Goal: Task Accomplishment & Management: Use online tool/utility

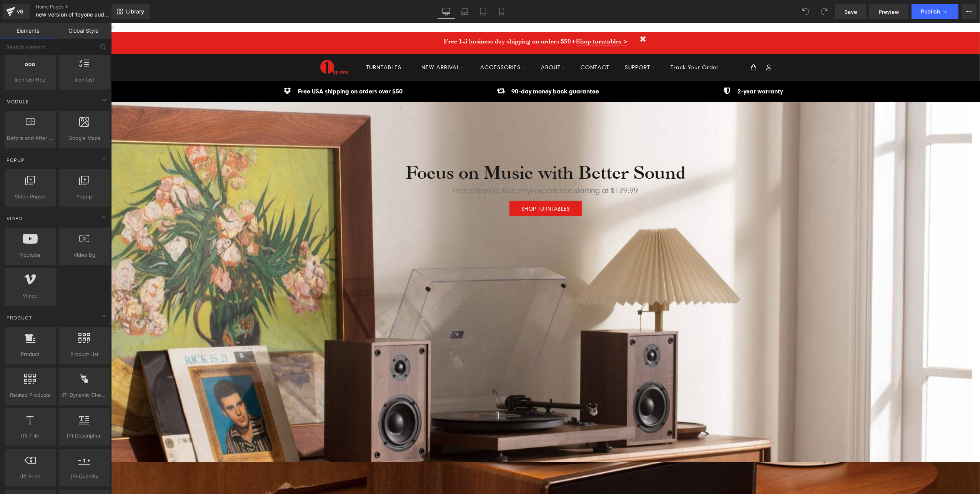
scroll to position [359, 0]
click at [102, 175] on icon at bounding box center [105, 176] width 6 height 6
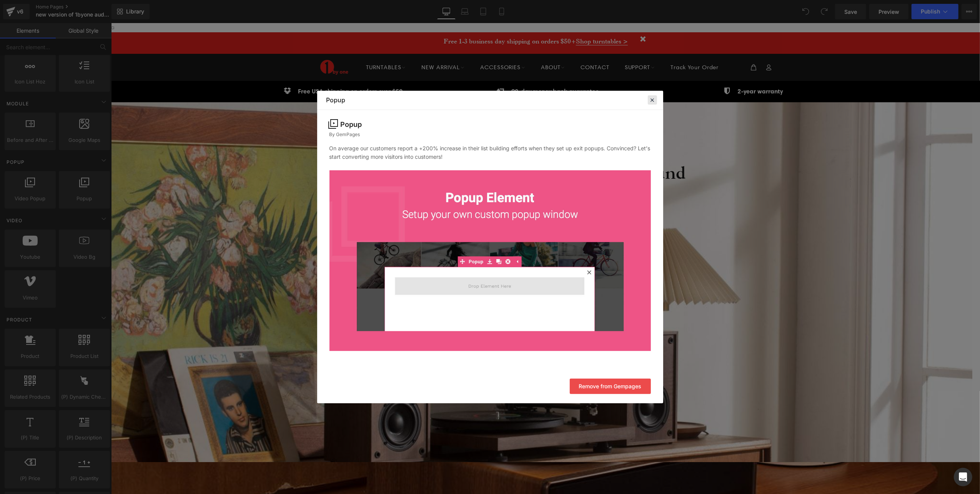
click at [651, 99] on icon at bounding box center [652, 100] width 7 height 7
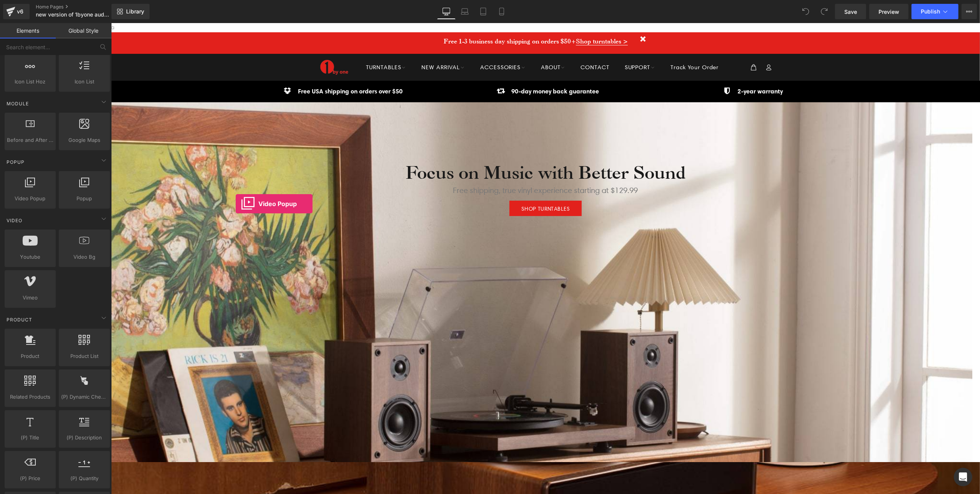
drag, startPoint x: 234, startPoint y: 203, endPoint x: 239, endPoint y: 204, distance: 4.8
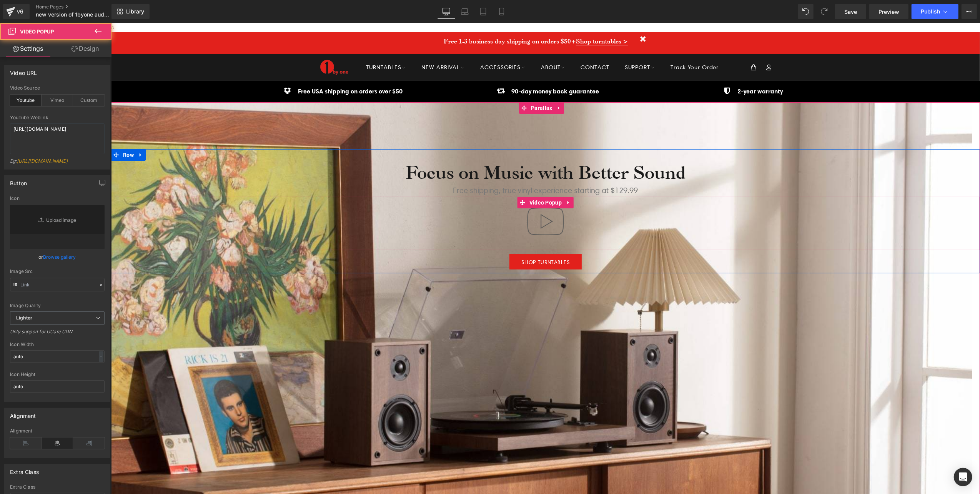
scroll to position [2771, 861]
type input "//[DOMAIN_NAME][URL]"
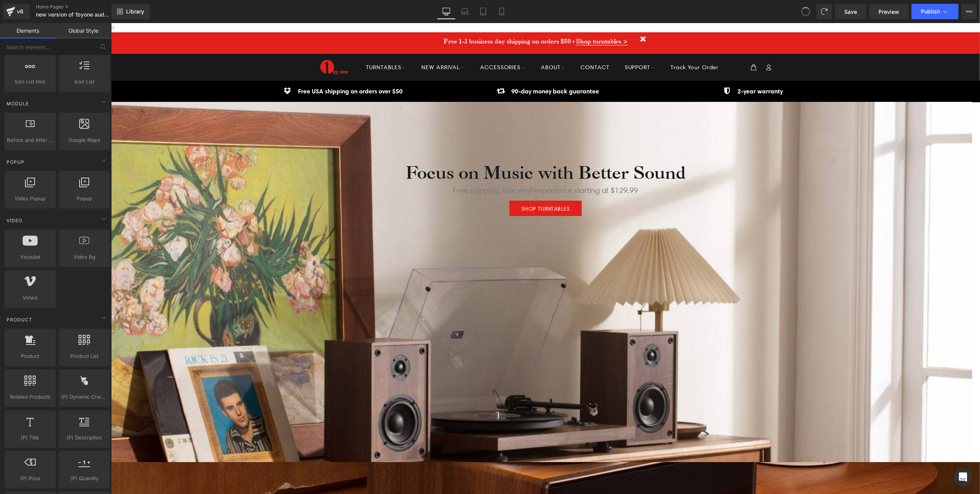
scroll to position [2757, 861]
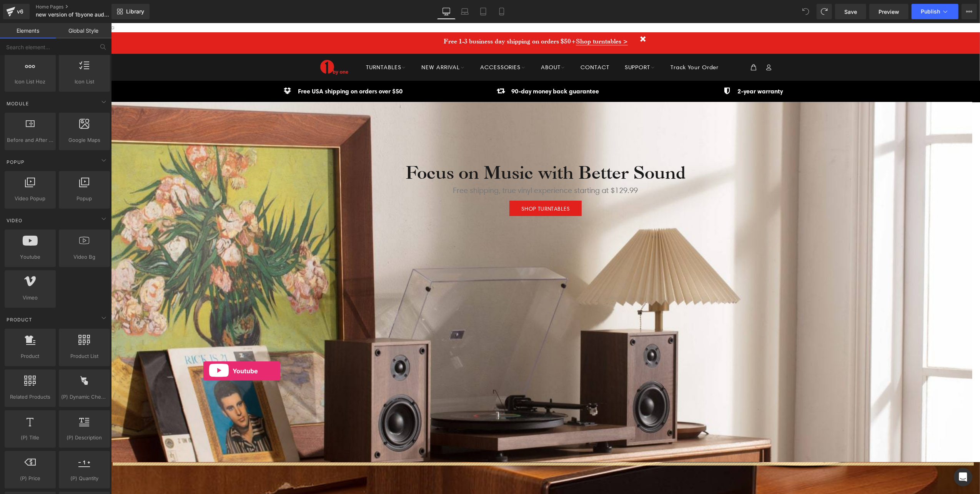
drag, startPoint x: 197, startPoint y: 325, endPoint x: 203, endPoint y: 371, distance: 46.1
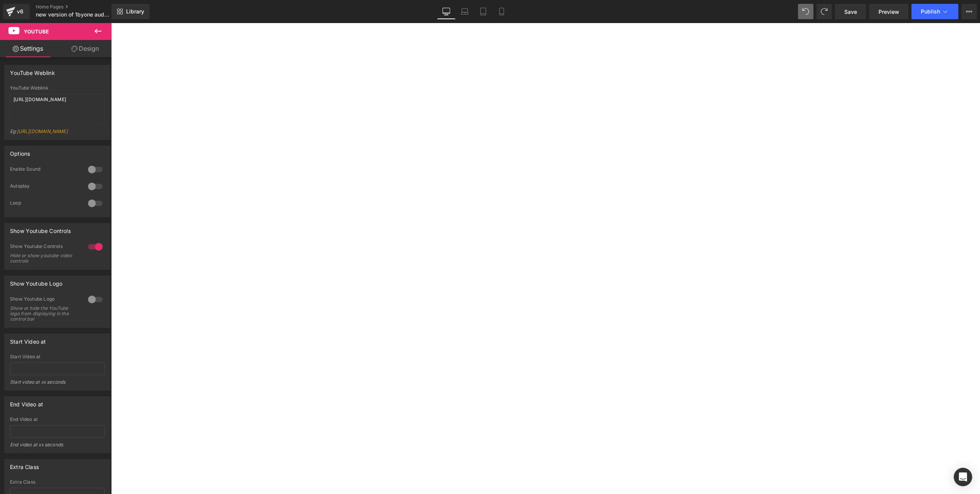
scroll to position [410, 0]
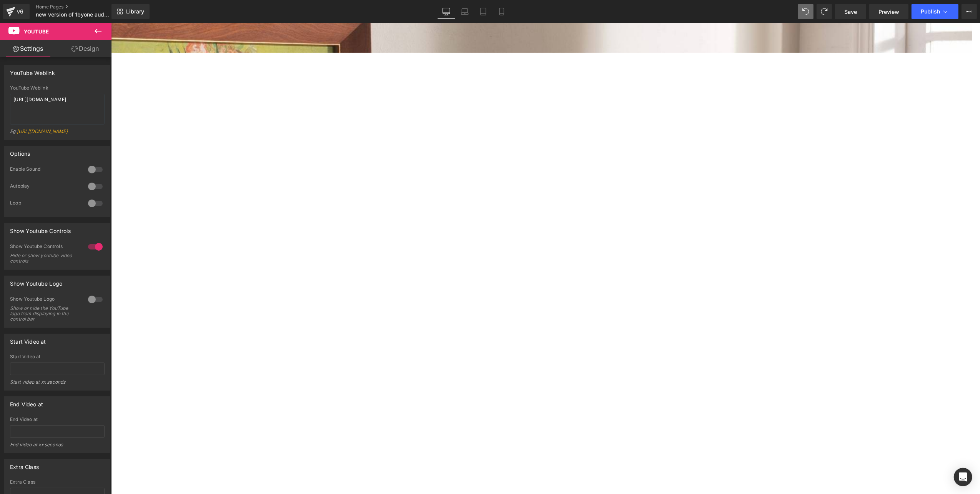
click at [99, 28] on icon at bounding box center [97, 31] width 9 height 9
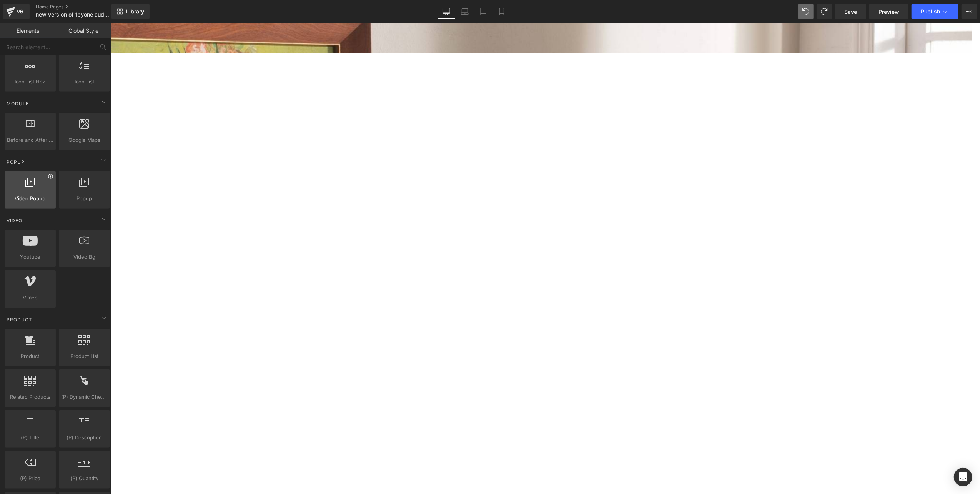
click at [51, 175] on icon at bounding box center [50, 176] width 5 height 5
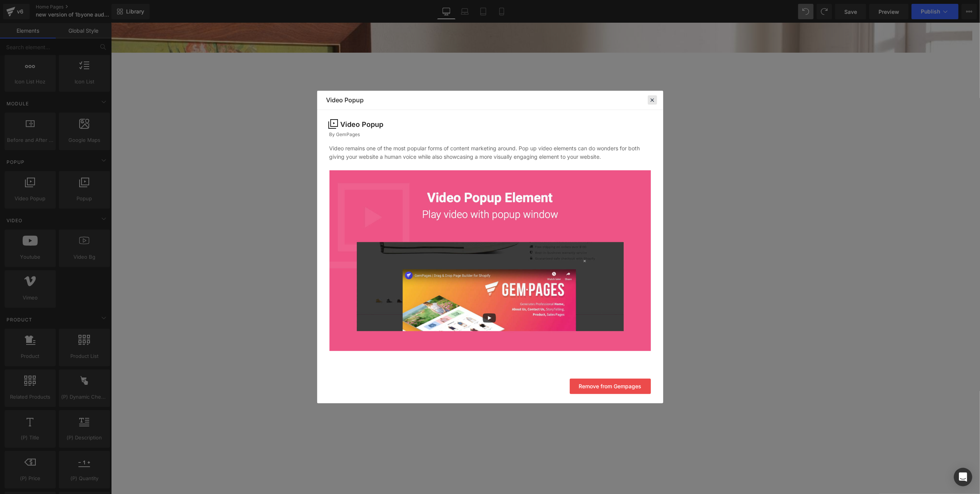
click at [653, 98] on icon at bounding box center [652, 100] width 7 height 7
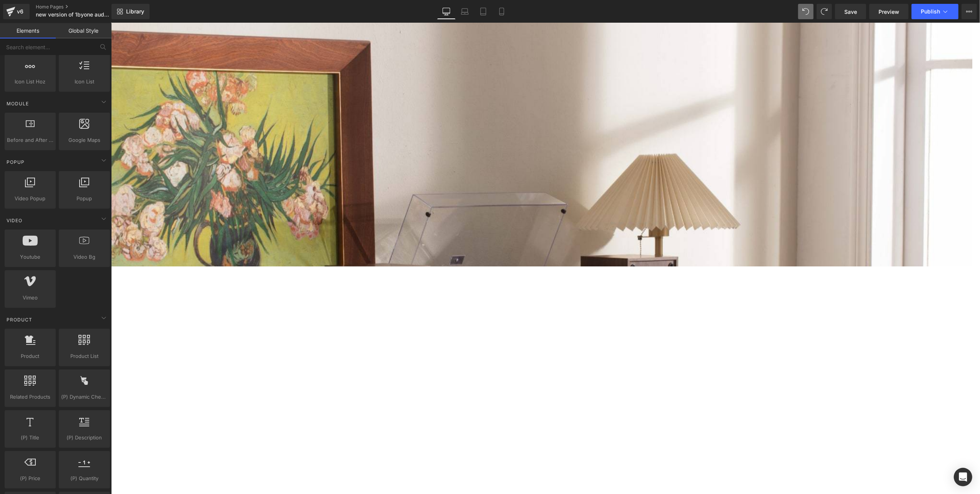
scroll to position [308, 0]
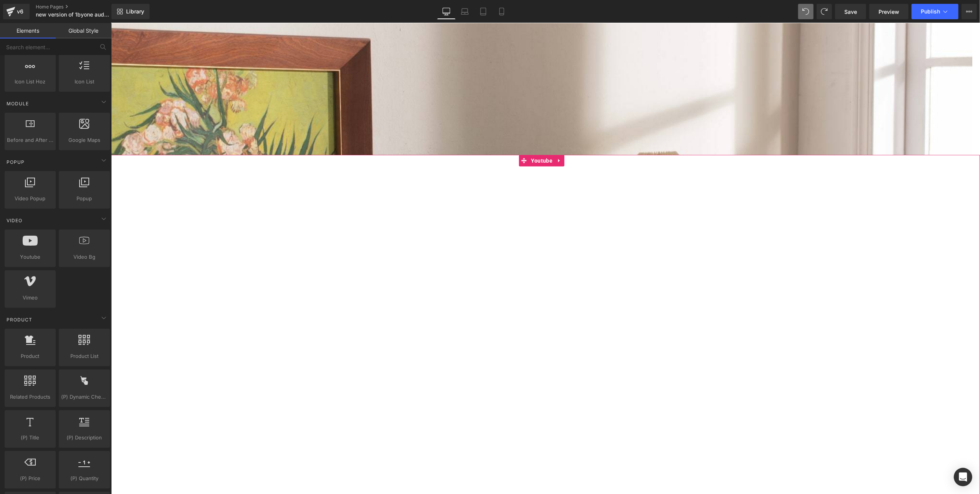
click at [558, 160] on div at bounding box center [545, 399] width 869 height 489
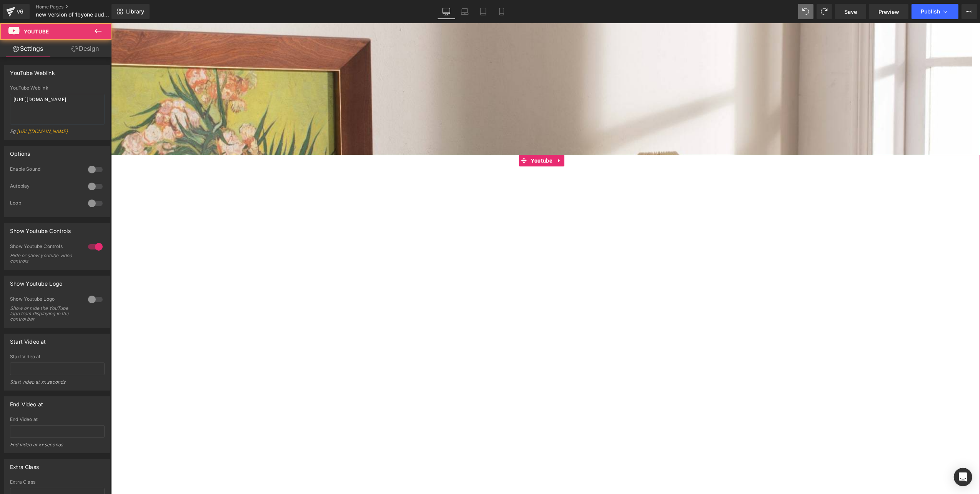
click at [524, 160] on div at bounding box center [545, 399] width 869 height 489
click at [558, 160] on div at bounding box center [545, 399] width 869 height 489
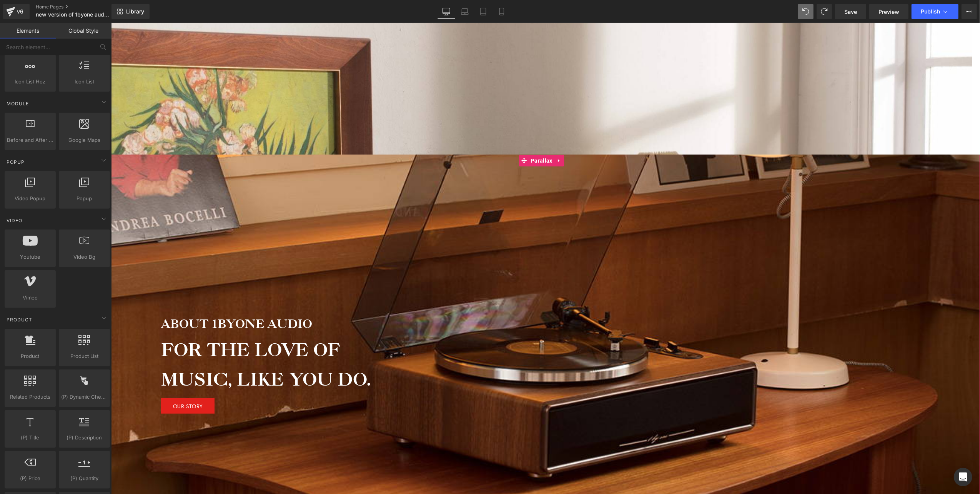
scroll to position [4, 4]
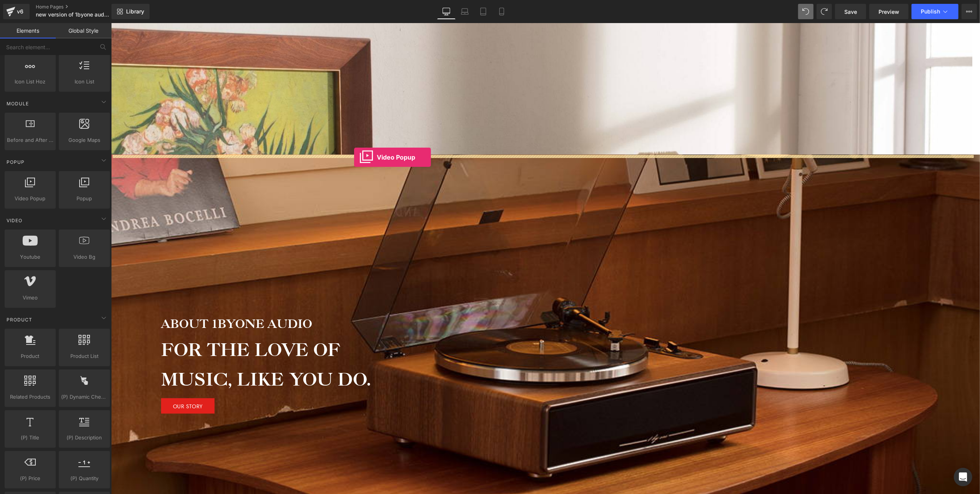
drag, startPoint x: 141, startPoint y: 210, endPoint x: 354, endPoint y: 157, distance: 219.5
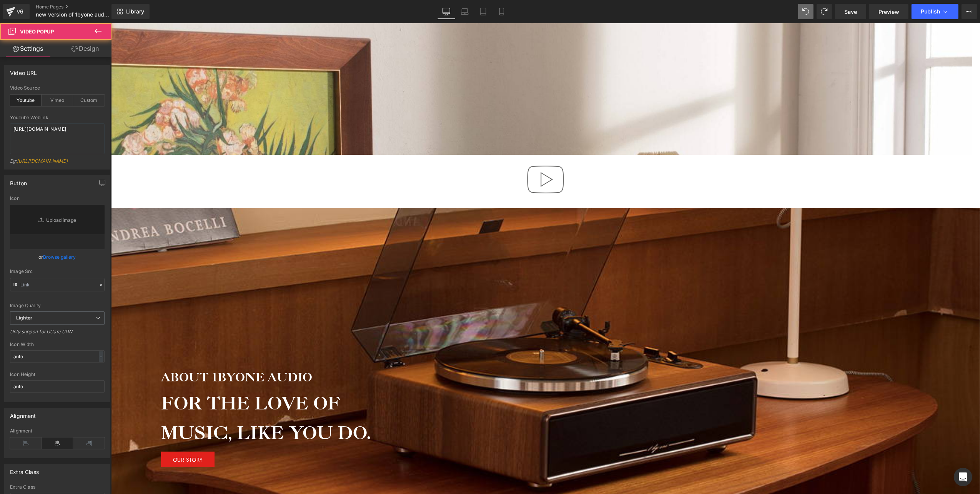
type input "//[DOMAIN_NAME][URL]"
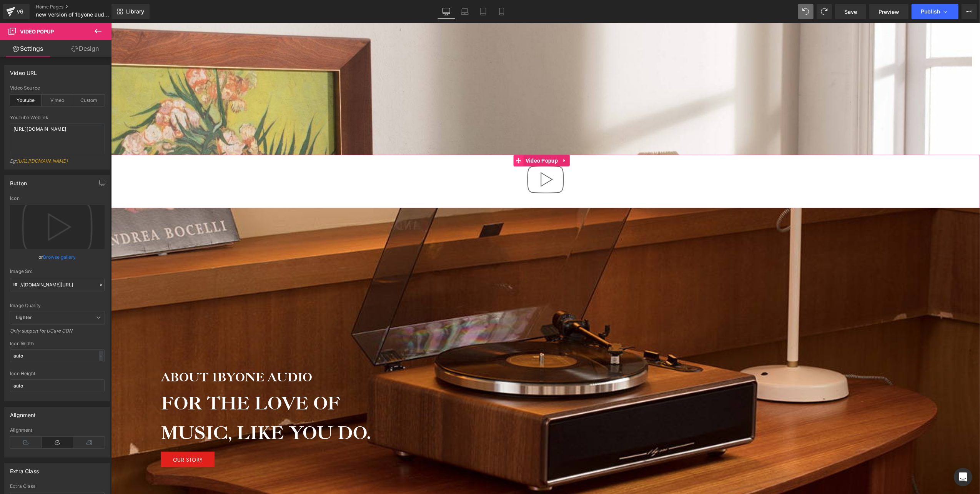
click at [517, 162] on icon at bounding box center [518, 160] width 5 height 6
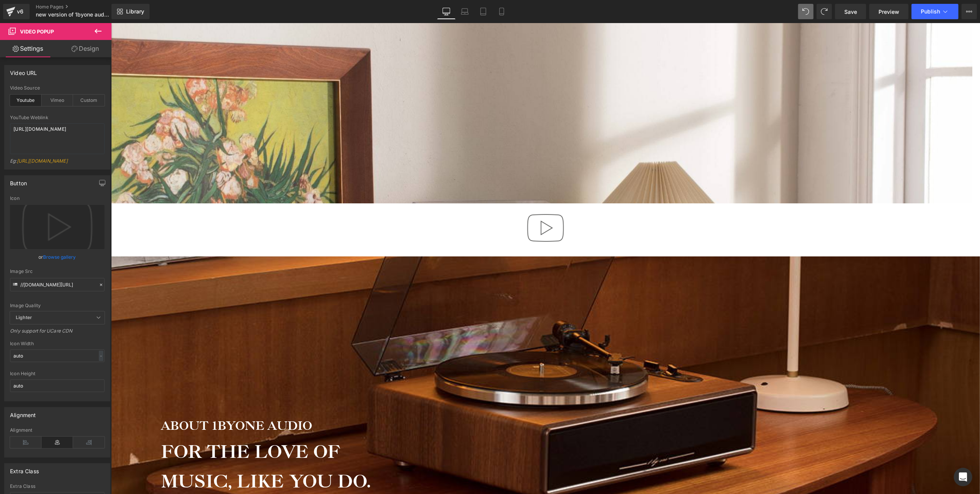
scroll to position [256, 0]
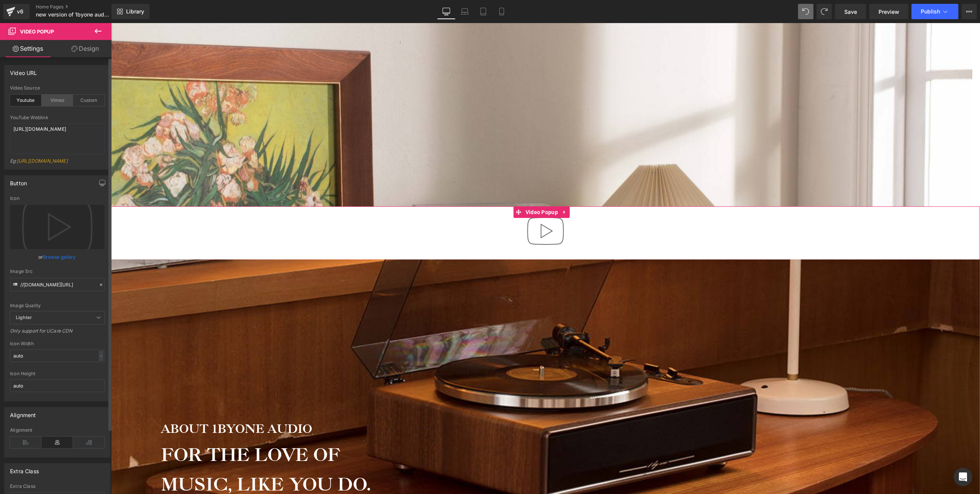
click at [58, 99] on div "Vimeo" at bounding box center [58, 101] width 32 height 12
click at [32, 100] on div "Youtube" at bounding box center [26, 101] width 32 height 12
drag, startPoint x: 25, startPoint y: 136, endPoint x: -2, endPoint y: 128, distance: 28.6
click at [0, 128] on html "Video Popup You are previewing how the will restyle your page. You can not edit…" at bounding box center [490, 247] width 980 height 494
paste textarea
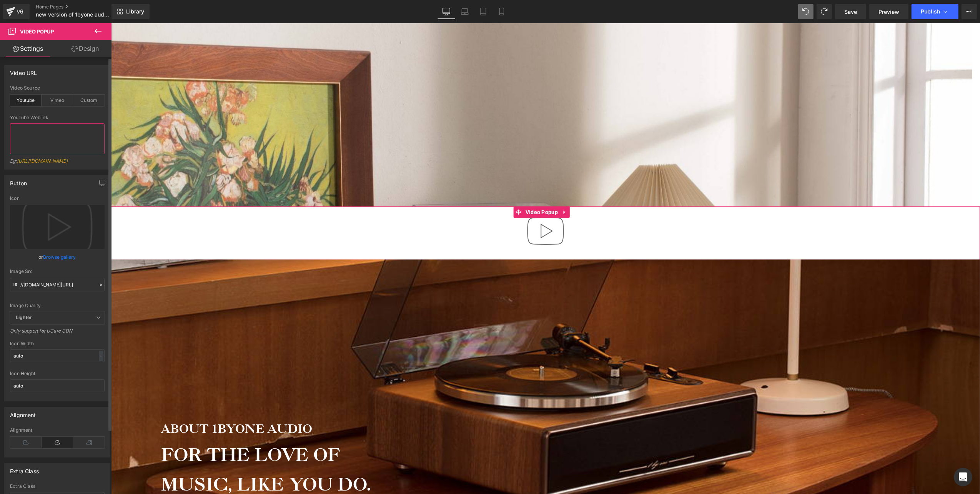
click at [58, 128] on textarea at bounding box center [57, 138] width 95 height 31
paste textarea "[URL][DOMAIN_NAME]"
type textarea "[URL][DOMAIN_NAME]"
click at [70, 178] on div "Button //[DOMAIN_NAME][URL] Icon Replace Image Upload image or Browse gallery I…" at bounding box center [57, 286] width 115 height 232
click at [661, 232] on div at bounding box center [545, 232] width 869 height 53
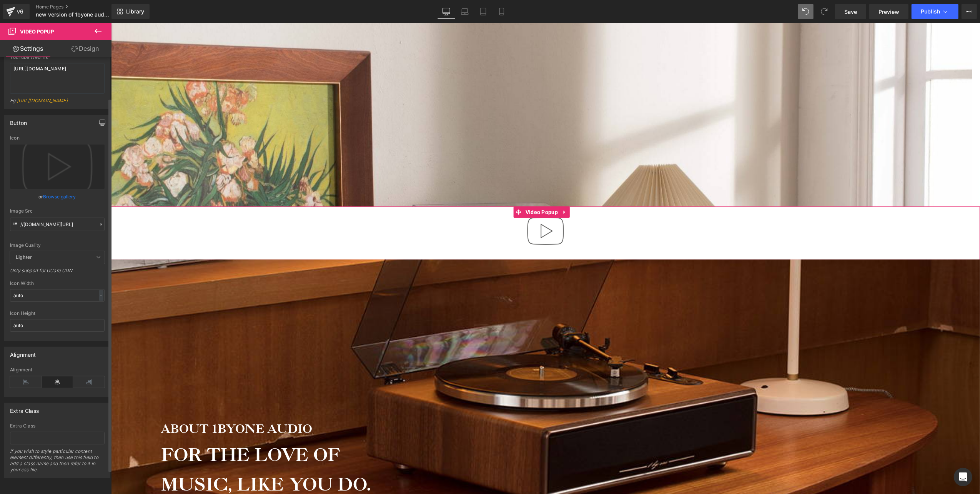
scroll to position [75, 0]
click at [80, 377] on icon at bounding box center [89, 383] width 32 height 12
click at [50, 377] on icon at bounding box center [58, 383] width 32 height 12
click at [19, 377] on icon at bounding box center [26, 383] width 32 height 12
click at [43, 377] on icon at bounding box center [58, 383] width 32 height 12
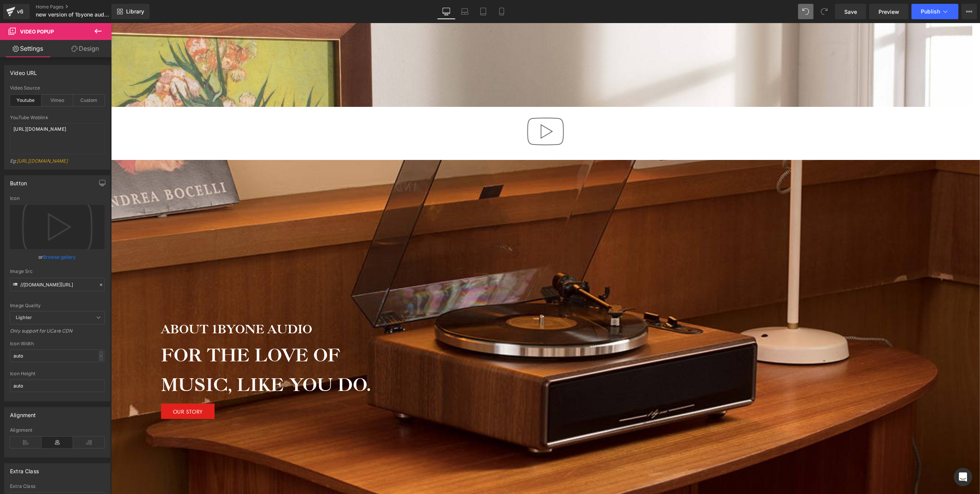
scroll to position [205, 0]
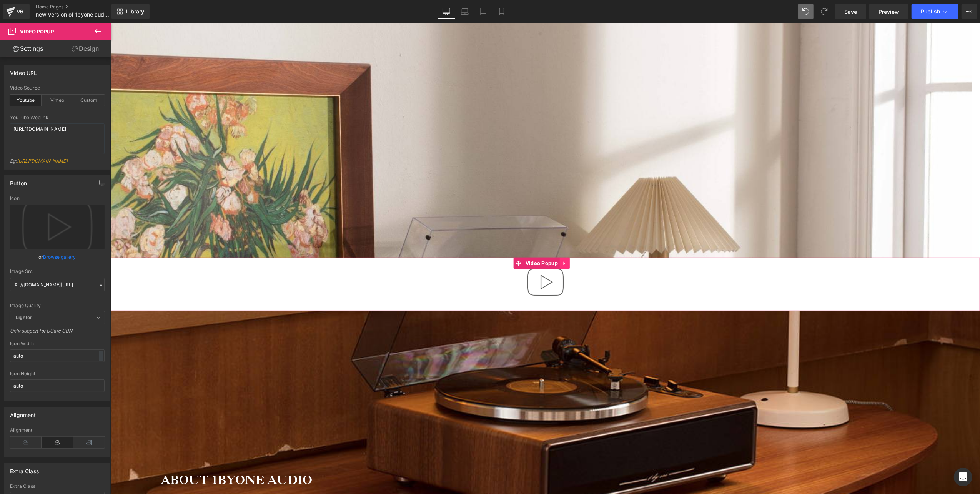
click at [562, 264] on icon at bounding box center [564, 263] width 5 height 6
click at [572, 263] on link at bounding box center [570, 263] width 10 height 12
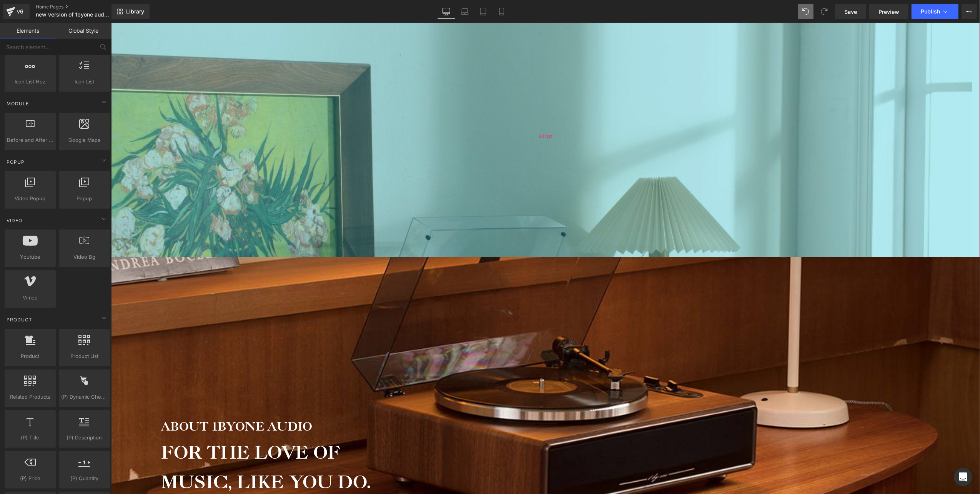
scroll to position [2757, 861]
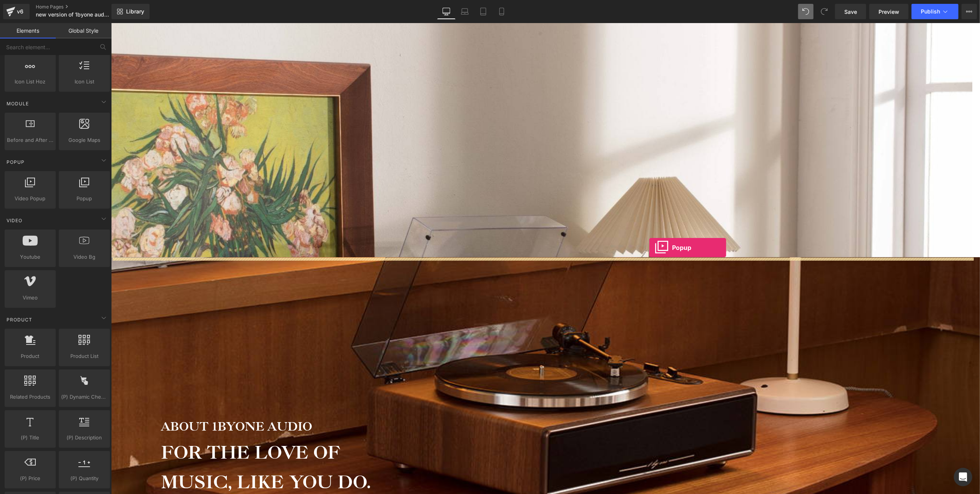
drag, startPoint x: 198, startPoint y: 221, endPoint x: 649, endPoint y: 247, distance: 452.3
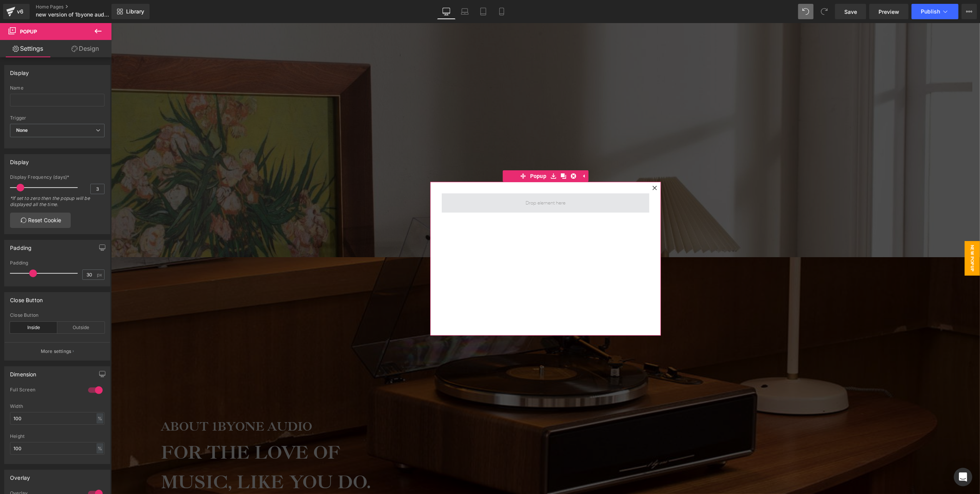
click at [536, 200] on span at bounding box center [545, 202] width 45 height 13
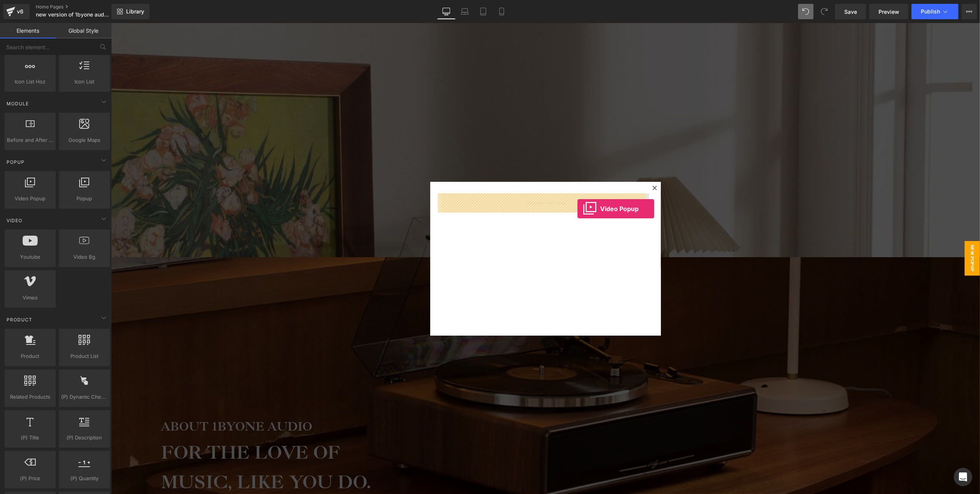
drag, startPoint x: 147, startPoint y: 213, endPoint x: 577, endPoint y: 208, distance: 430.8
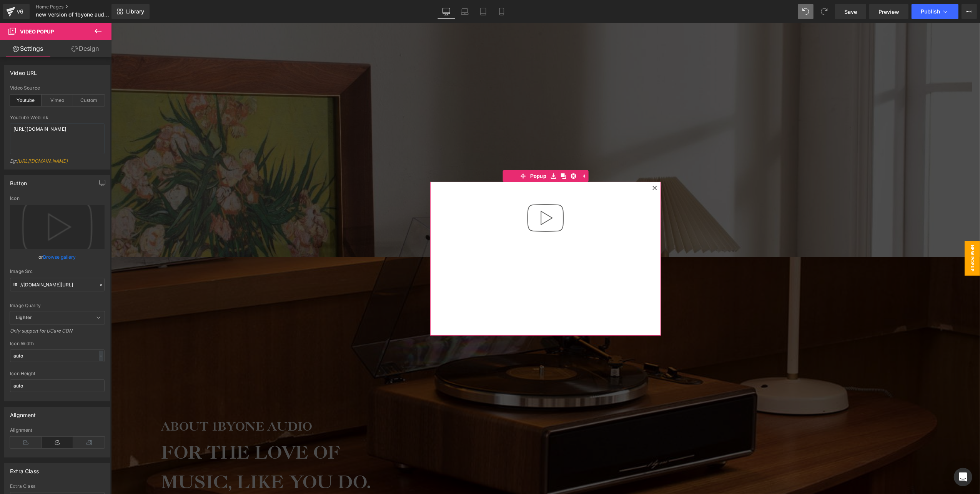
click at [538, 278] on div "Video Popup" at bounding box center [545, 259] width 231 height 154
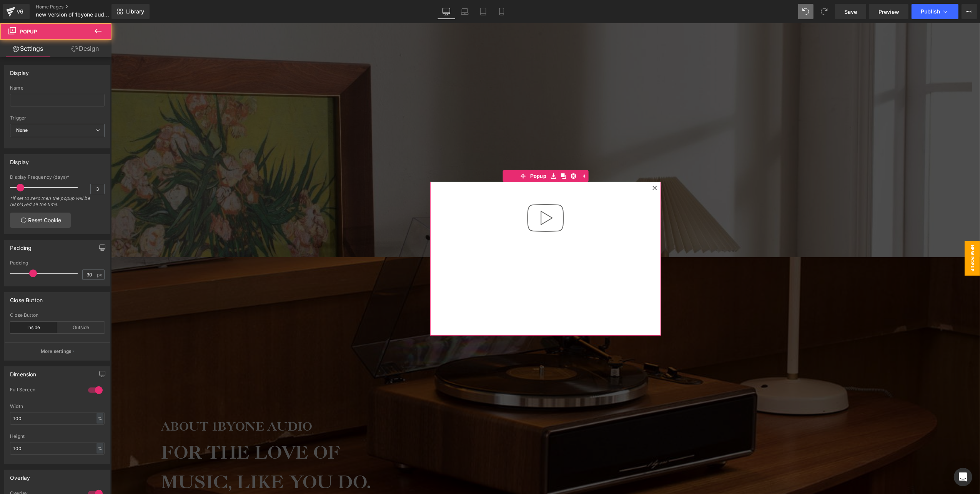
click at [539, 270] on div "Video Popup" at bounding box center [545, 259] width 231 height 154
click at [573, 209] on icon at bounding box center [575, 210] width 5 height 6
click at [534, 214] on span "Video Popup" at bounding box center [538, 211] width 36 height 12
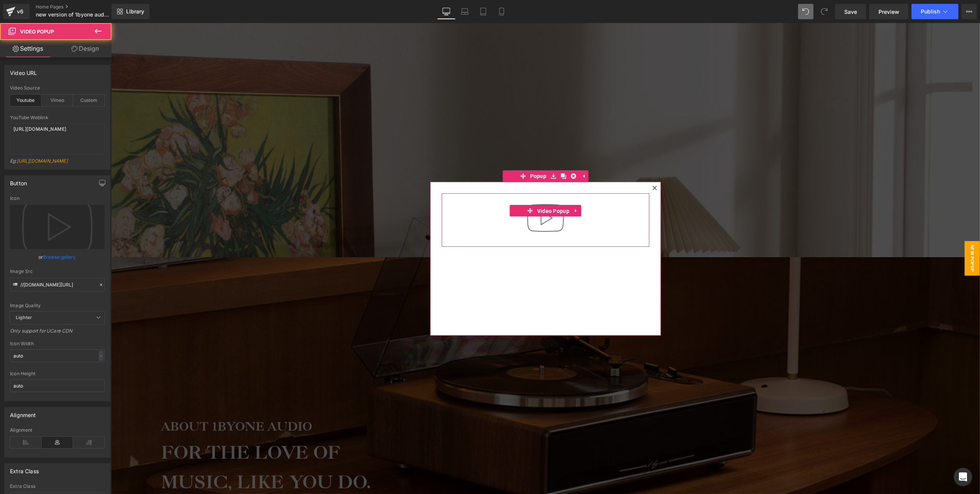
click at [537, 229] on img at bounding box center [545, 217] width 49 height 49
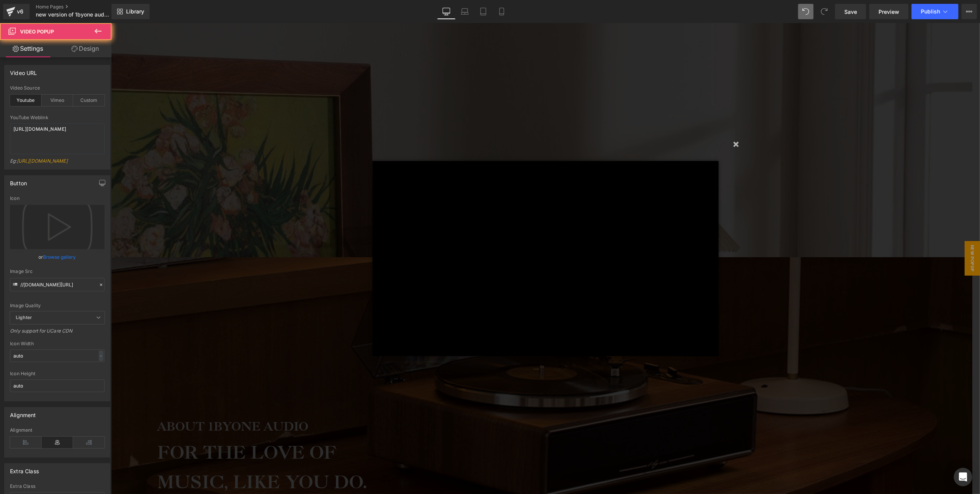
scroll to position [2757, 854]
drag, startPoint x: 85, startPoint y: 142, endPoint x: -2, endPoint y: 127, distance: 88.2
click at [0, 127] on html "Video Popup You are previewing how the will restyle your page. You can not edit…" at bounding box center [490, 247] width 980 height 494
type textarea "[URL][DOMAIN_NAME]"
click at [7, 148] on div "youtube Video Source Youtube Vimeo Custom [URL][DOMAIN_NAME] YouTube Weblink [U…" at bounding box center [57, 127] width 105 height 84
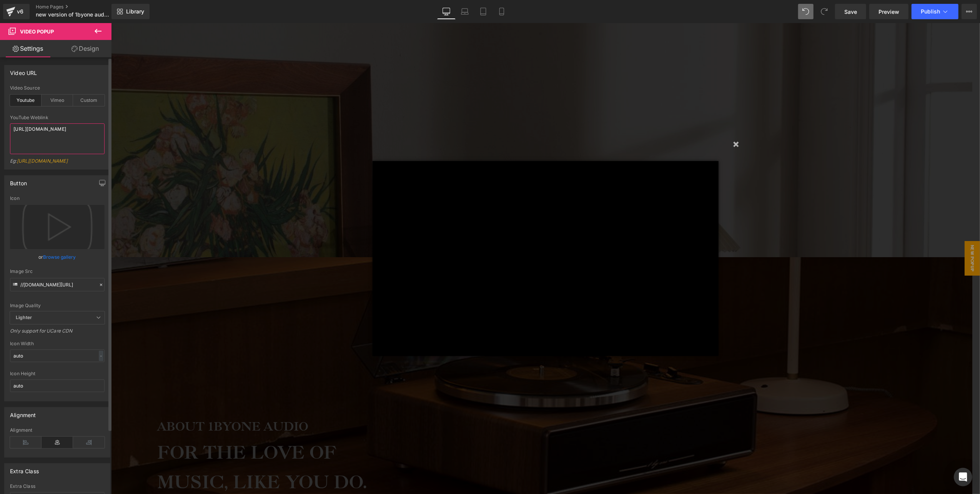
click at [82, 142] on textarea "[URL][DOMAIN_NAME]" at bounding box center [57, 138] width 95 height 31
drag, startPoint x: 91, startPoint y: 139, endPoint x: -2, endPoint y: 125, distance: 93.4
click at [0, 125] on html "Video Popup You are previewing how the will restyle your page. You can not edit…" at bounding box center [490, 247] width 980 height 494
click at [8, 137] on div "youtube Video Source Youtube Vimeo Custom [URL][DOMAIN_NAME] YouTube Weblink [U…" at bounding box center [57, 127] width 105 height 84
click at [738, 143] on button "×" at bounding box center [735, 143] width 15 height 15
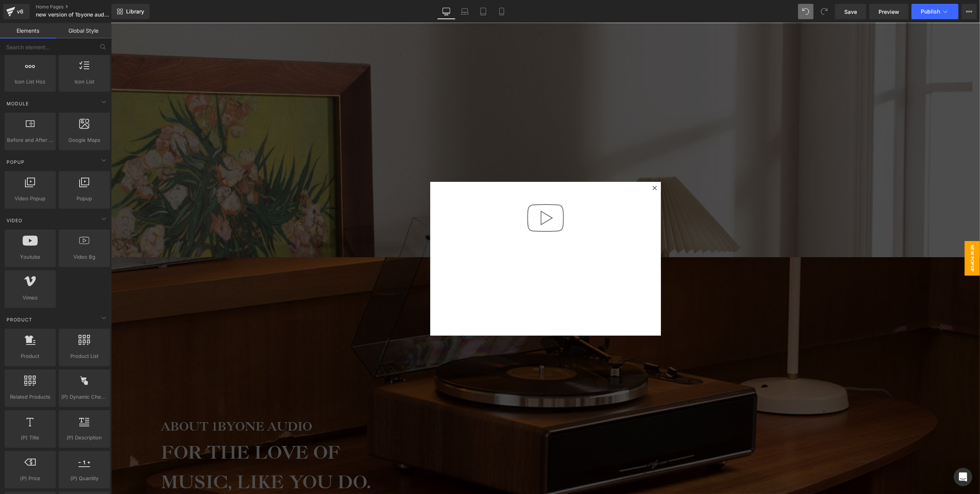
scroll to position [2757, 861]
click at [533, 219] on img at bounding box center [545, 217] width 49 height 49
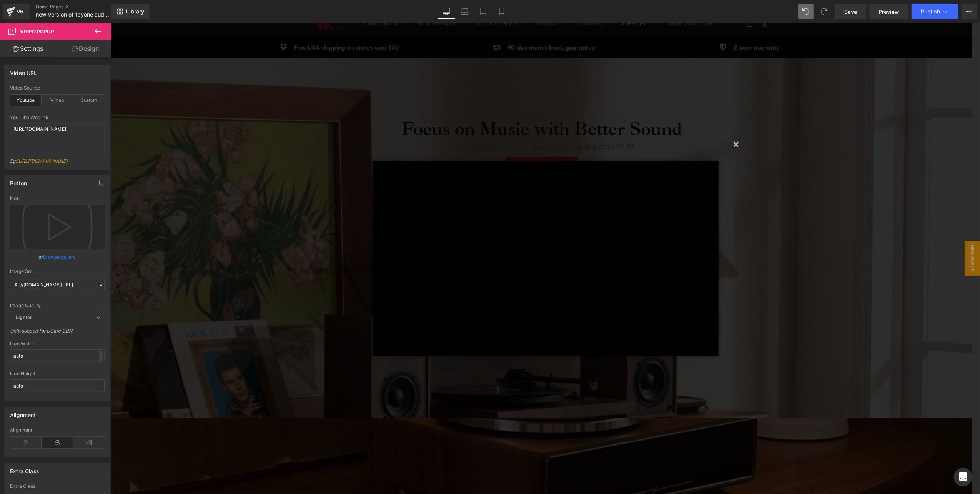
scroll to position [0, 0]
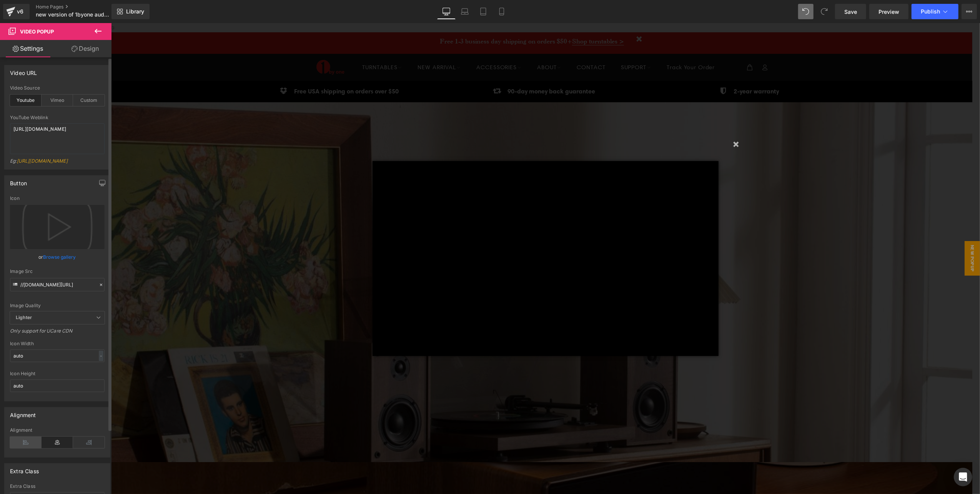
click at [28, 448] on icon at bounding box center [26, 443] width 32 height 12
click at [733, 144] on button "×" at bounding box center [735, 143] width 15 height 15
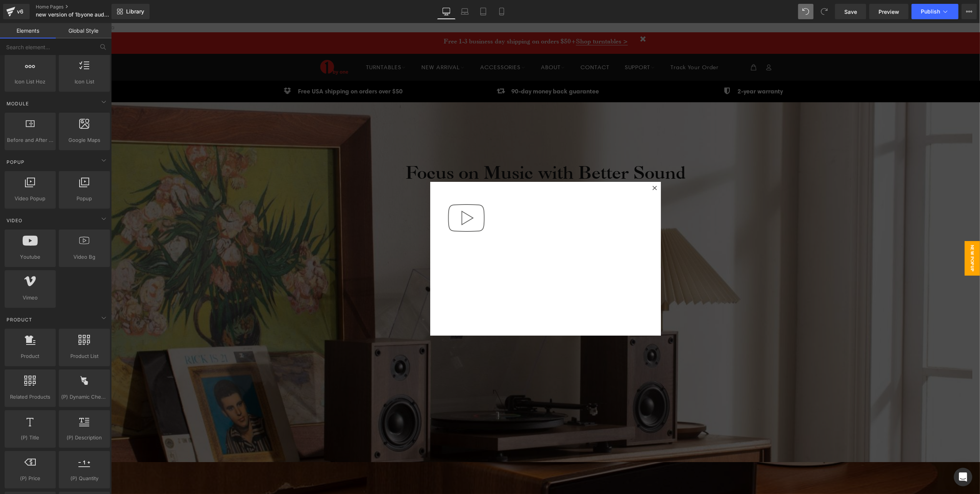
scroll to position [2757, 861]
click at [540, 175] on span "Popup" at bounding box center [538, 176] width 20 height 12
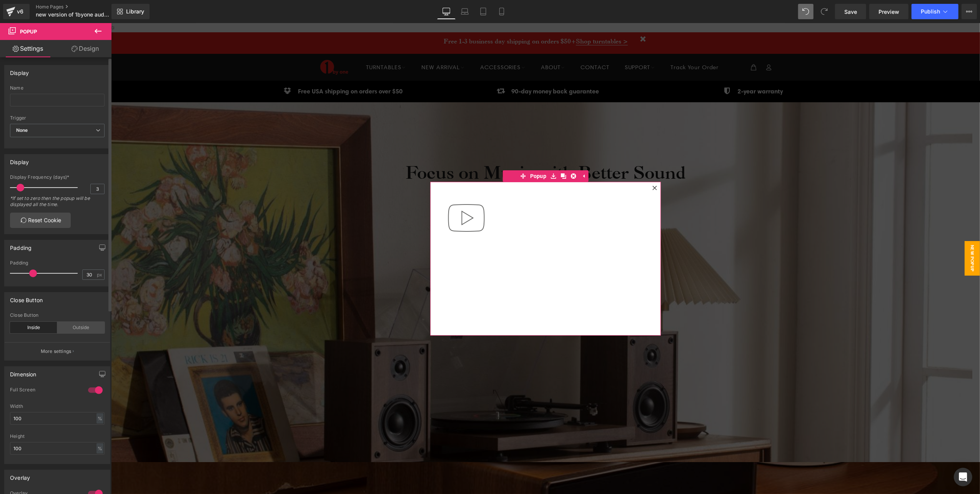
click at [73, 329] on div "Outside" at bounding box center [80, 328] width 47 height 12
click at [34, 329] on div "Inside" at bounding box center [33, 328] width 47 height 12
click at [71, 329] on div "Outside" at bounding box center [80, 328] width 47 height 12
click at [43, 328] on div "Inside" at bounding box center [33, 328] width 47 height 12
click at [57, 358] on button "More settings" at bounding box center [57, 351] width 105 height 18
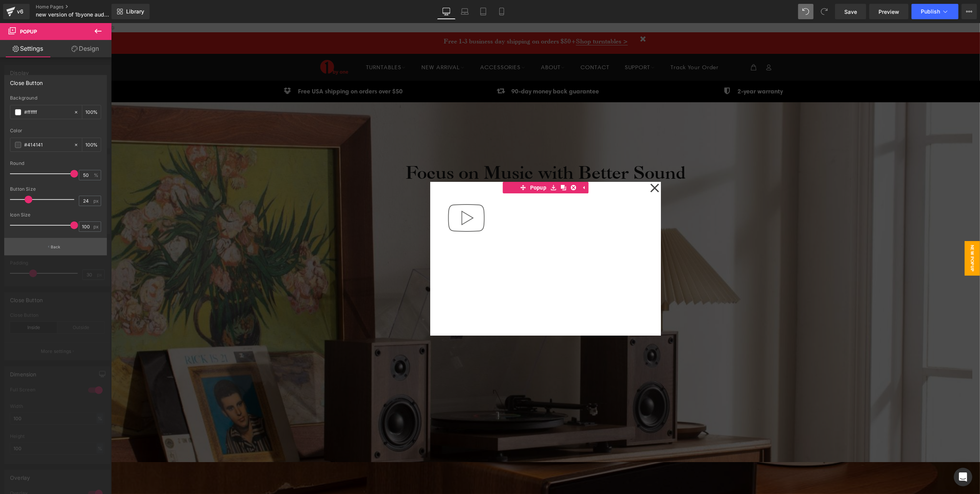
click at [54, 248] on p "Back" at bounding box center [56, 247] width 10 height 6
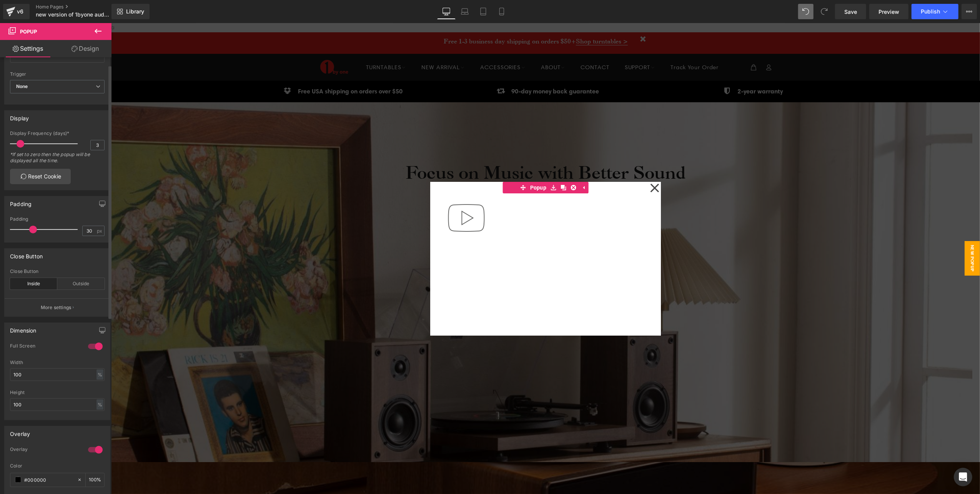
scroll to position [102, 0]
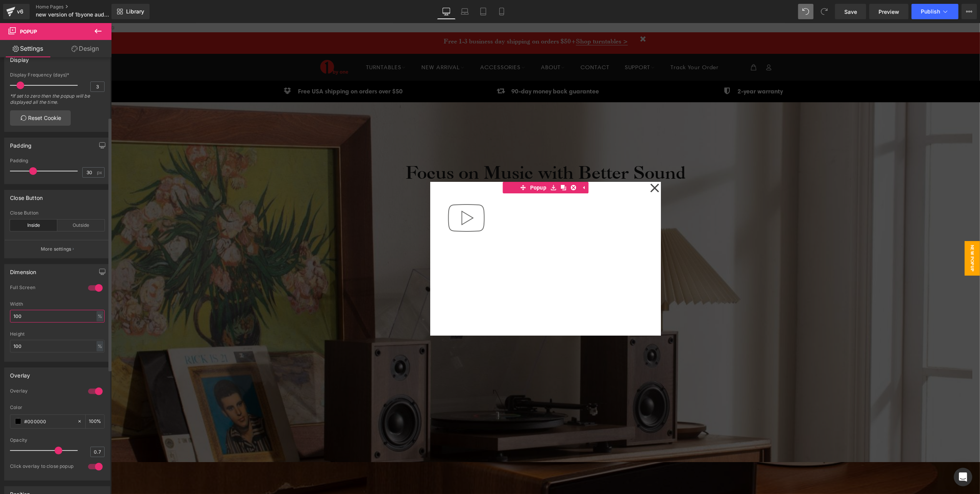
click at [44, 320] on input "100" at bounding box center [57, 316] width 95 height 13
click at [95, 291] on div at bounding box center [95, 288] width 18 height 12
click at [90, 290] on div at bounding box center [95, 288] width 18 height 12
type input "100"
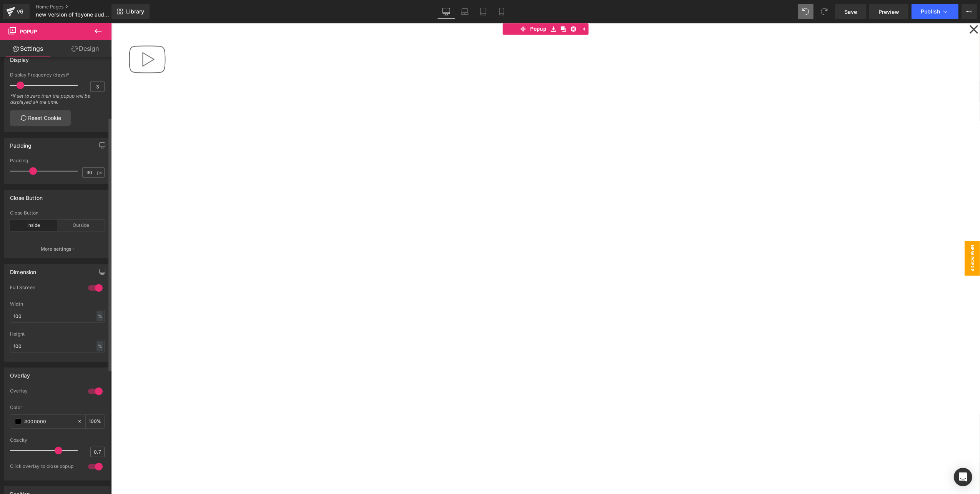
click at [90, 290] on div at bounding box center [95, 288] width 18 height 12
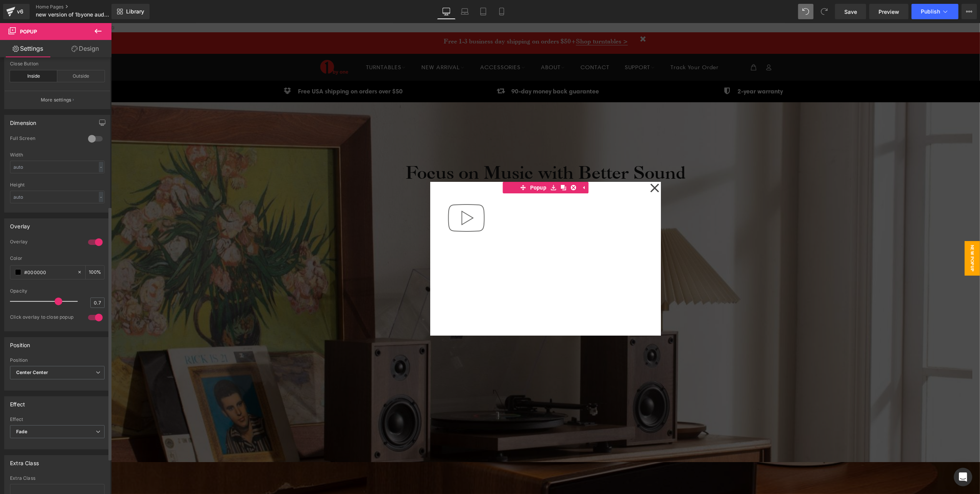
scroll to position [256, 0]
click at [67, 366] on span "Center Center" at bounding box center [57, 368] width 95 height 13
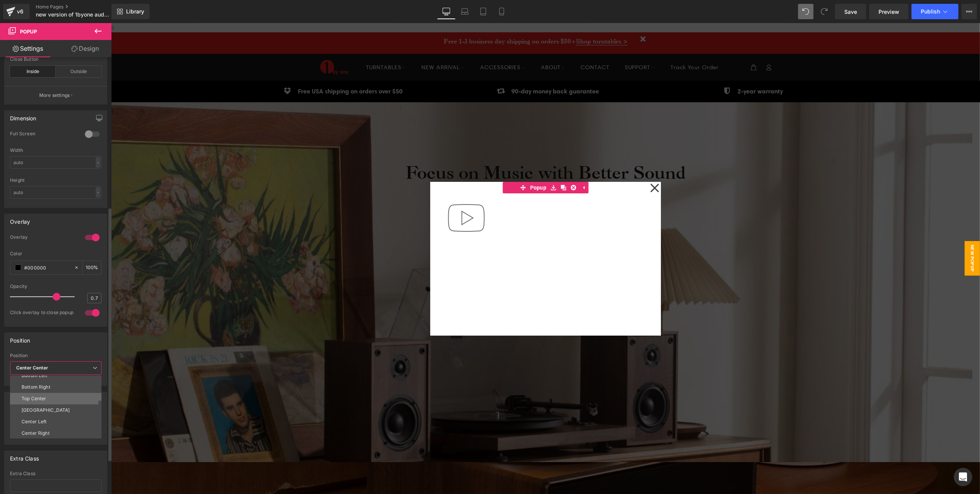
scroll to position [0, 0]
click at [61, 422] on li "Bottom Left" at bounding box center [57, 416] width 95 height 12
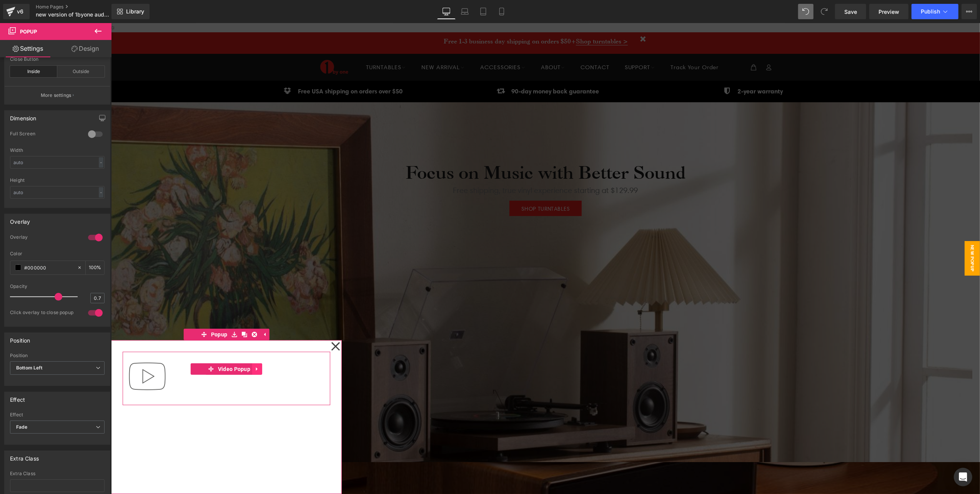
click at [258, 369] on icon at bounding box center [256, 369] width 5 height 6
click at [262, 367] on icon at bounding box center [261, 368] width 5 height 5
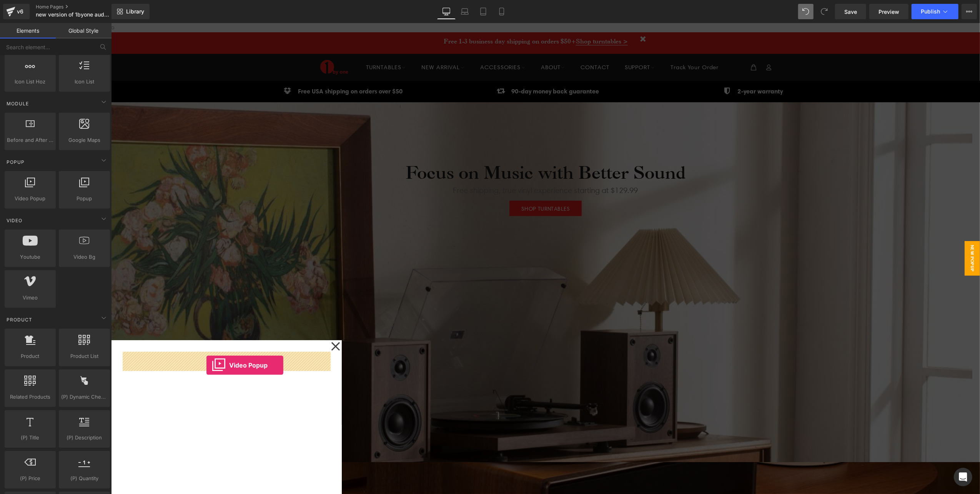
drag, startPoint x: 168, startPoint y: 231, endPoint x: 207, endPoint y: 365, distance: 139.4
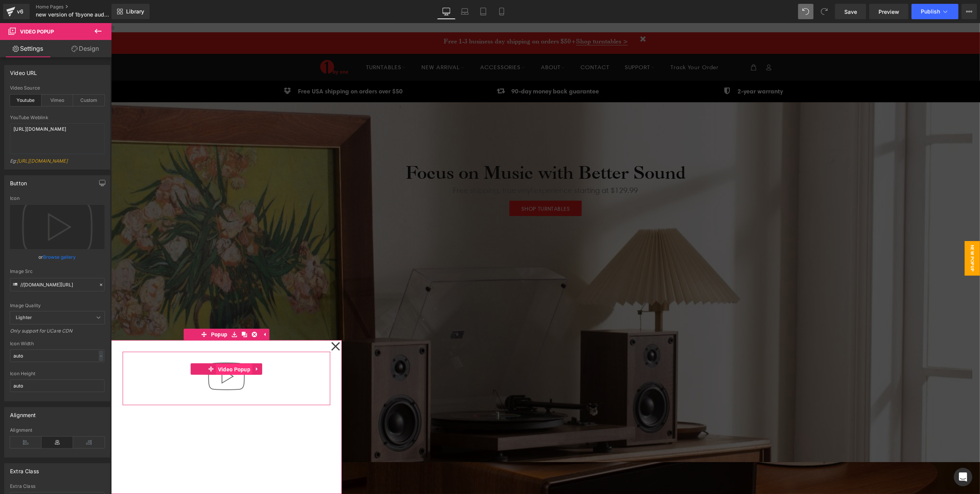
click at [233, 367] on span "Video Popup" at bounding box center [234, 369] width 36 height 12
drag, startPoint x: 55, startPoint y: 142, endPoint x: 0, endPoint y: 113, distance: 61.9
click at [0, 113] on html "Video Popup You are previewing how the will restyle your page. You can not edit…" at bounding box center [490, 247] width 980 height 494
paste textarea "25Oph0PKuoc"
type textarea "[URL][DOMAIN_NAME]"
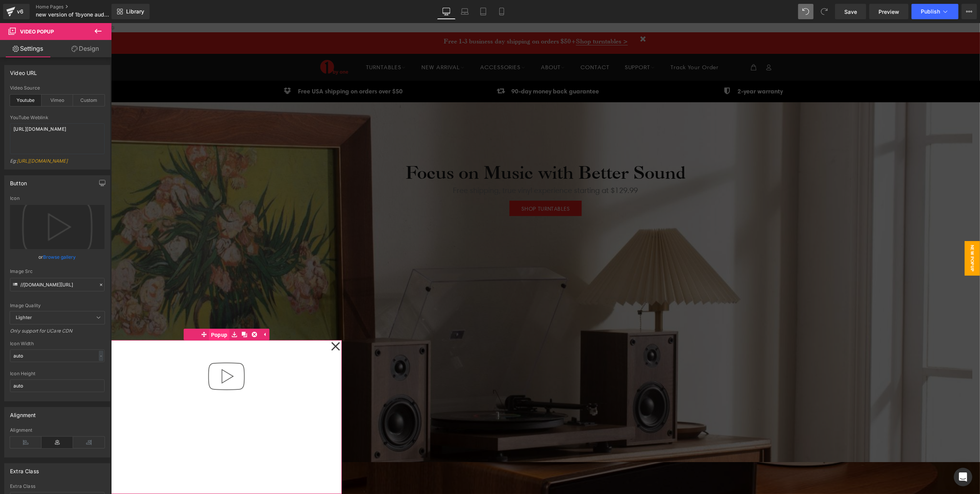
click at [222, 337] on span "Popup" at bounding box center [219, 335] width 20 height 12
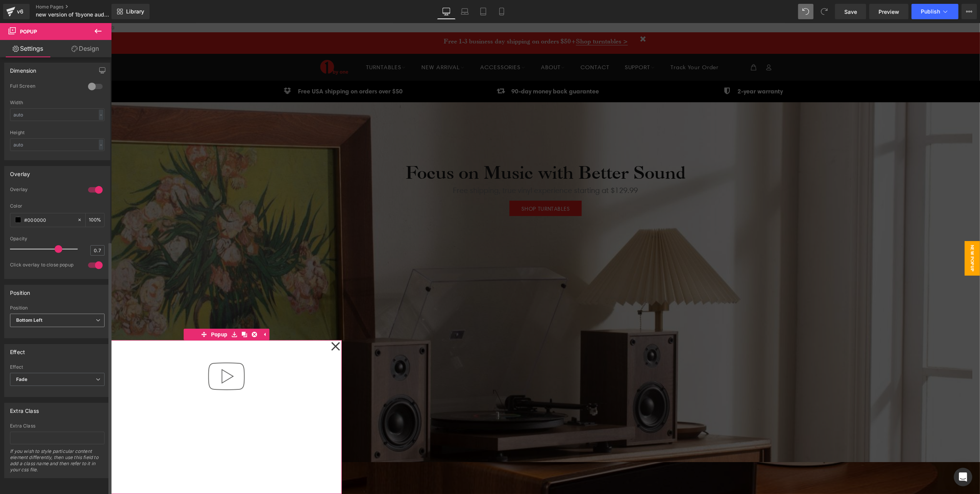
scroll to position [315, 0]
click at [46, 373] on span "Fade" at bounding box center [57, 379] width 95 height 13
click at [40, 398] on li "Zoom" at bounding box center [57, 404] width 95 height 12
click at [45, 373] on span "Zoom" at bounding box center [57, 379] width 95 height 13
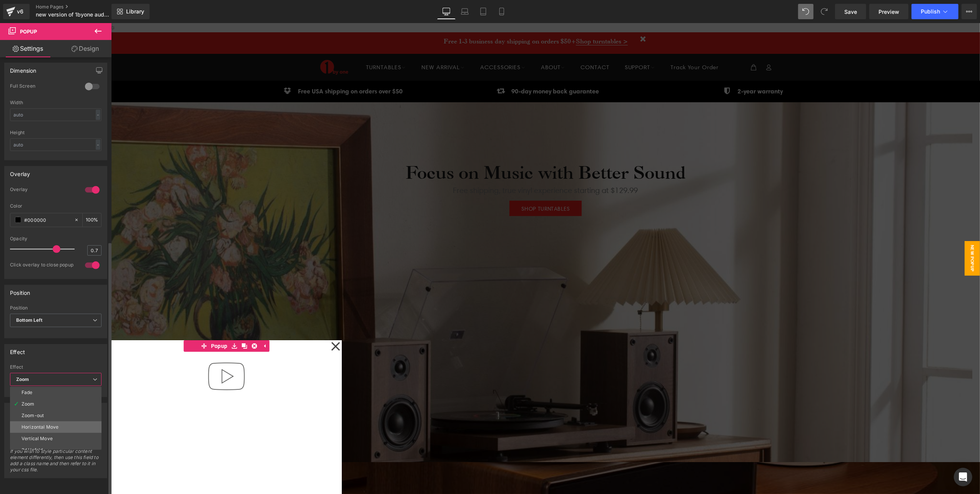
click at [35, 425] on div "Horizontal Move" at bounding box center [40, 427] width 37 height 5
click at [47, 377] on b "Horizontal Move" at bounding box center [34, 380] width 37 height 6
click at [38, 387] on li "Fade" at bounding box center [57, 393] width 95 height 12
click at [45, 373] on span "Fade" at bounding box center [57, 379] width 95 height 13
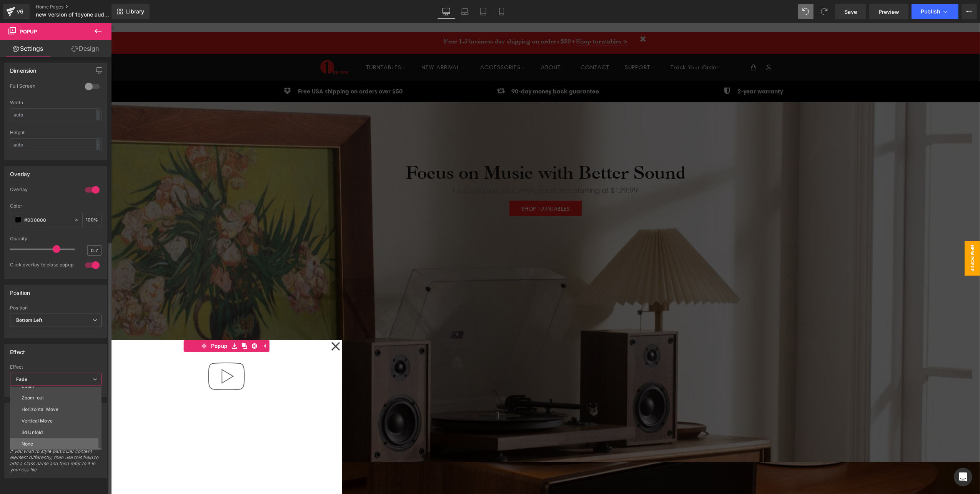
click at [38, 438] on li "None" at bounding box center [57, 444] width 95 height 12
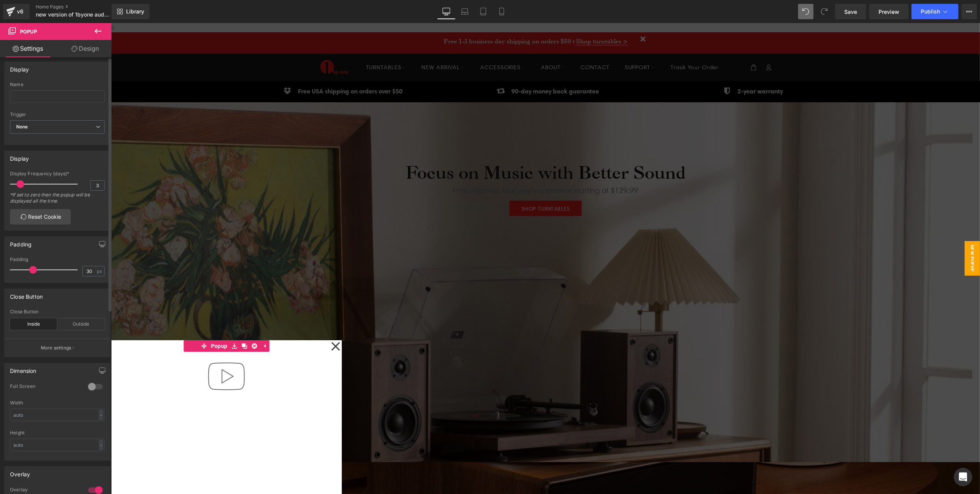
scroll to position [0, 0]
drag, startPoint x: 71, startPoint y: 175, endPoint x: 5, endPoint y: 175, distance: 65.4
click at [5, 175] on div "3 Display Frequency (days)* 3 *If set to zero then the popup will be displayed …" at bounding box center [57, 204] width 105 height 59
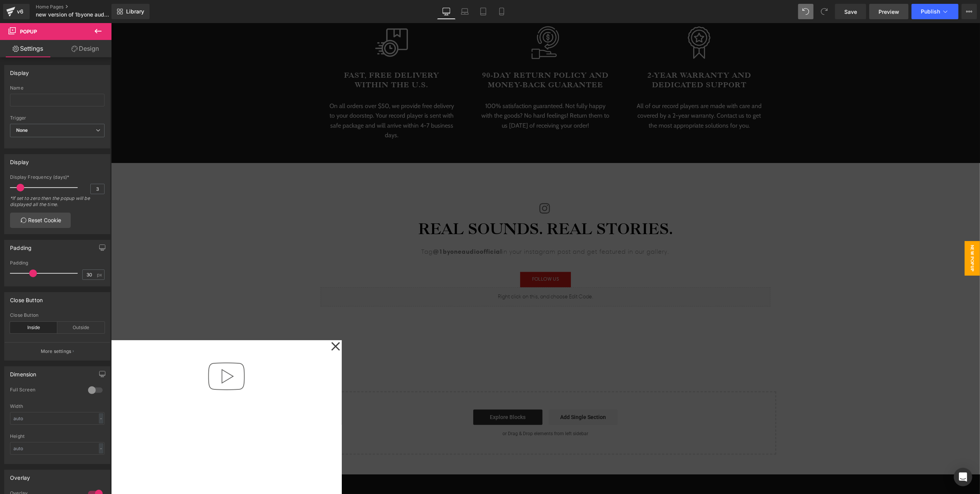
click at [891, 14] on span "Preview" at bounding box center [889, 12] width 21 height 8
click at [853, 8] on span "Save" at bounding box center [851, 12] width 13 height 8
click at [856, 7] on link "Save" at bounding box center [850, 11] width 31 height 15
click at [888, 15] on span "Preview" at bounding box center [889, 12] width 21 height 8
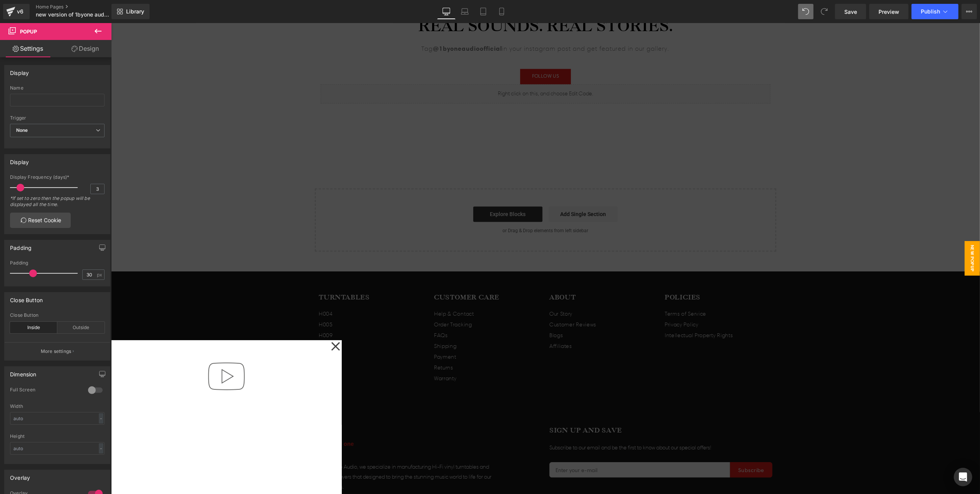
scroll to position [2154, 0]
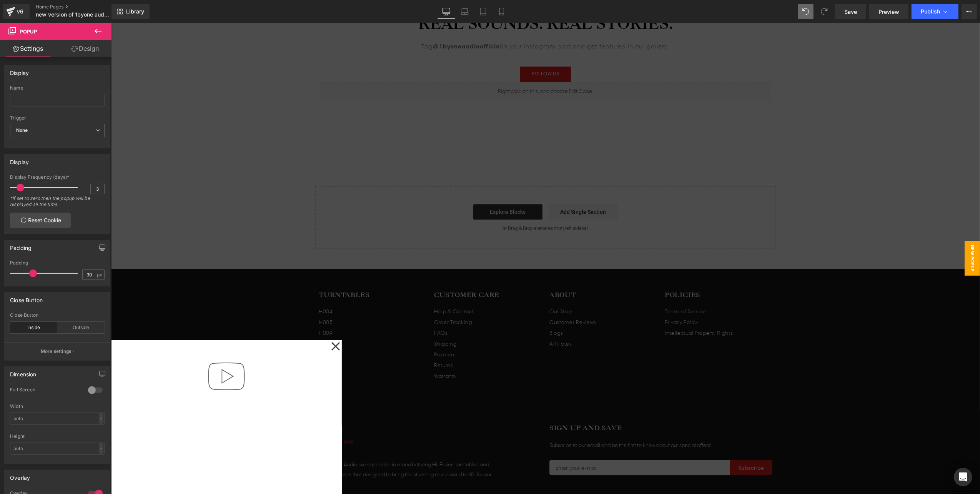
click at [277, 393] on div at bounding box center [226, 378] width 208 height 53
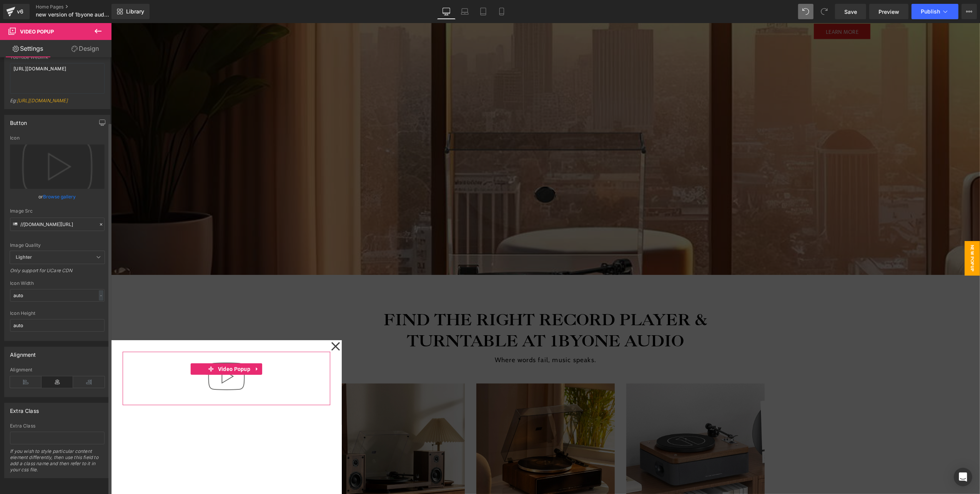
scroll to position [0, 0]
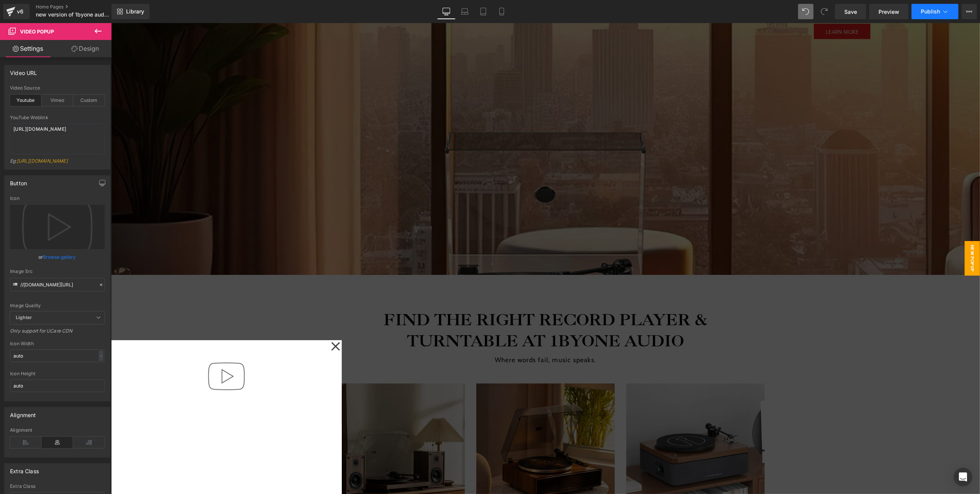
click at [931, 8] on span "Publish" at bounding box center [930, 11] width 19 height 6
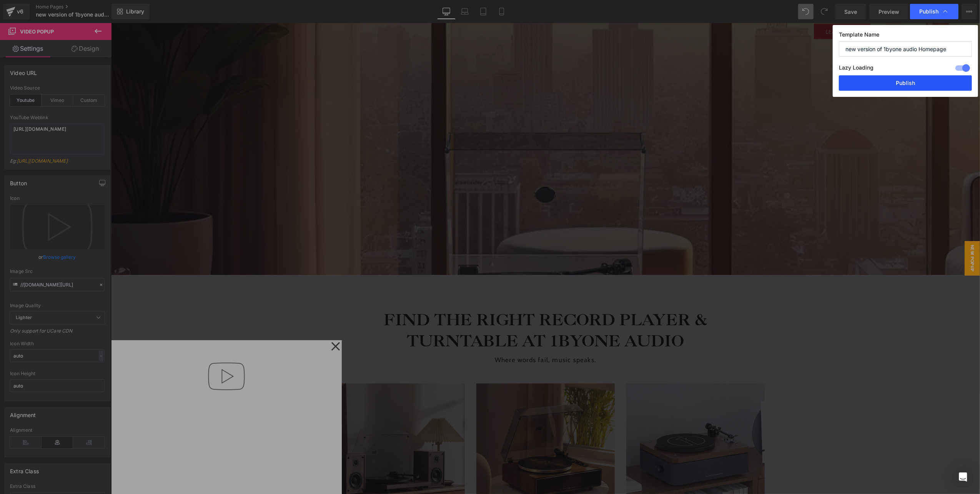
click at [893, 79] on button "Publish" at bounding box center [905, 82] width 133 height 15
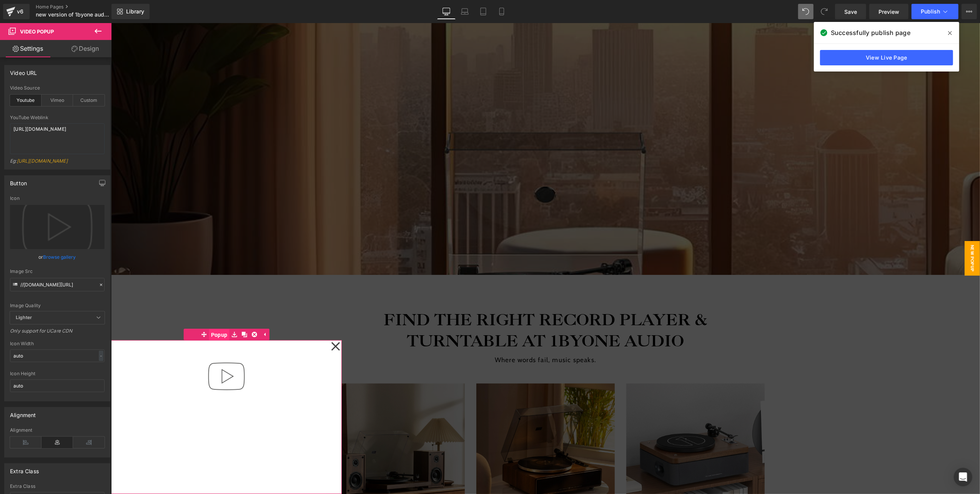
click at [222, 334] on span "Popup" at bounding box center [219, 335] width 20 height 12
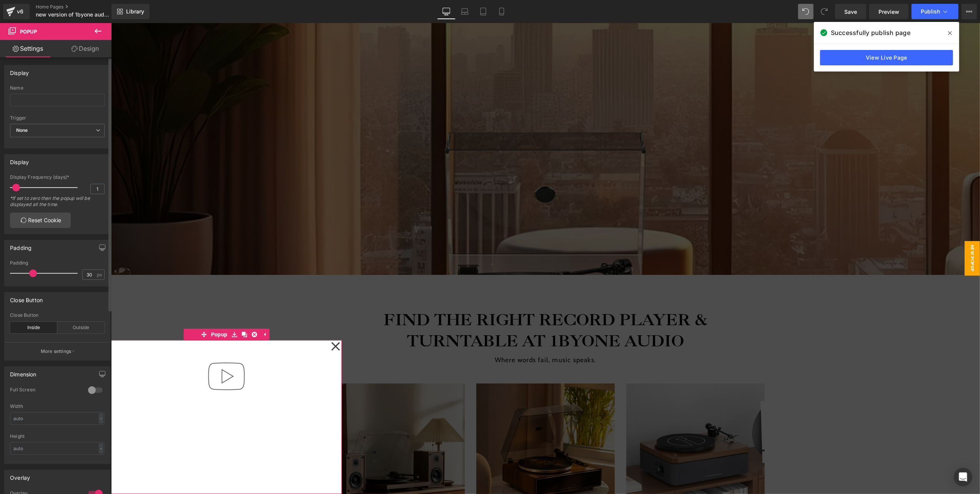
type input "0"
drag, startPoint x: 21, startPoint y: 188, endPoint x: 12, endPoint y: 190, distance: 9.4
click at [12, 190] on span at bounding box center [14, 188] width 8 height 8
click at [923, 11] on span "Publish" at bounding box center [930, 11] width 19 height 6
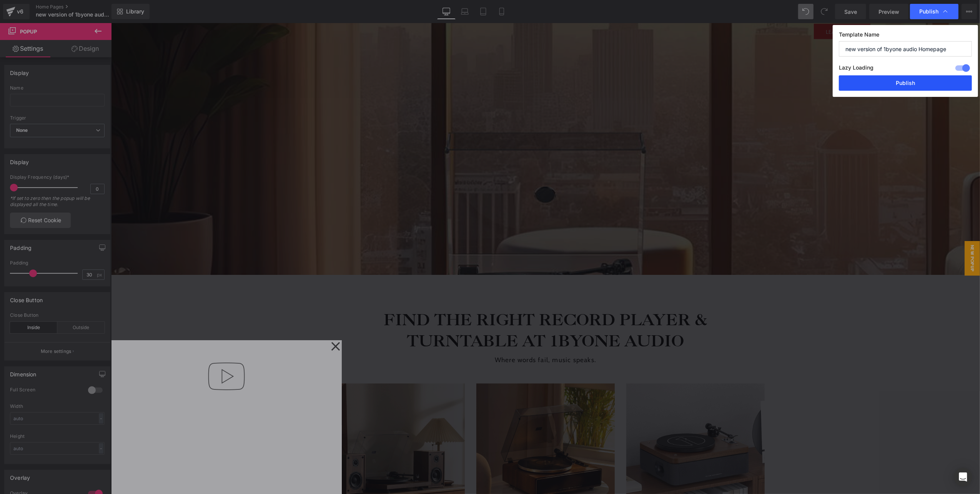
click at [910, 79] on button "Publish" at bounding box center [905, 82] width 133 height 15
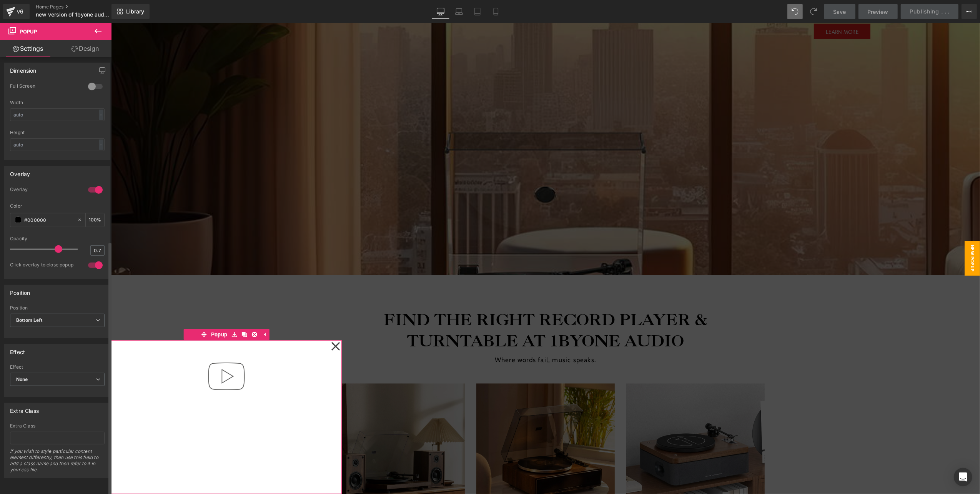
scroll to position [315, 0]
click at [965, 250] on span "New Popup" at bounding box center [972, 258] width 15 height 35
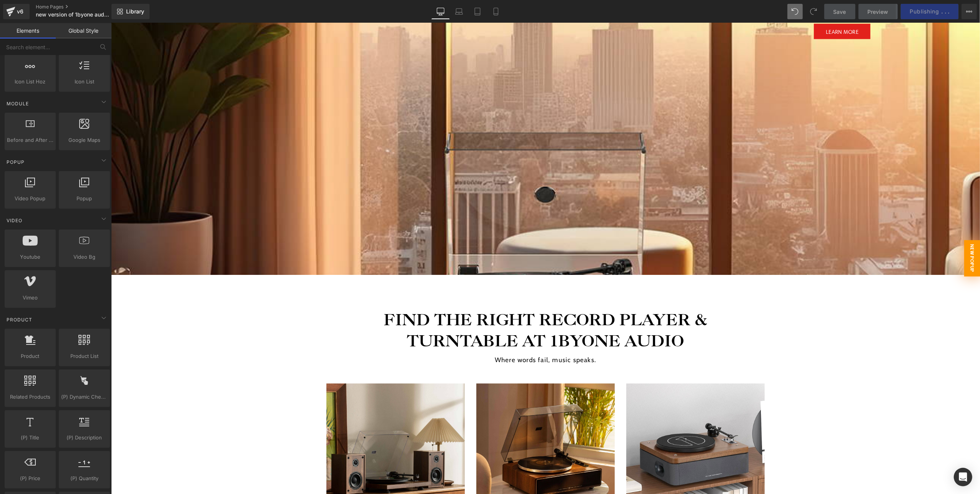
click at [964, 253] on span "New Popup" at bounding box center [972, 258] width 16 height 37
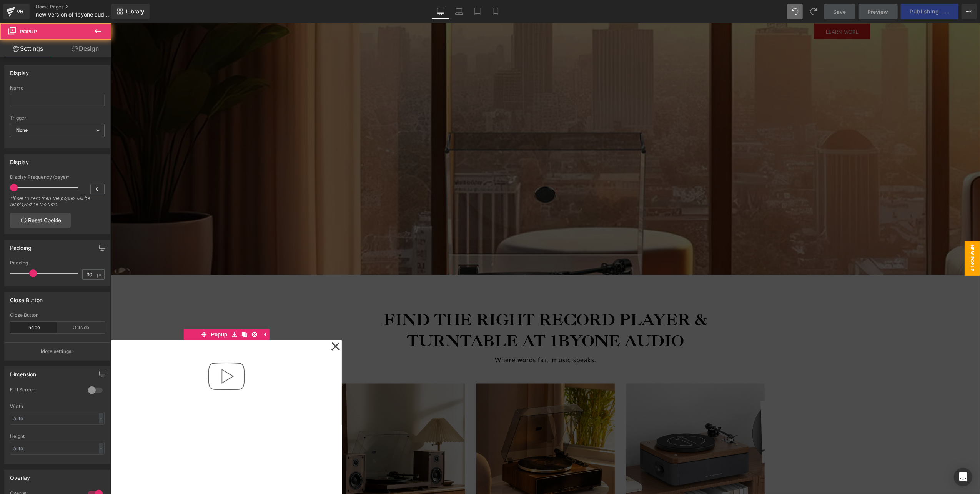
click at [965, 253] on span "New Popup" at bounding box center [972, 258] width 15 height 35
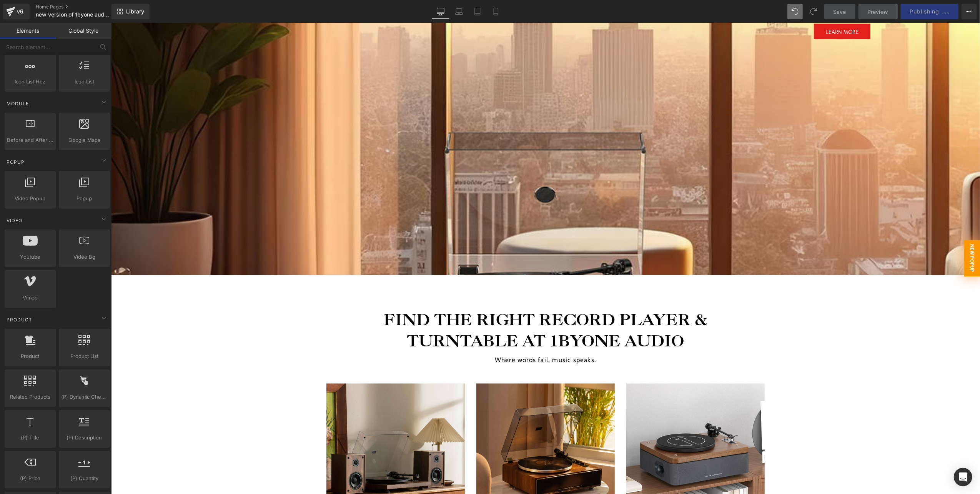
click at [964, 253] on span "New Popup" at bounding box center [972, 258] width 16 height 37
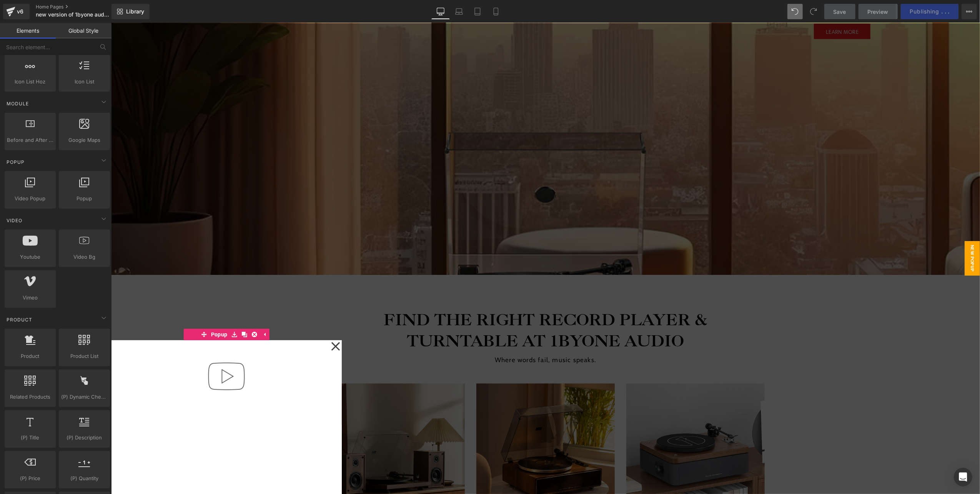
click at [965, 248] on span "New Popup" at bounding box center [972, 258] width 15 height 35
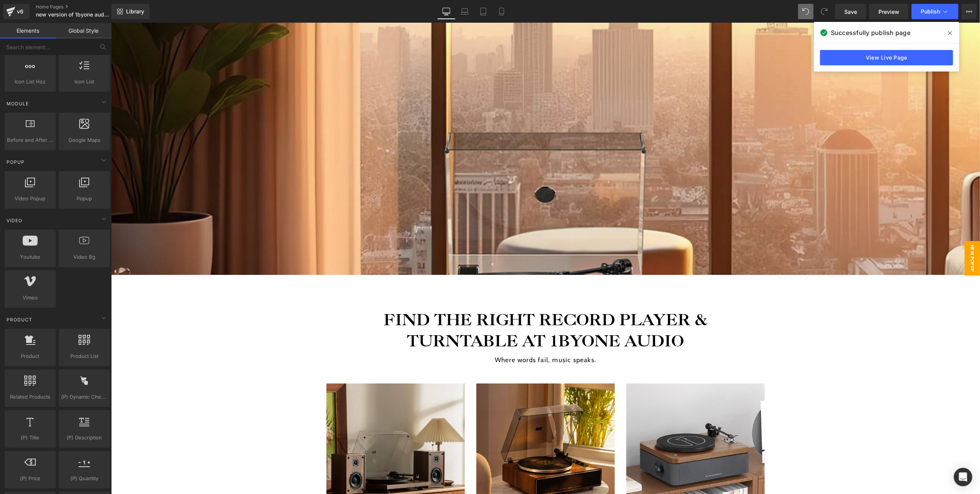
click at [966, 262] on span "New Popup" at bounding box center [972, 258] width 15 height 35
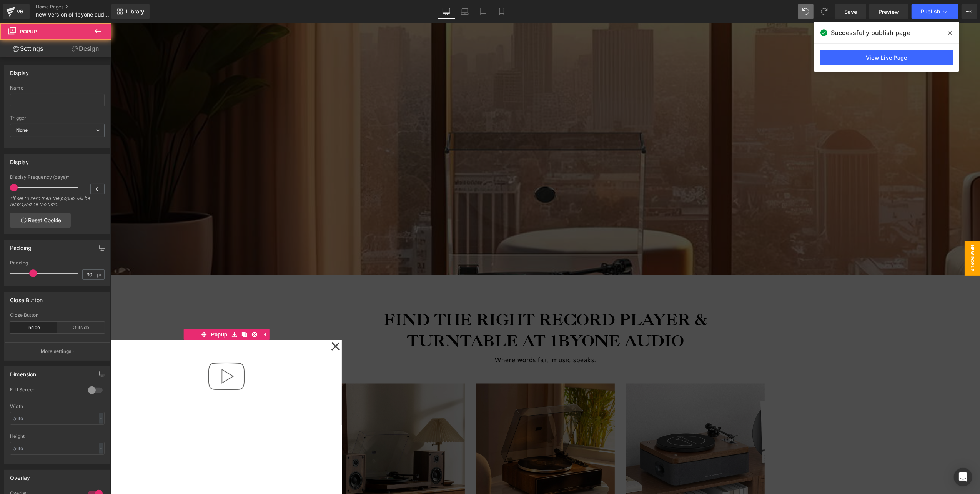
click at [966, 262] on span "New Popup" at bounding box center [972, 258] width 15 height 35
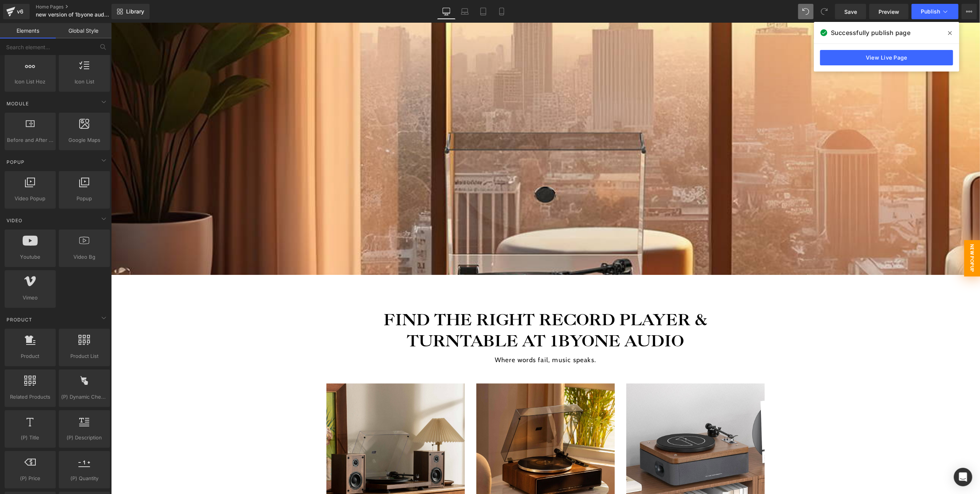
click at [966, 262] on span "New Popup" at bounding box center [972, 258] width 16 height 37
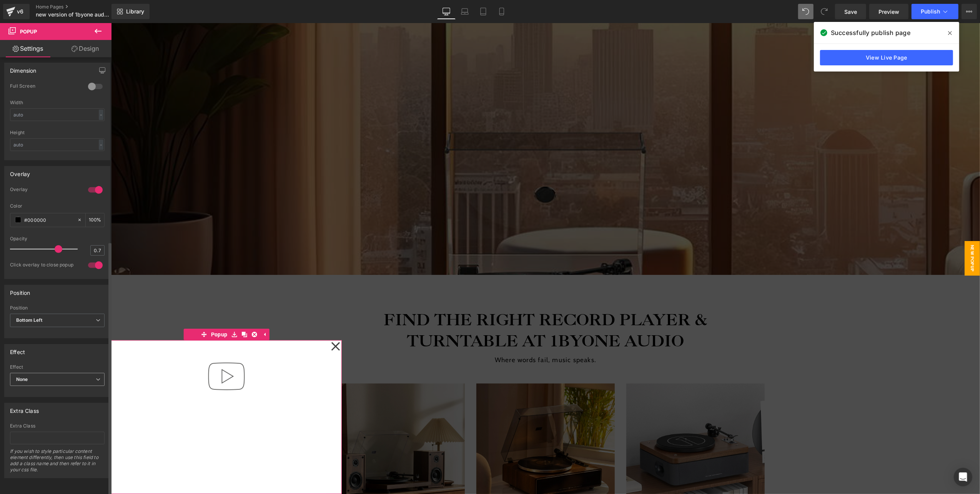
click at [67, 375] on span "None" at bounding box center [57, 379] width 95 height 13
click at [48, 387] on li "Fade" at bounding box center [57, 393] width 95 height 12
click at [223, 362] on span "Video Popup" at bounding box center [232, 357] width 29 height 9
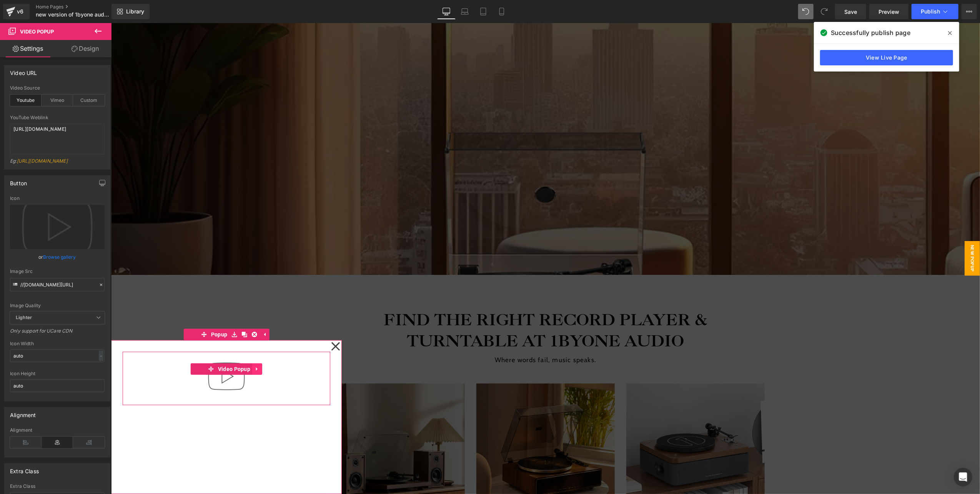
click at [256, 370] on icon at bounding box center [257, 368] width 2 height 3
click at [265, 369] on link at bounding box center [262, 369] width 10 height 12
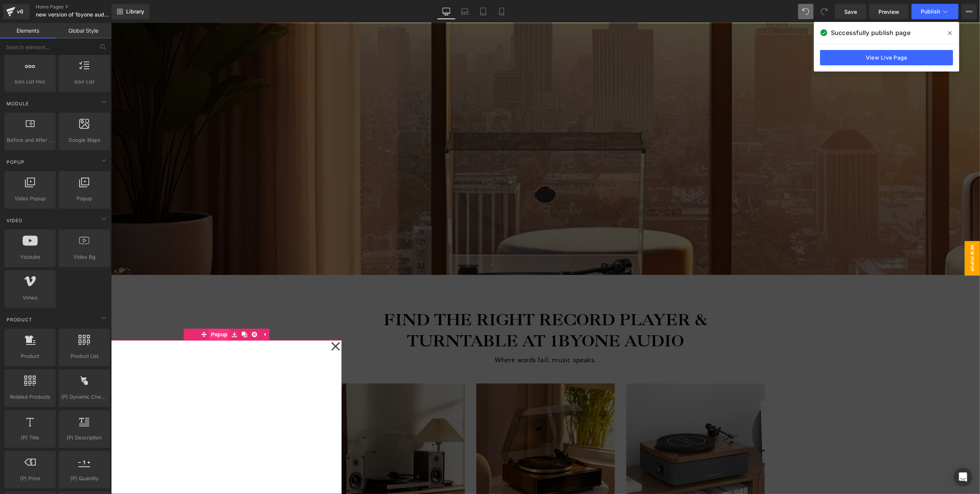
click at [227, 337] on span "Popup" at bounding box center [219, 334] width 20 height 12
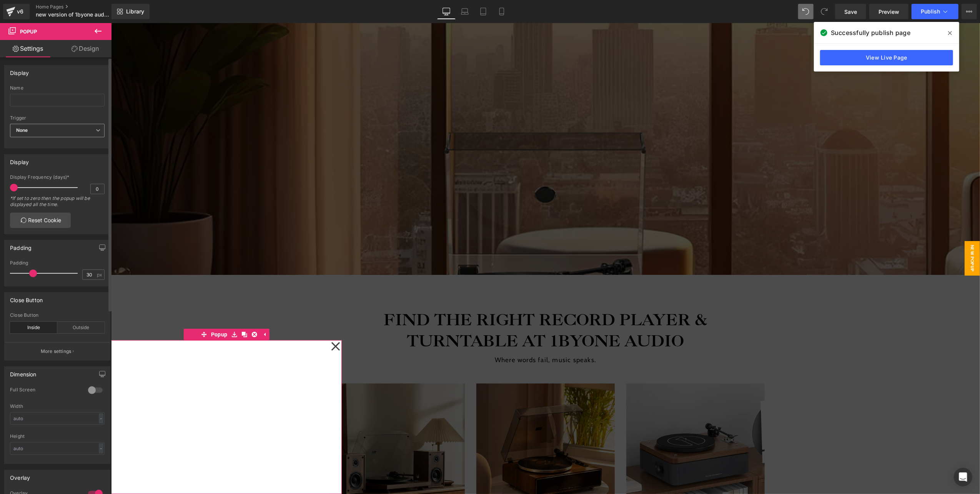
click at [53, 133] on span "None" at bounding box center [57, 130] width 95 height 13
click at [44, 173] on div "Show after a certain period of time" at bounding box center [58, 169] width 72 height 11
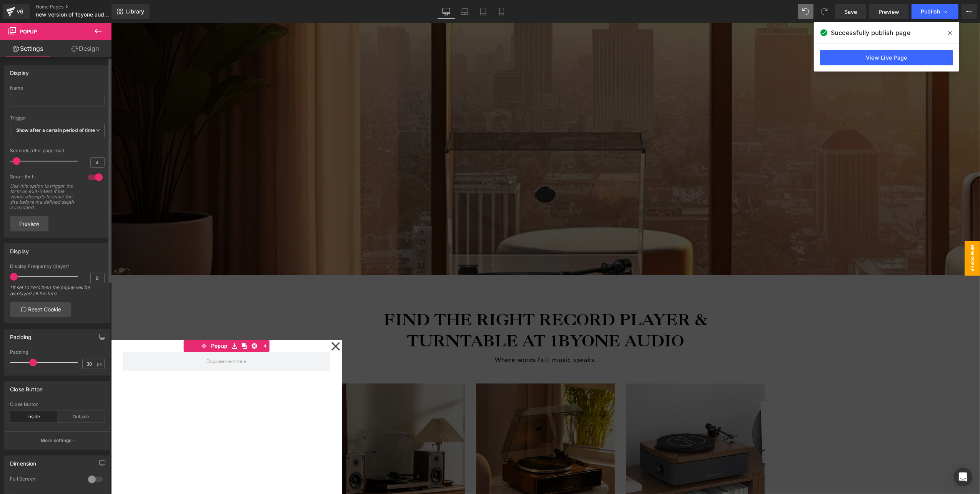
type input "5"
drag, startPoint x: 22, startPoint y: 170, endPoint x: 19, endPoint y: 173, distance: 4.1
click at [19, 169] on div at bounding box center [46, 160] width 64 height 15
click at [948, 35] on span at bounding box center [950, 33] width 12 height 12
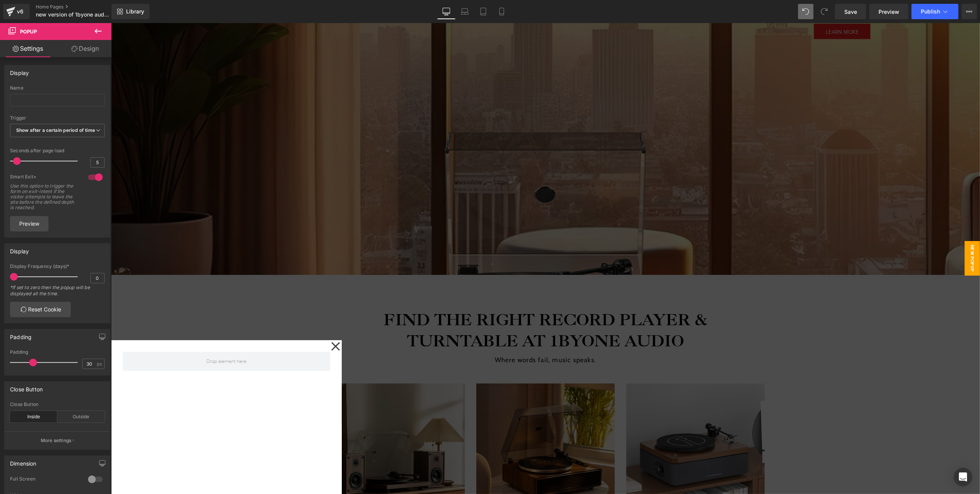
click at [98, 28] on icon at bounding box center [97, 31] width 9 height 9
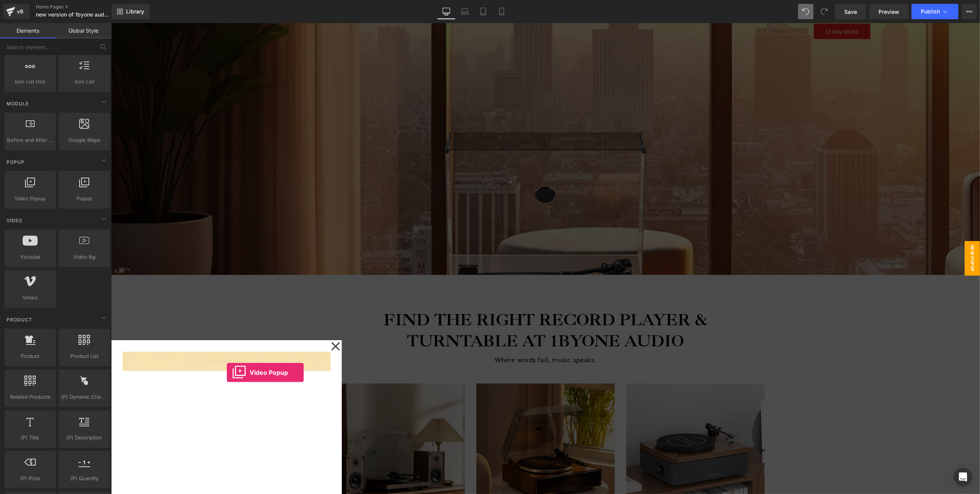
drag, startPoint x: 162, startPoint y: 290, endPoint x: 227, endPoint y: 372, distance: 104.6
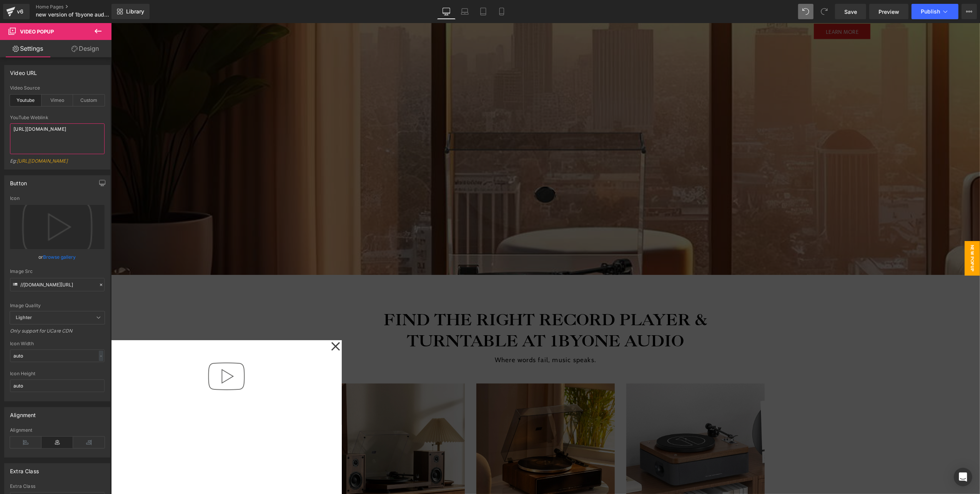
drag, startPoint x: 59, startPoint y: 145, endPoint x: -2, endPoint y: 125, distance: 64.2
click at [0, 125] on html "Video Popup You are previewing how the will restyle your page. You can not edit…" at bounding box center [490, 247] width 980 height 494
paste textarea "25Oph0PKuoc"
type textarea "[URL][DOMAIN_NAME]"
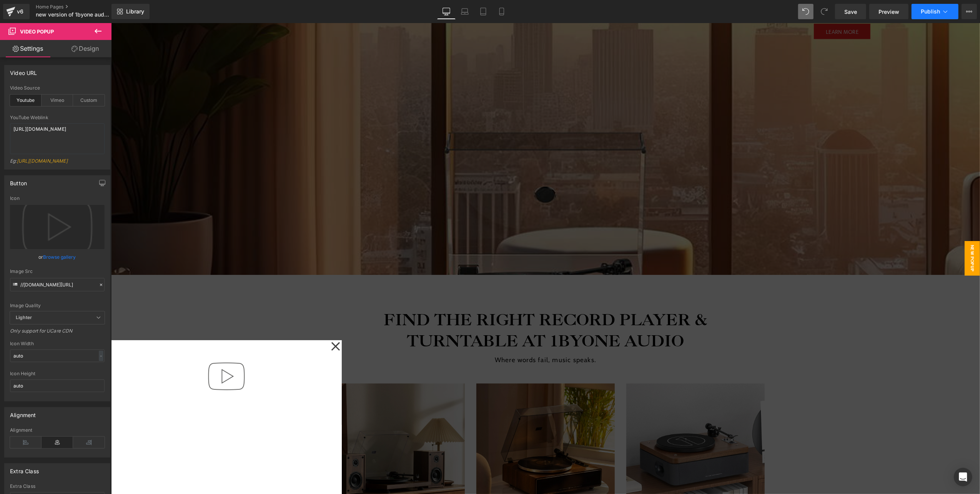
click at [928, 15] on button "Publish" at bounding box center [935, 11] width 47 height 15
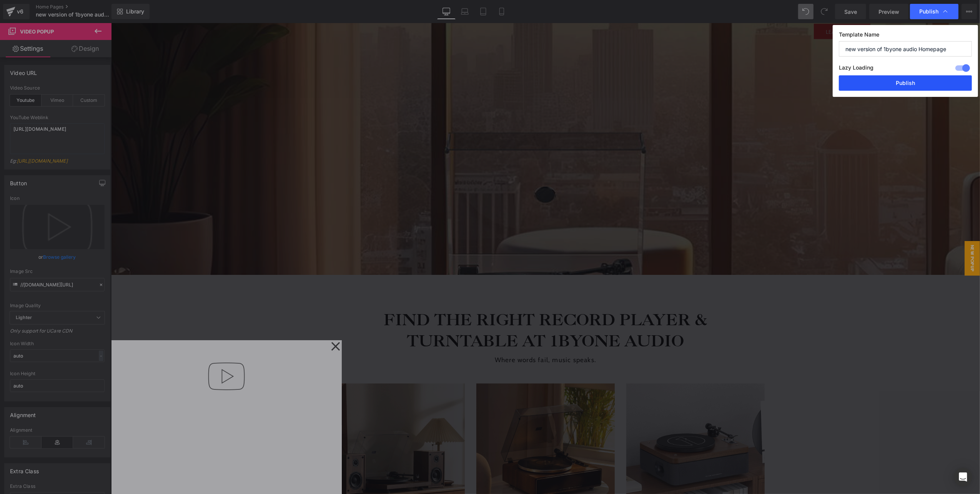
click at [897, 82] on button "Publish" at bounding box center [905, 82] width 133 height 15
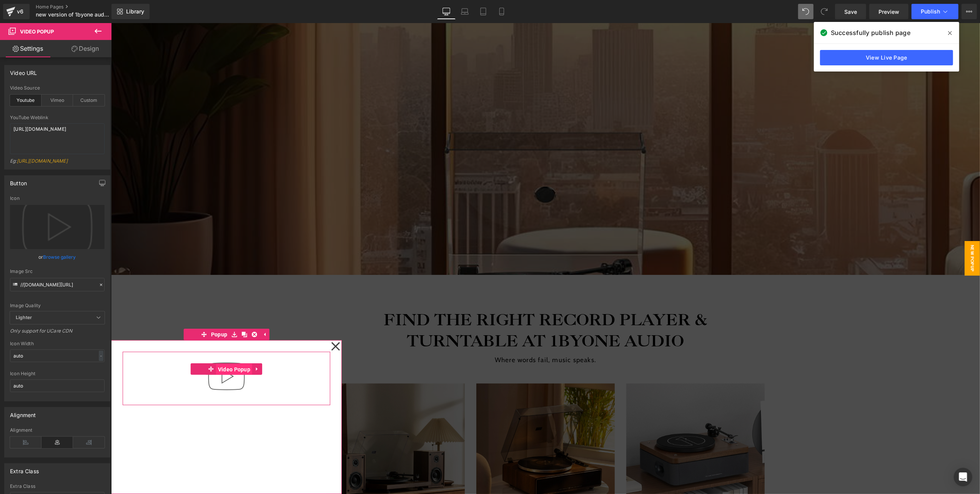
click at [228, 372] on span "Video Popup" at bounding box center [234, 369] width 36 height 12
click at [258, 368] on icon at bounding box center [256, 369] width 5 height 6
click at [259, 370] on icon at bounding box center [261, 369] width 5 height 6
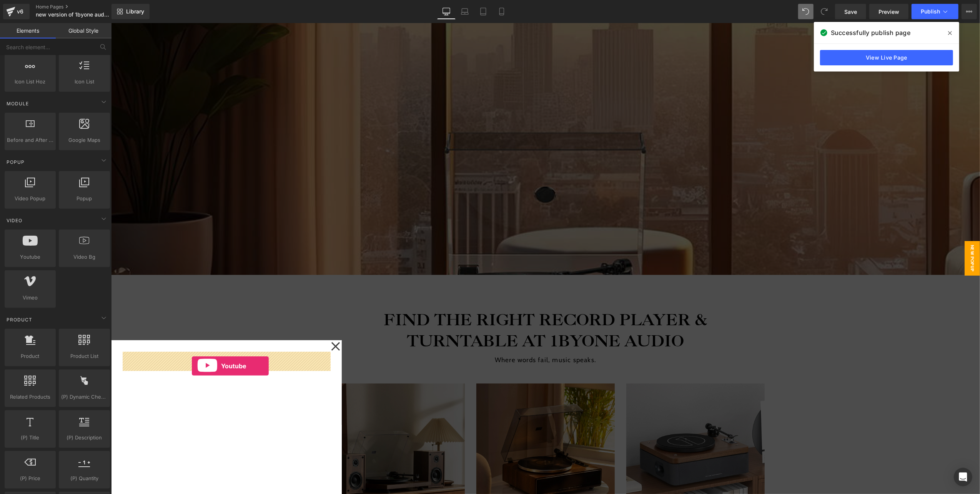
drag, startPoint x: 184, startPoint y: 351, endPoint x: 192, endPoint y: 366, distance: 16.9
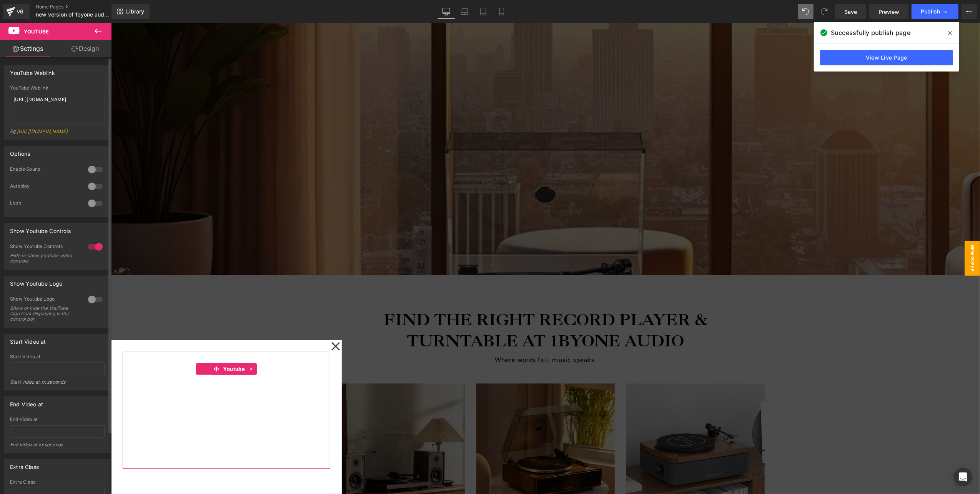
click at [88, 193] on div at bounding box center [95, 186] width 18 height 12
click at [213, 333] on span "Popup" at bounding box center [219, 334] width 20 height 12
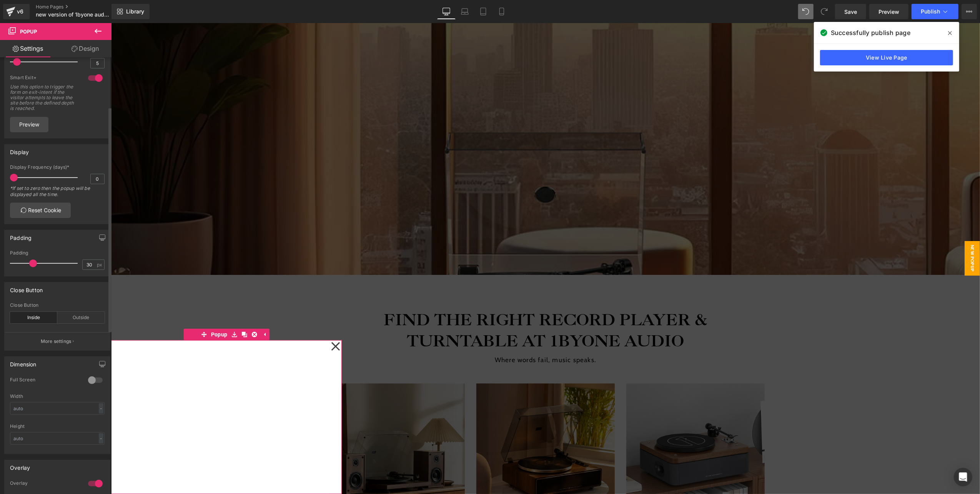
scroll to position [102, 0]
type input "0"
drag, startPoint x: 35, startPoint y: 265, endPoint x: -1, endPoint y: 270, distance: 36.1
click at [0, 270] on html "Youtube You are previewing how the will restyle your page. You can not edit Ele…" at bounding box center [490, 247] width 980 height 494
click at [234, 340] on link at bounding box center [234, 334] width 10 height 12
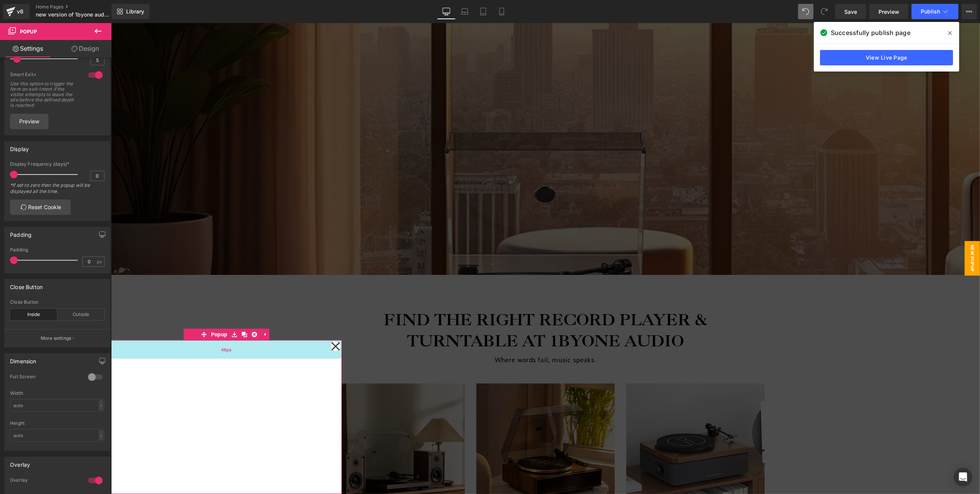
drag, startPoint x: 172, startPoint y: 340, endPoint x: 170, endPoint y: 359, distance: 18.7
click at [170, 359] on div "Youtube Popup 48px" at bounding box center [226, 417] width 231 height 154
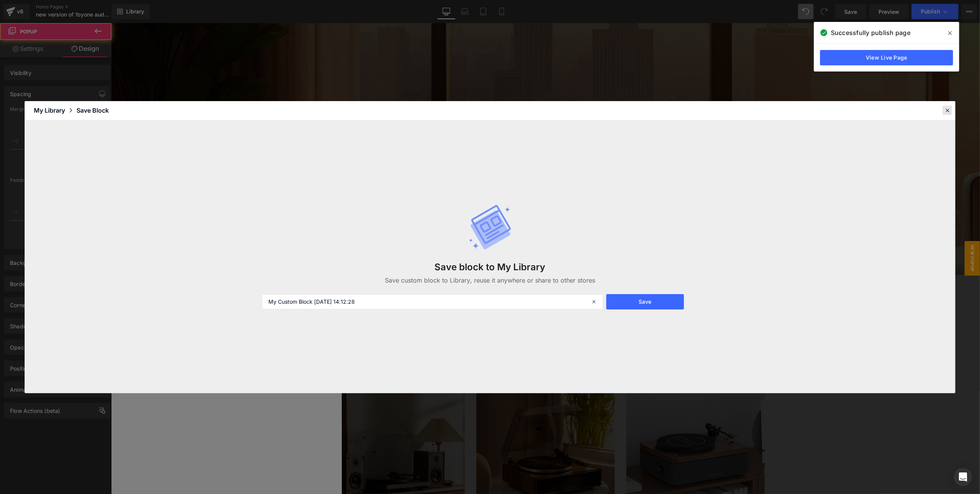
click at [948, 110] on icon at bounding box center [947, 110] width 7 height 7
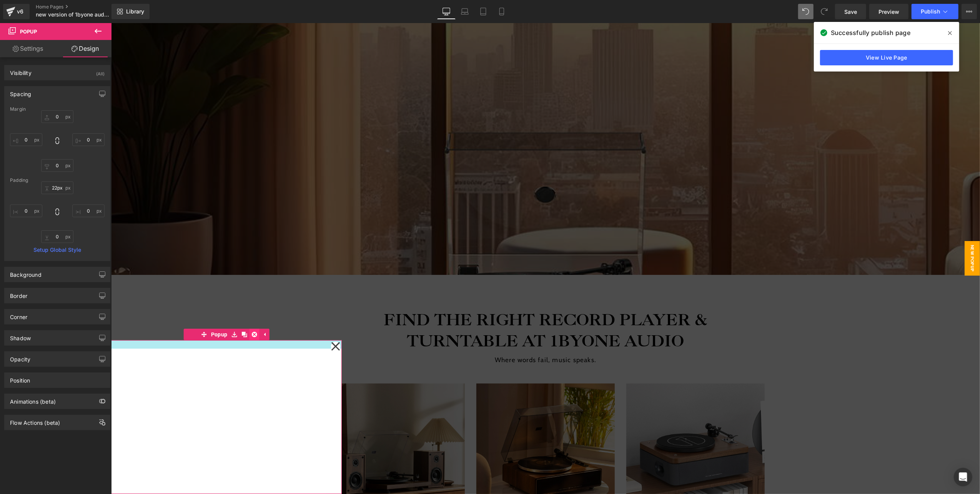
type input "0px"
drag, startPoint x: 236, startPoint y: 353, endPoint x: 257, endPoint y: 328, distance: 32.7
click at [257, 328] on body "a 1byone Audio | Vinyl Record Player & Turntables | [DOMAIN_NAME] TURNTABLES H0…" at bounding box center [545, 278] width 869 height 2767
drag, startPoint x: 237, startPoint y: 487, endPoint x: 239, endPoint y: 477, distance: 10.2
click at [237, 476] on div "Youtube" at bounding box center [226, 417] width 231 height 154
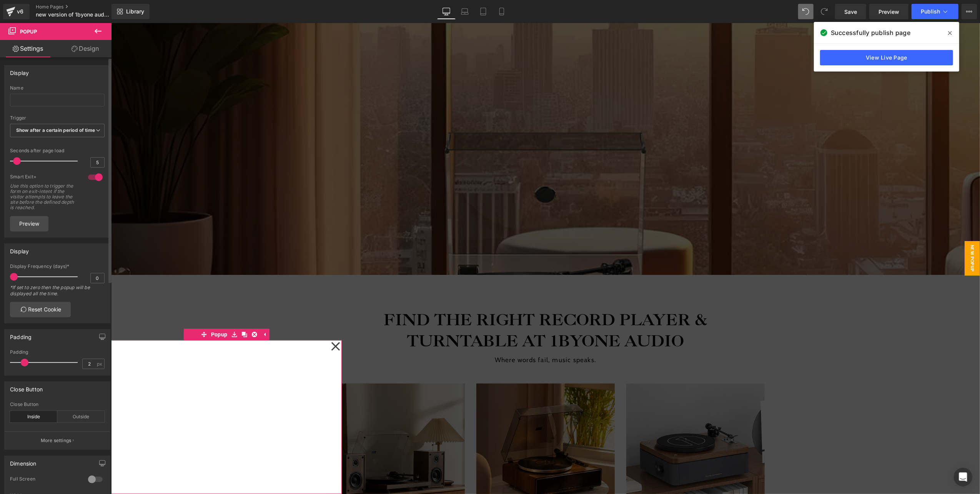
type input "0"
drag, startPoint x: 16, startPoint y: 370, endPoint x: -2, endPoint y: 371, distance: 18.5
click at [0, 371] on html "Youtube You are previewing how the will restyle your page. You can not edit Ele…" at bounding box center [490, 247] width 980 height 494
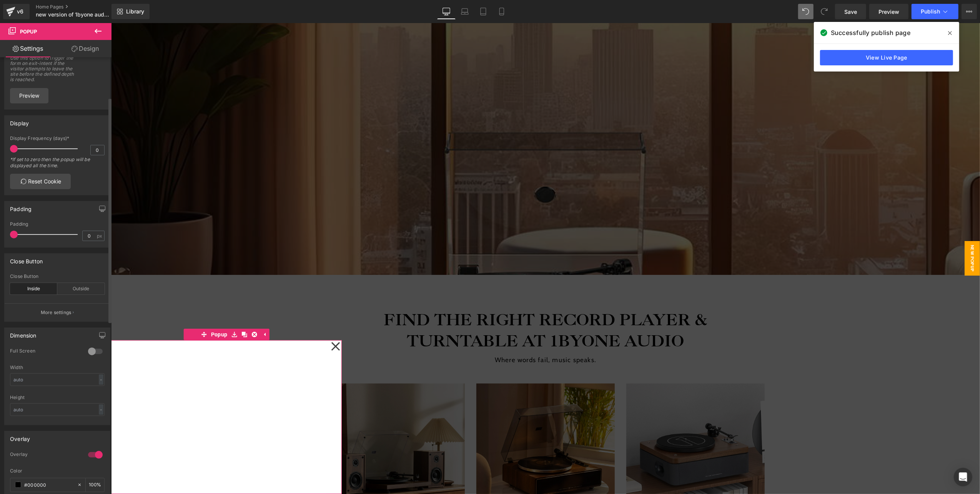
scroll to position [154, 0]
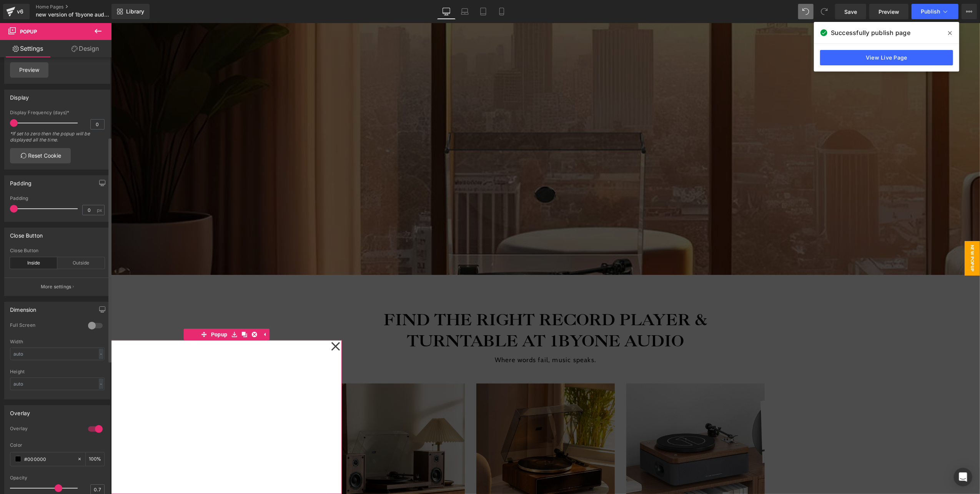
click at [90, 332] on div at bounding box center [95, 326] width 18 height 12
type input "100"
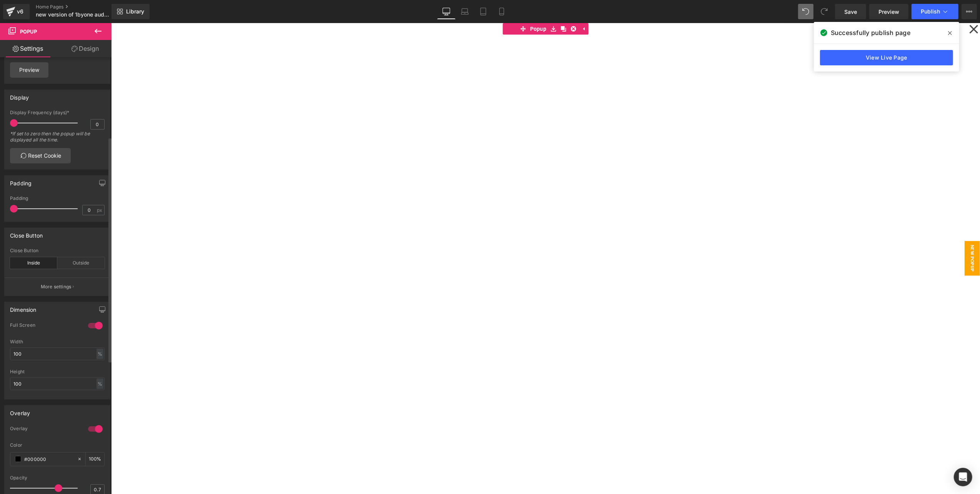
click at [94, 332] on div at bounding box center [95, 326] width 18 height 12
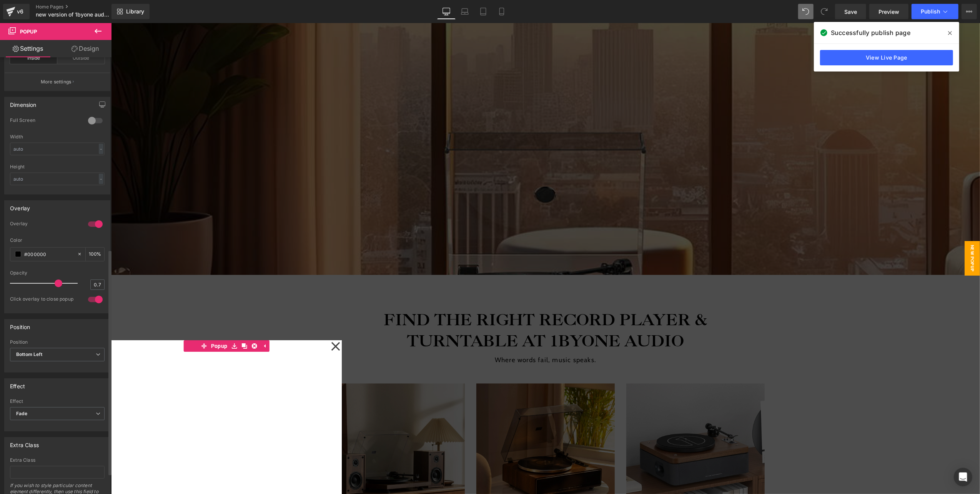
scroll to position [410, 0]
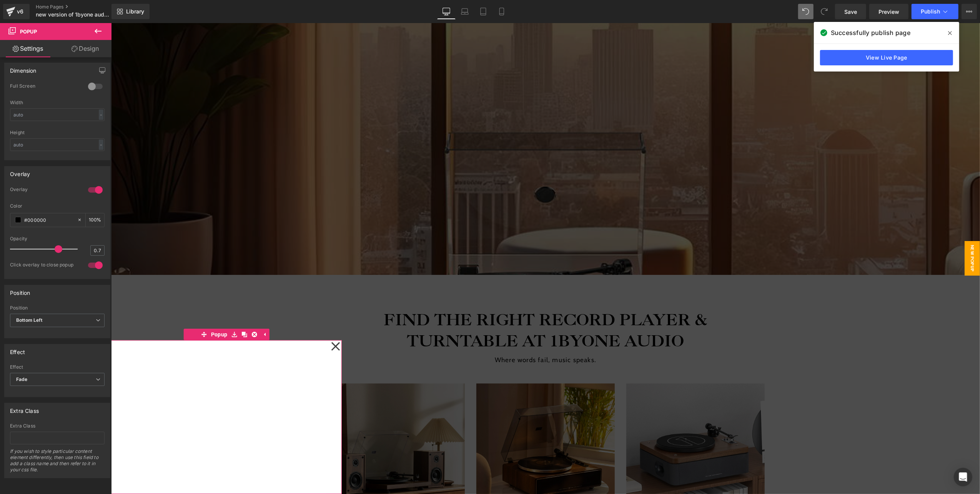
click at [240, 480] on div "Youtube" at bounding box center [226, 417] width 231 height 154
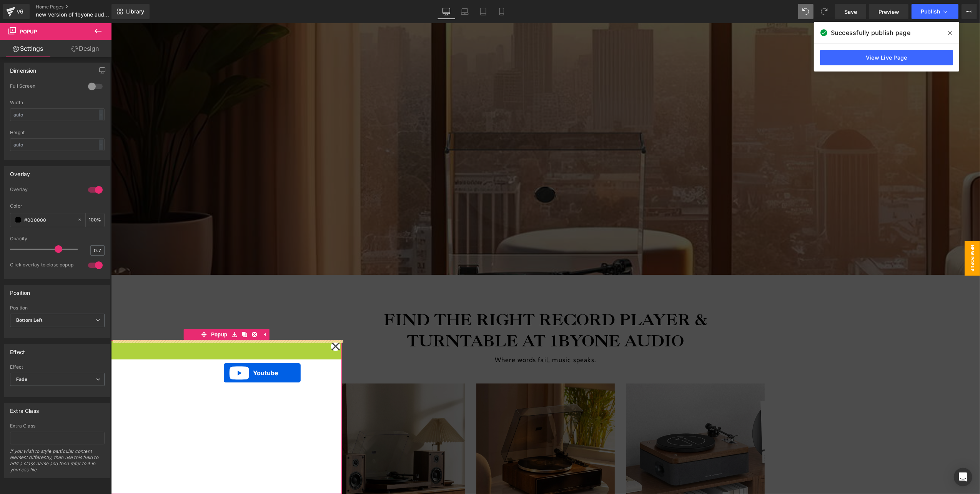
drag, startPoint x: 230, startPoint y: 358, endPoint x: 223, endPoint y: 362, distance: 7.4
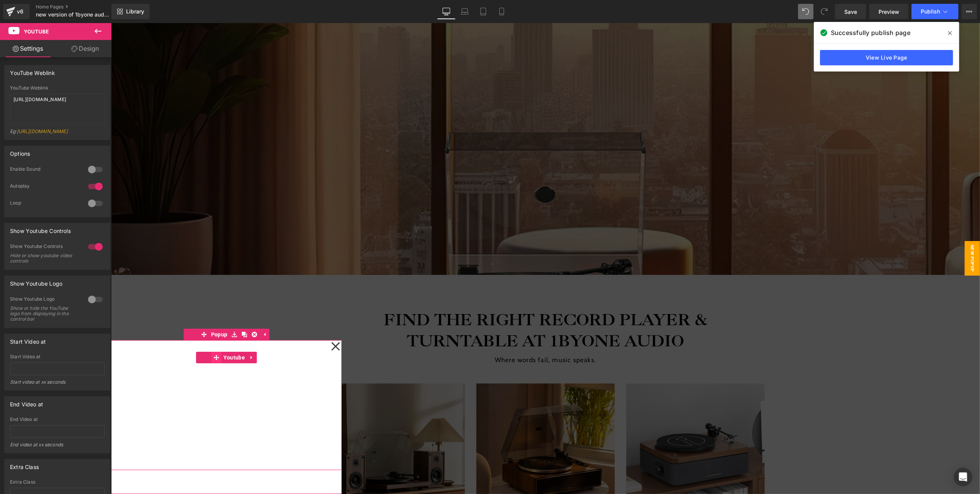
click at [215, 356] on icon at bounding box center [215, 358] width 5 height 6
click at [88, 175] on div at bounding box center [95, 169] width 18 height 12
click at [98, 174] on div at bounding box center [95, 169] width 18 height 12
drag, startPoint x: 65, startPoint y: 107, endPoint x: -2, endPoint y: 97, distance: 68.4
click at [0, 97] on html "Youtube You are previewing how the will restyle your page. You can not edit Ele…" at bounding box center [490, 247] width 980 height 494
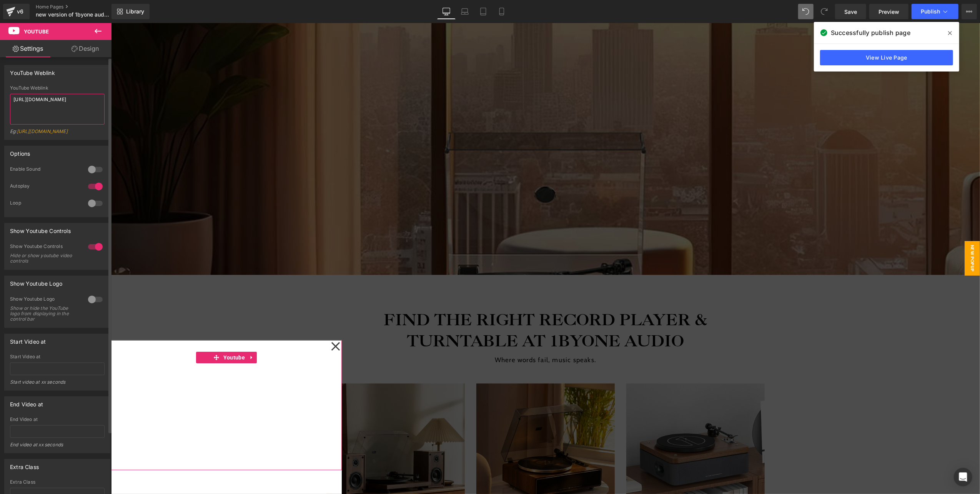
paste textarea "25Oph0PKuoc"
type textarea "[URL][DOMAIN_NAME]"
click at [70, 140] on div "Eg: [URL][DOMAIN_NAME]" at bounding box center [57, 133] width 95 height 11
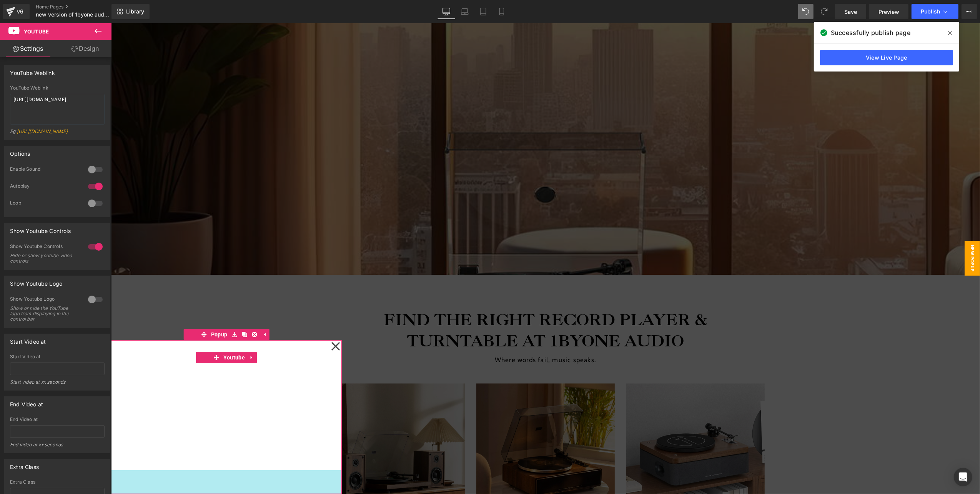
drag, startPoint x: 232, startPoint y: 468, endPoint x: 231, endPoint y: 493, distance: 24.7
click at [231, 493] on div "Youtube 64px Popup" at bounding box center [226, 417] width 231 height 154
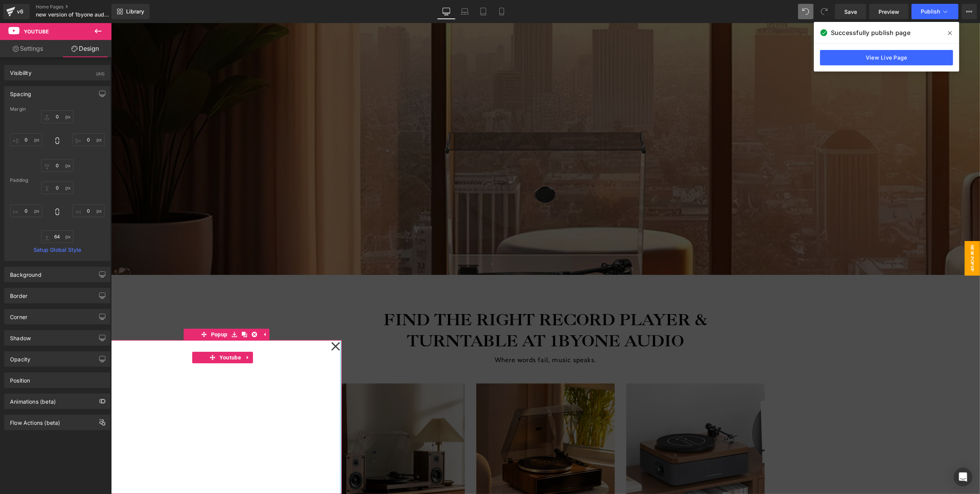
type input "0px"
drag, startPoint x: 332, startPoint y: 391, endPoint x: 342, endPoint y: 391, distance: 10.0
click at [342, 391] on body "a 1byone Audio | Vinyl Record Player & Turntables | [DOMAIN_NAME] TURNTABLES H0…" at bounding box center [545, 278] width 869 height 2767
drag, startPoint x: 222, startPoint y: 481, endPoint x: 227, endPoint y: 493, distance: 12.9
click at [227, 493] on div "Youtube Popup" at bounding box center [226, 417] width 231 height 154
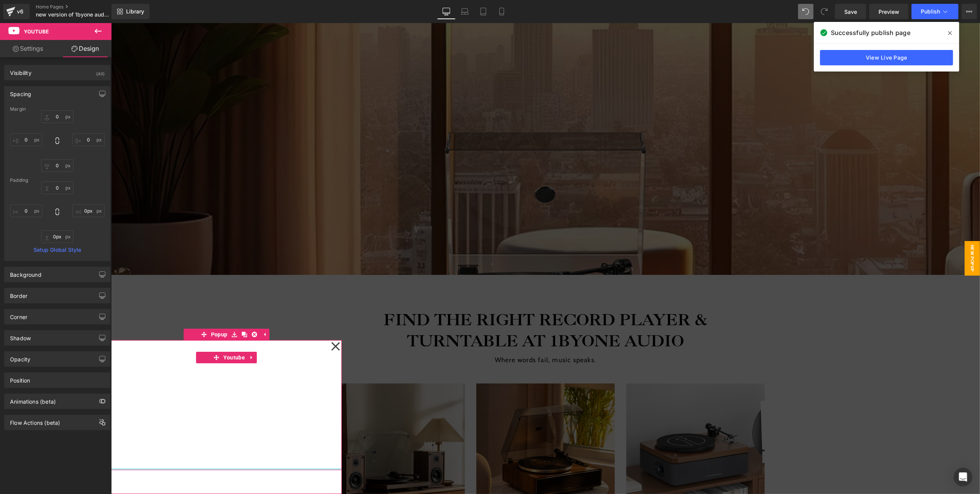
type input "11px"
drag, startPoint x: 208, startPoint y: 468, endPoint x: 207, endPoint y: 472, distance: 4.4
click at [207, 470] on div "Youtube" at bounding box center [226, 405] width 231 height 130
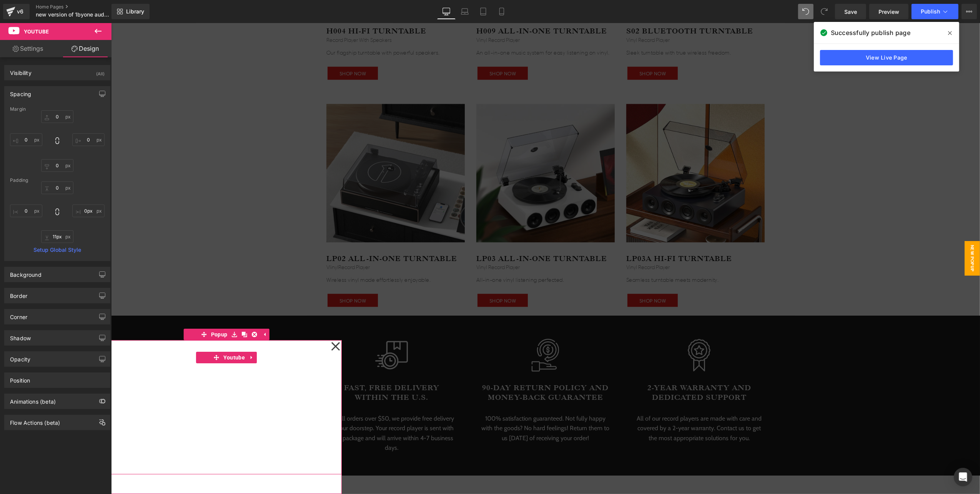
scroll to position [1641, 0]
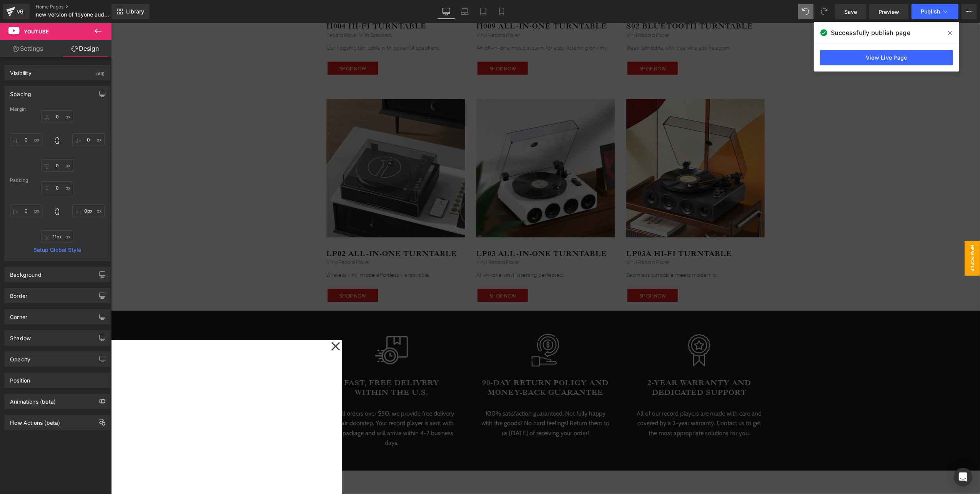
click at [819, 371] on div at bounding box center [545, 258] width 869 height 471
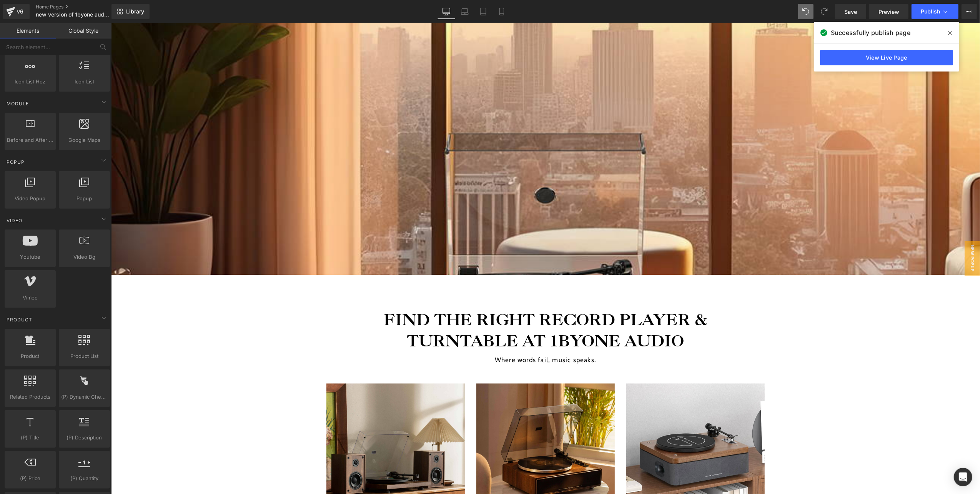
scroll to position [871, 0]
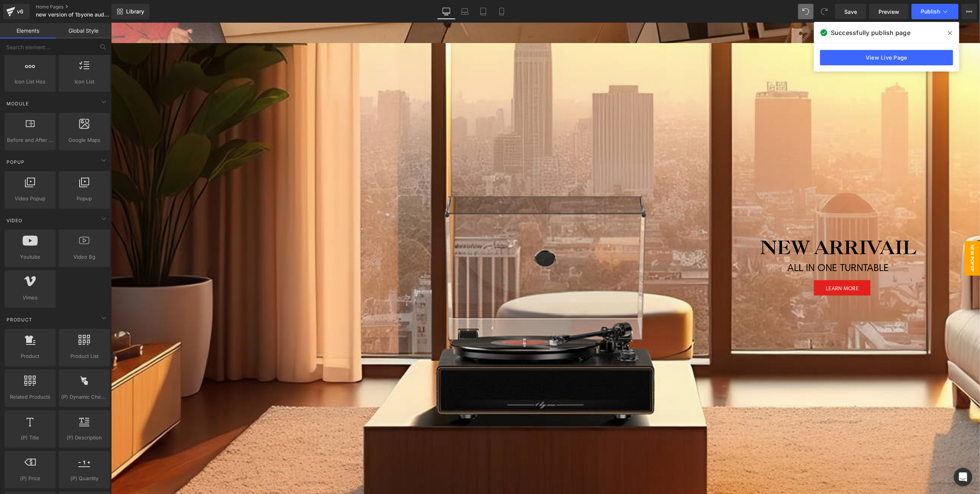
click at [965, 251] on span "New Popup" at bounding box center [972, 258] width 15 height 35
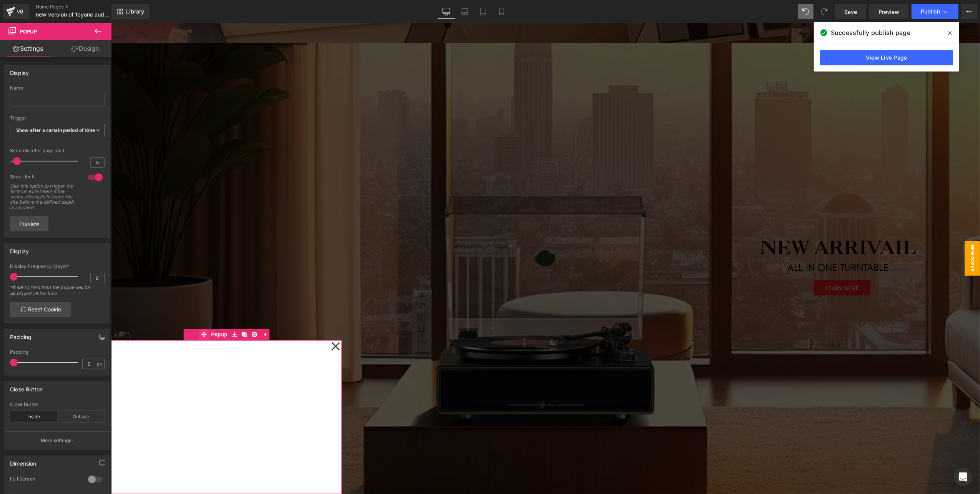
click at [202, 332] on icon at bounding box center [203, 335] width 5 height 6
drag, startPoint x: 202, startPoint y: 332, endPoint x: 270, endPoint y: 309, distance: 71.5
click at [950, 28] on span at bounding box center [950, 33] width 12 height 12
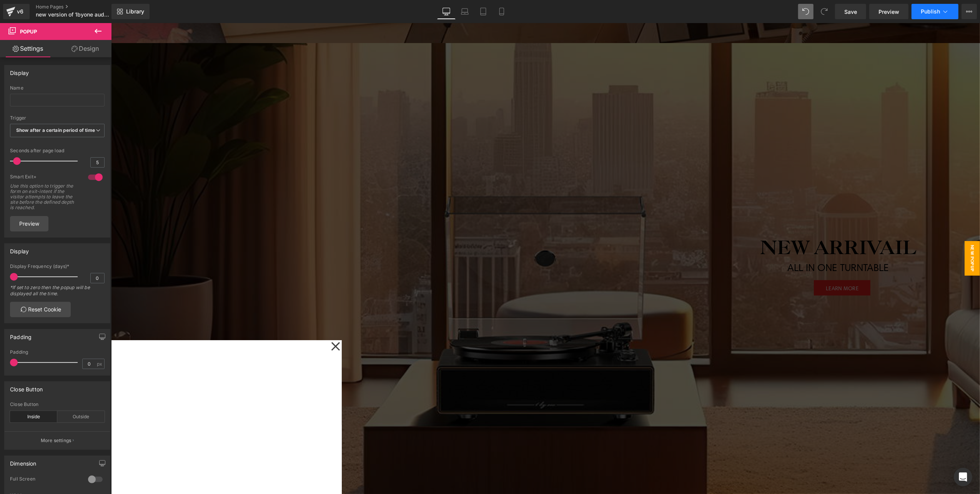
click at [925, 12] on span "Publish" at bounding box center [930, 11] width 19 height 6
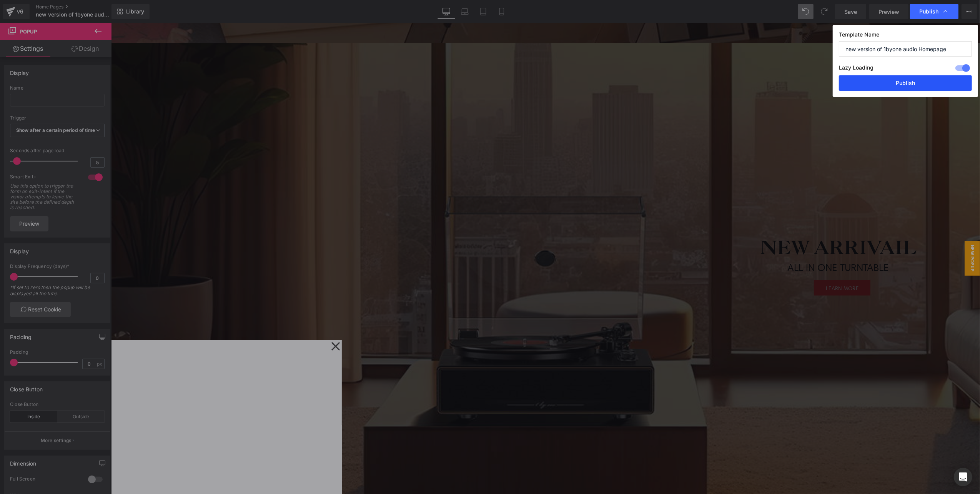
click at [906, 81] on button "Publish" at bounding box center [905, 82] width 133 height 15
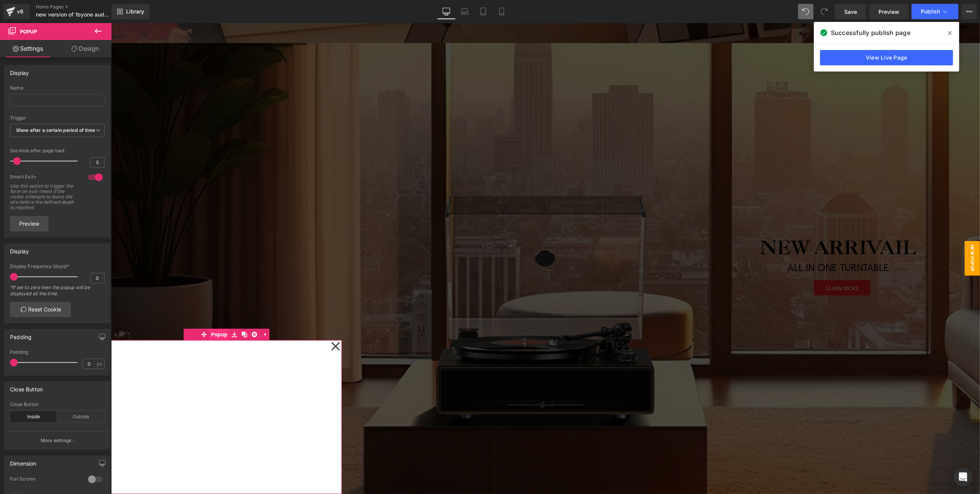
click at [216, 336] on span "Popup" at bounding box center [219, 334] width 20 height 12
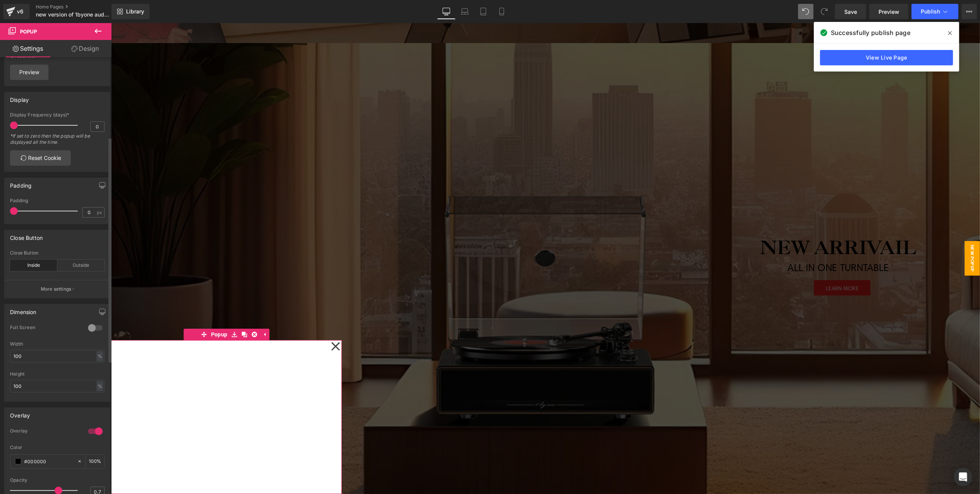
scroll to position [154, 0]
click at [220, 335] on span "Popup" at bounding box center [219, 334] width 20 height 12
drag, startPoint x: 37, startPoint y: 363, endPoint x: 0, endPoint y: 363, distance: 36.5
click at [0, 363] on div "Dimension 0 Full Screen 0 Full Screen 0 Full Screen 0 Full Screen 100% Width 10…" at bounding box center [57, 347] width 115 height 103
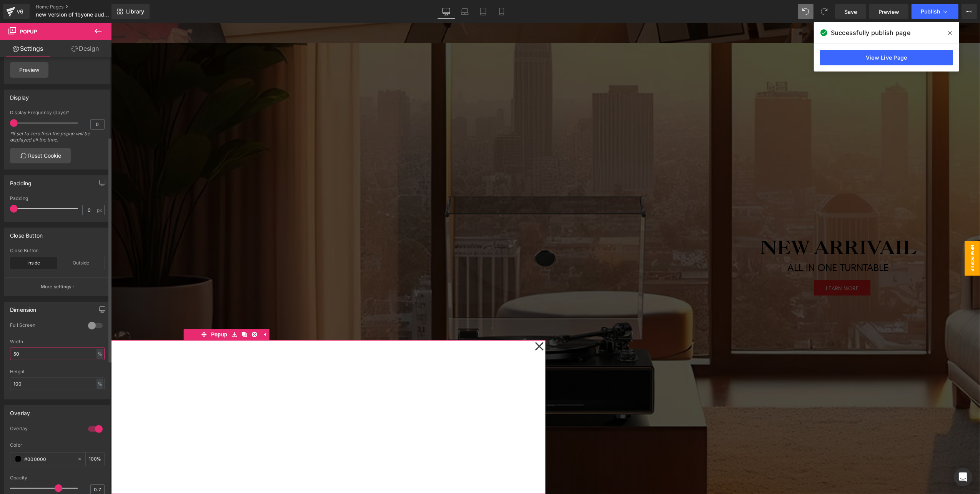
drag, startPoint x: 36, startPoint y: 359, endPoint x: 4, endPoint y: 359, distance: 32.3
click at [4, 359] on div "Dimension 0 Full Screen 0 Full Screen 0 Full Screen 0 Full Screen 50% Width 50 …" at bounding box center [57, 351] width 106 height 98
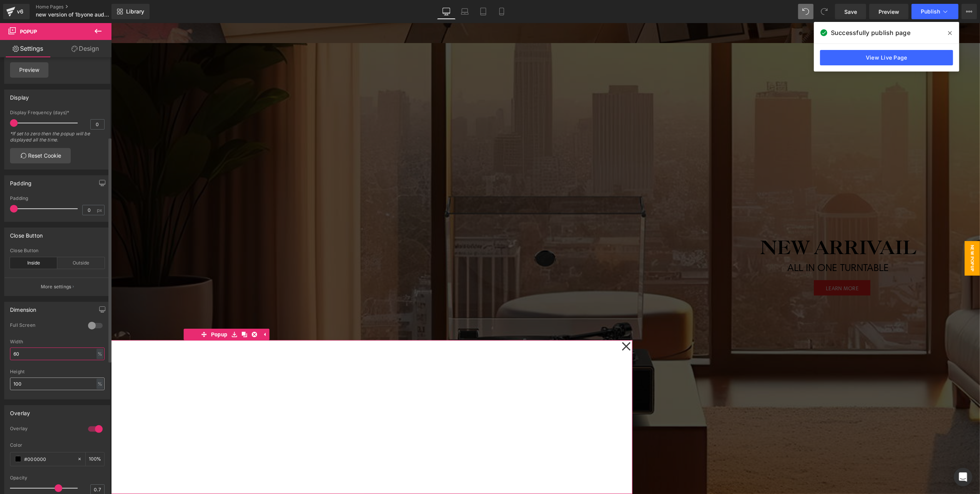
type input "60"
drag, startPoint x: 24, startPoint y: 387, endPoint x: -2, endPoint y: 388, distance: 26.2
click at [0, 388] on html "Youtube You are previewing how the will restyle your page. You can not edit Ele…" at bounding box center [490, 247] width 980 height 494
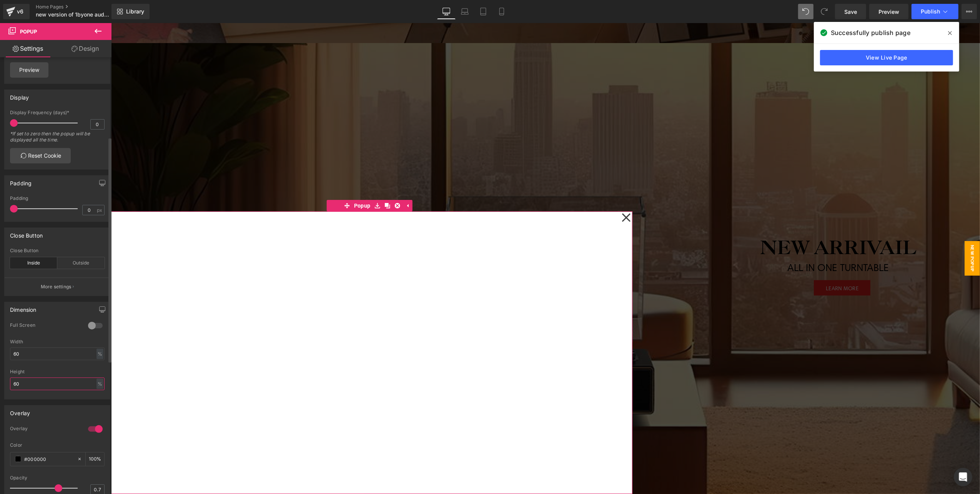
click at [2, 390] on div "Dimension 0 Full Screen 0 Full Screen 0 Full Screen 0 Full Screen 60% Width 60 …" at bounding box center [57, 347] width 115 height 103
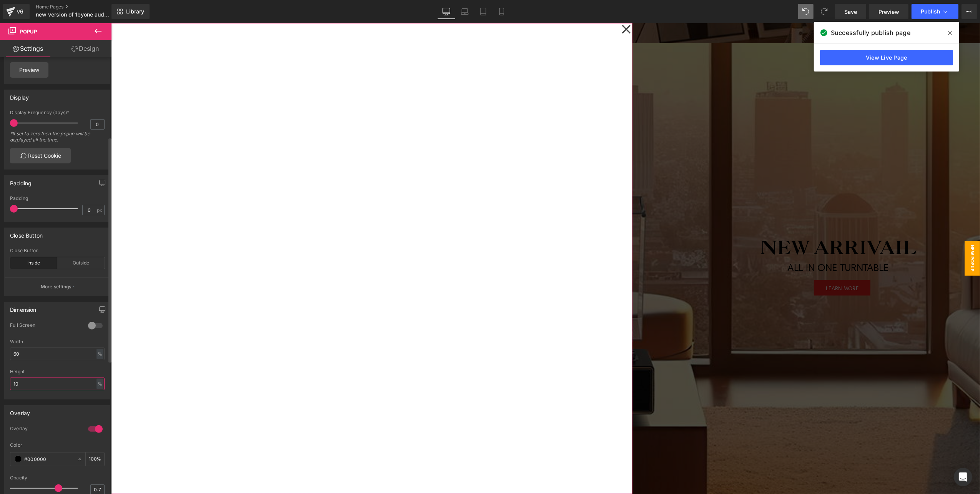
type input "1"
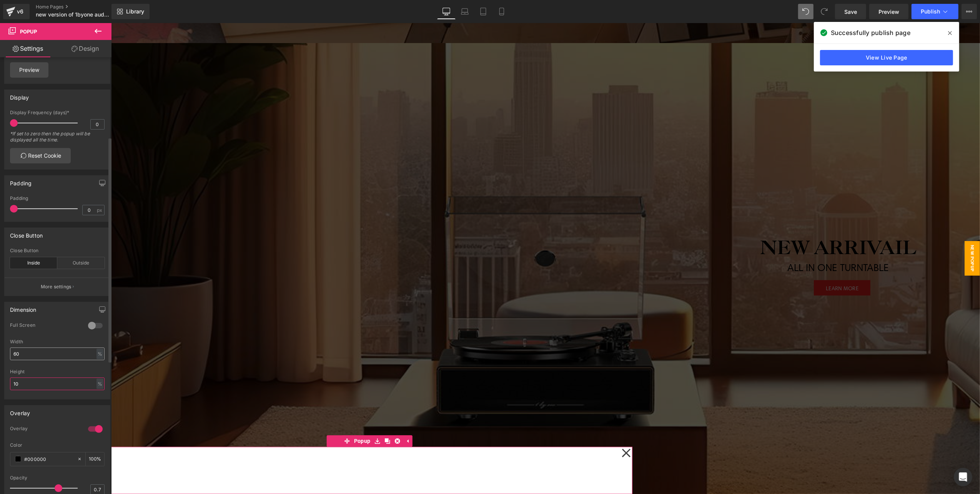
type input "10"
drag, startPoint x: 43, startPoint y: 363, endPoint x: -2, endPoint y: 359, distance: 45.9
click at [0, 359] on html "Youtube You are previewing how the will restyle your page. You can not edit Ele…" at bounding box center [490, 247] width 980 height 494
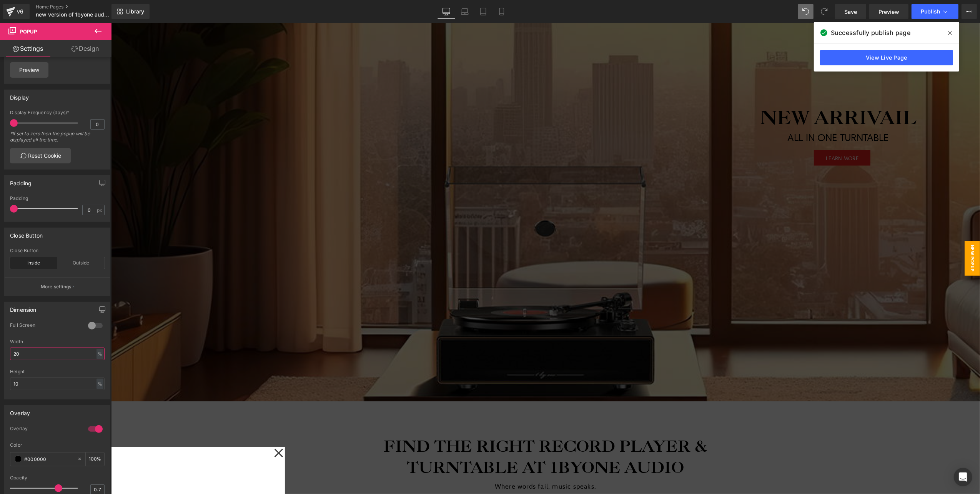
scroll to position [1025, 0]
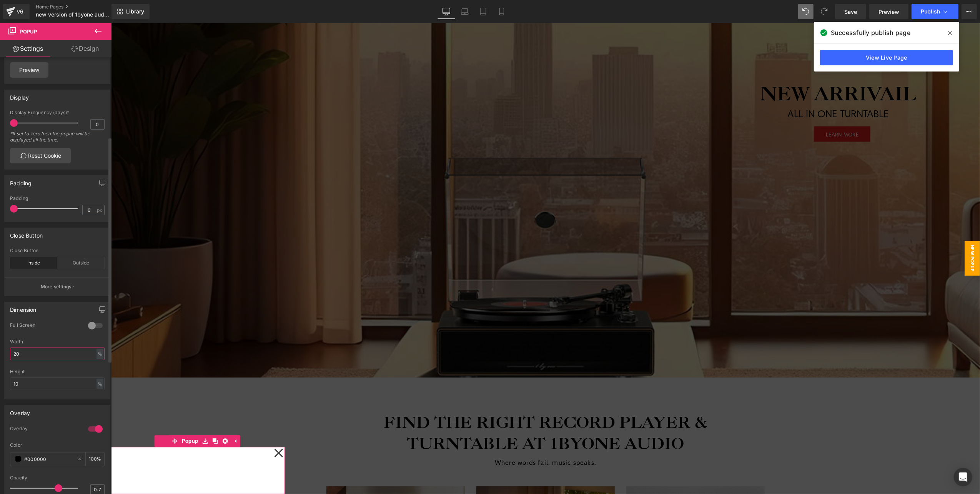
drag, startPoint x: 40, startPoint y: 361, endPoint x: 8, endPoint y: 361, distance: 32.3
click at [8, 361] on div "0 Full Screen 0 Full Screen 0 Full Screen 0 Full Screen 20% Width 20 % % px 10%…" at bounding box center [57, 360] width 105 height 77
type input "30"
drag, startPoint x: 27, startPoint y: 388, endPoint x: 8, endPoint y: 390, distance: 18.1
click at [8, 390] on div "0 Full Screen 0 Full Screen 0 Full Screen 0 Full Screen 30% Width 30 % % px 10%…" at bounding box center [57, 360] width 105 height 77
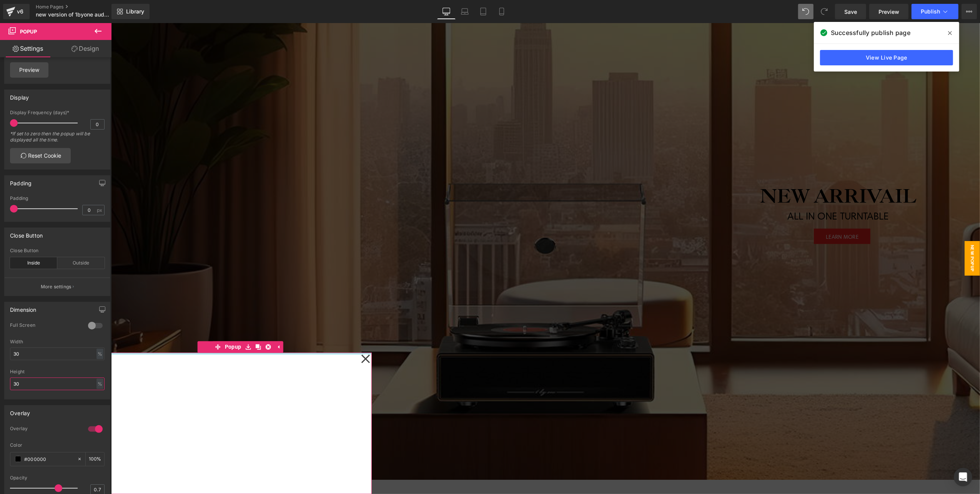
scroll to position [0, 0]
drag, startPoint x: 17, startPoint y: 392, endPoint x: 10, endPoint y: 392, distance: 7.3
click at [10, 390] on input "30" at bounding box center [57, 384] width 95 height 13
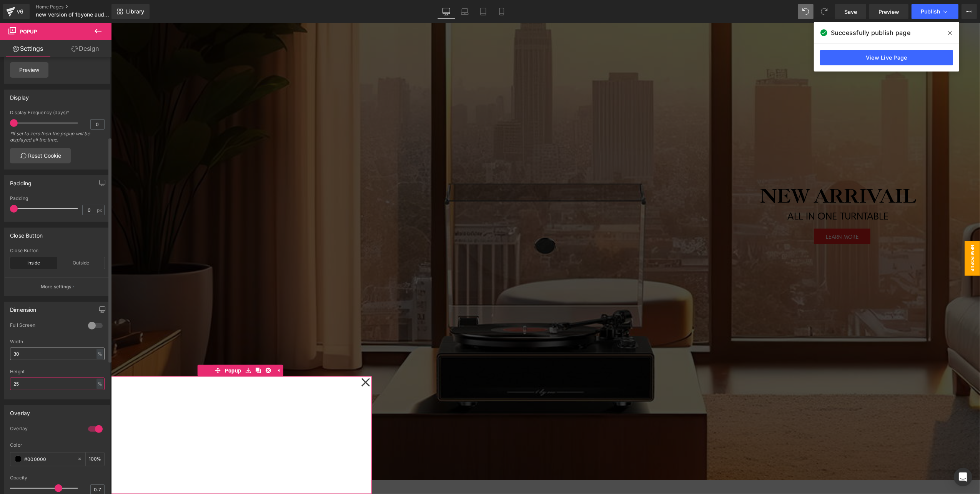
type input "25"
drag, startPoint x: 22, startPoint y: 360, endPoint x: -2, endPoint y: 359, distance: 23.9
click at [0, 359] on html "Youtube You are previewing how the will restyle your page. You can not edit Ele…" at bounding box center [490, 247] width 980 height 494
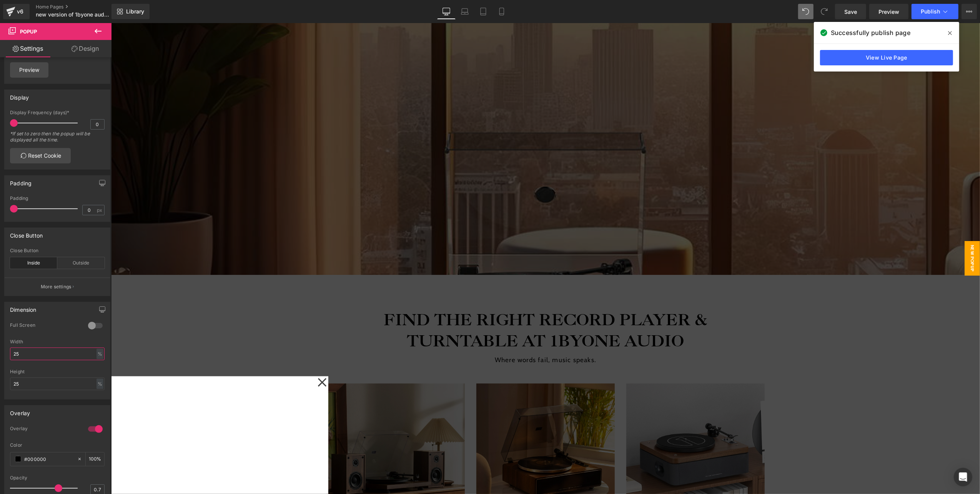
drag, startPoint x: 24, startPoint y: 360, endPoint x: -2, endPoint y: 360, distance: 26.2
click at [0, 360] on html "Youtube You are previewing how the will restyle your page. You can not edit Ele…" at bounding box center [490, 247] width 980 height 494
type input "30"
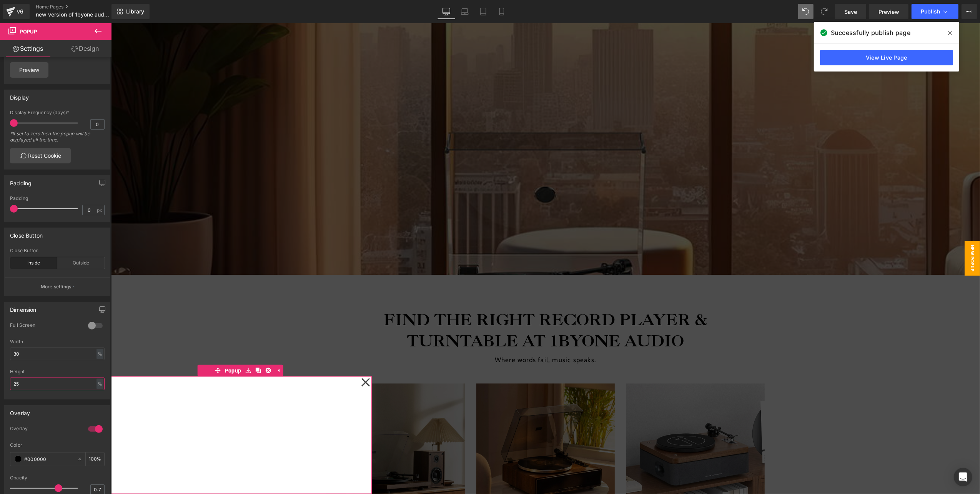
drag, startPoint x: 8, startPoint y: 393, endPoint x: -2, endPoint y: 393, distance: 10.8
click at [0, 393] on html "Youtube You are previewing how the will restyle your page. You can not edit Ele…" at bounding box center [490, 247] width 980 height 494
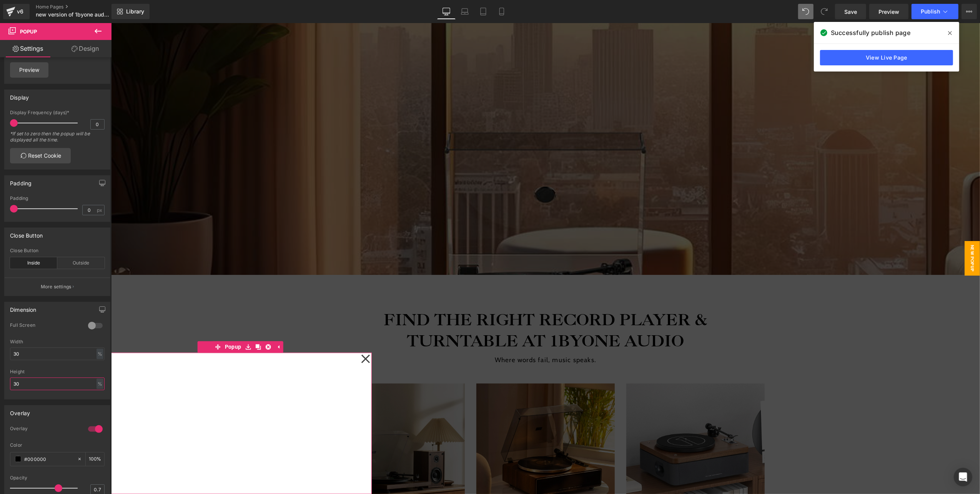
drag, startPoint x: 11, startPoint y: 392, endPoint x: -2, endPoint y: 392, distance: 13.1
click at [0, 392] on html "Youtube You are previewing how the will restyle your page. You can not edit Ele…" at bounding box center [490, 247] width 980 height 494
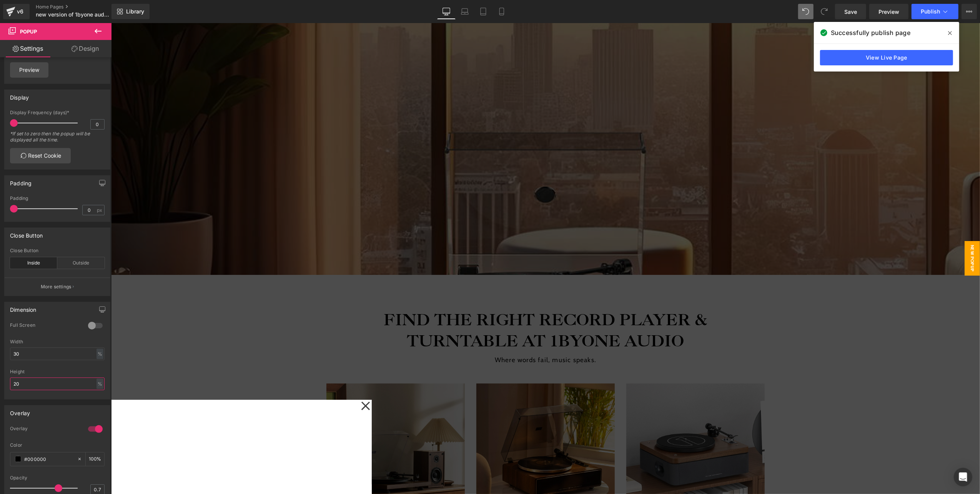
drag, startPoint x: 44, startPoint y: 394, endPoint x: -2, endPoint y: 387, distance: 46.7
click at [0, 387] on html "Youtube You are previewing how the will restyle your page. You can not edit Ele…" at bounding box center [490, 247] width 980 height 494
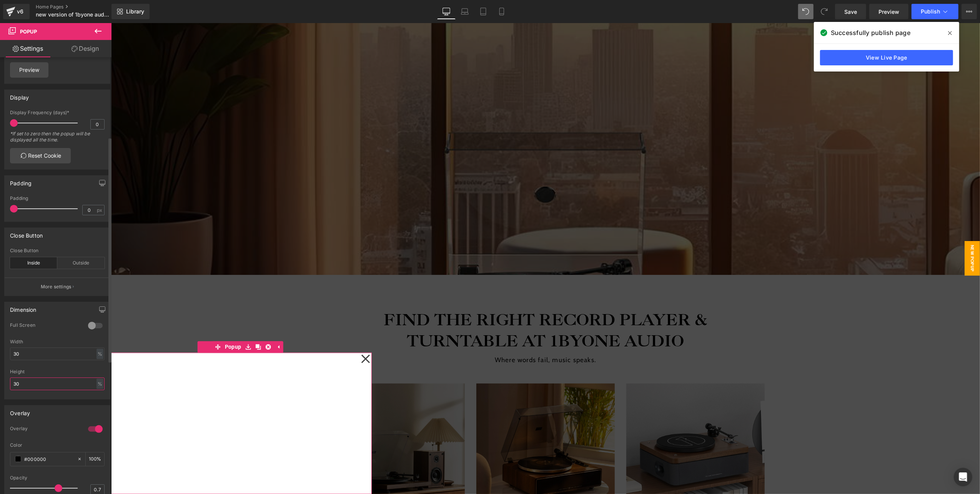
type input "3"
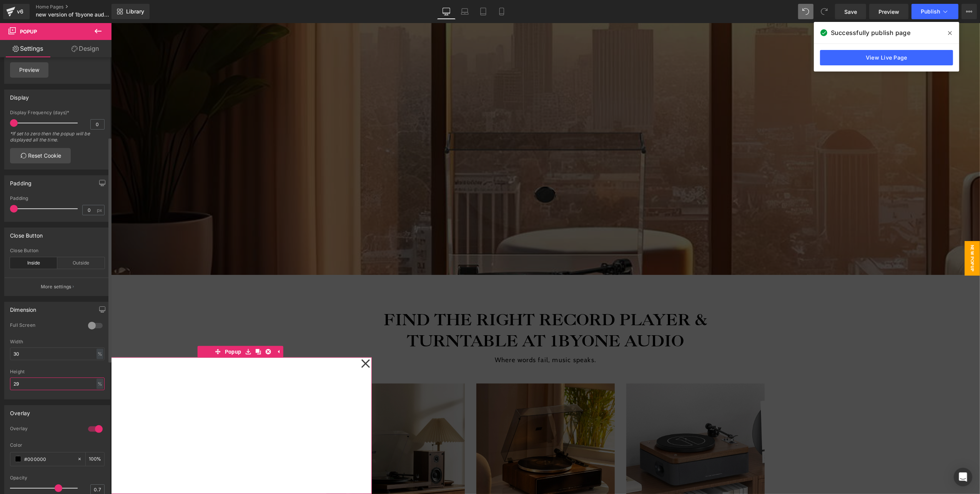
type input "2"
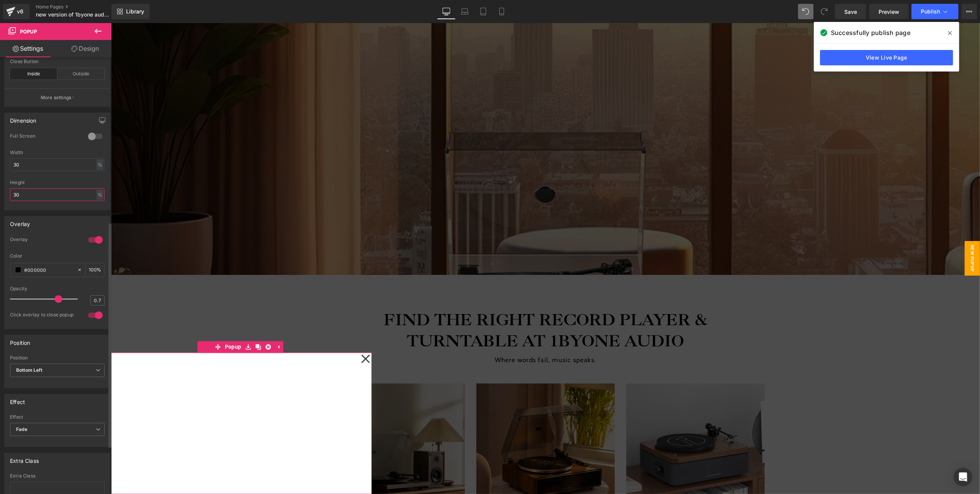
scroll to position [359, 0]
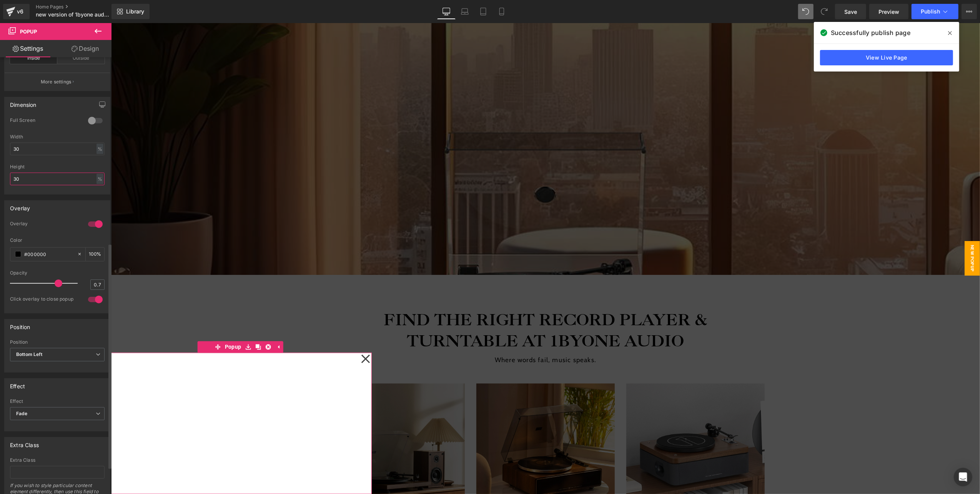
type input "30"
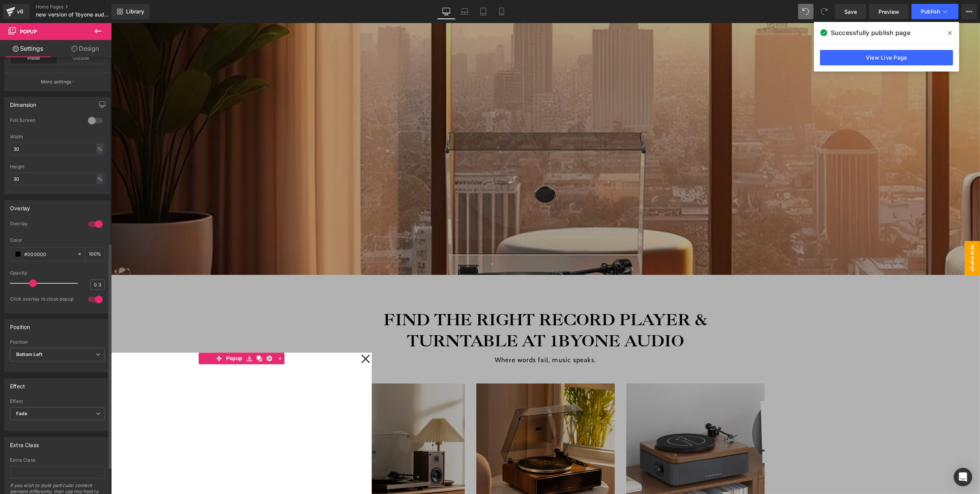
type input "0.2"
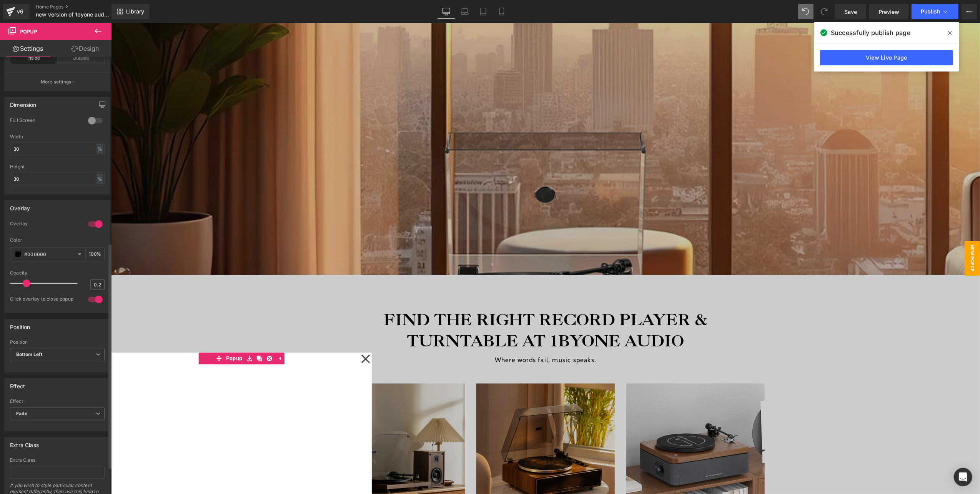
drag, startPoint x: 56, startPoint y: 291, endPoint x: 23, endPoint y: 298, distance: 33.4
click at [23, 291] on div at bounding box center [46, 283] width 64 height 15
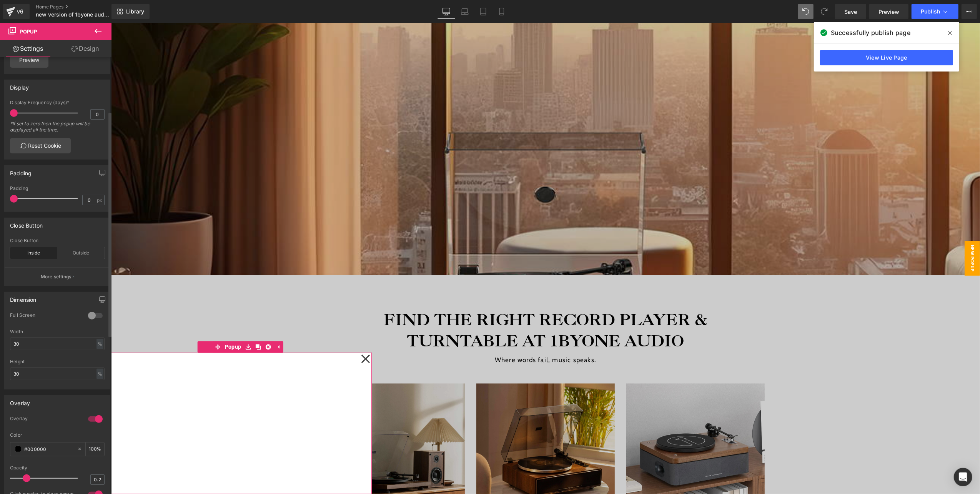
scroll to position [102, 0]
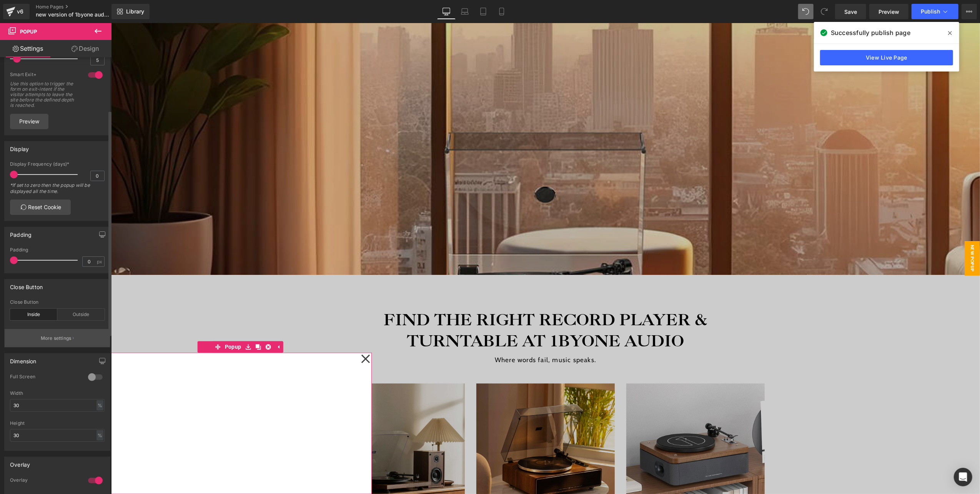
click at [52, 342] on button "More settings" at bounding box center [57, 338] width 105 height 18
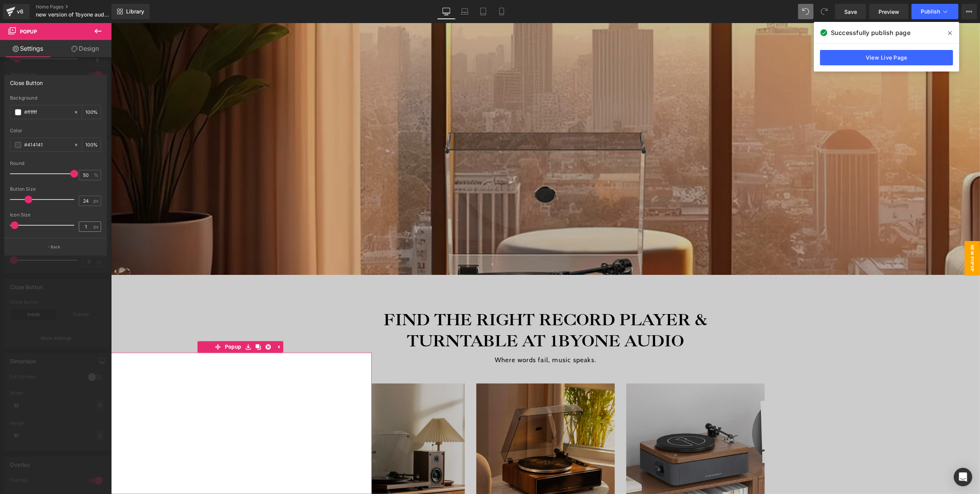
type input "100"
drag, startPoint x: 73, startPoint y: 227, endPoint x: 93, endPoint y: 230, distance: 20.2
click at [93, 230] on div "Icon Size 100 px" at bounding box center [55, 225] width 91 height 26
type input "31"
drag, startPoint x: 28, startPoint y: 199, endPoint x: 33, endPoint y: 205, distance: 7.8
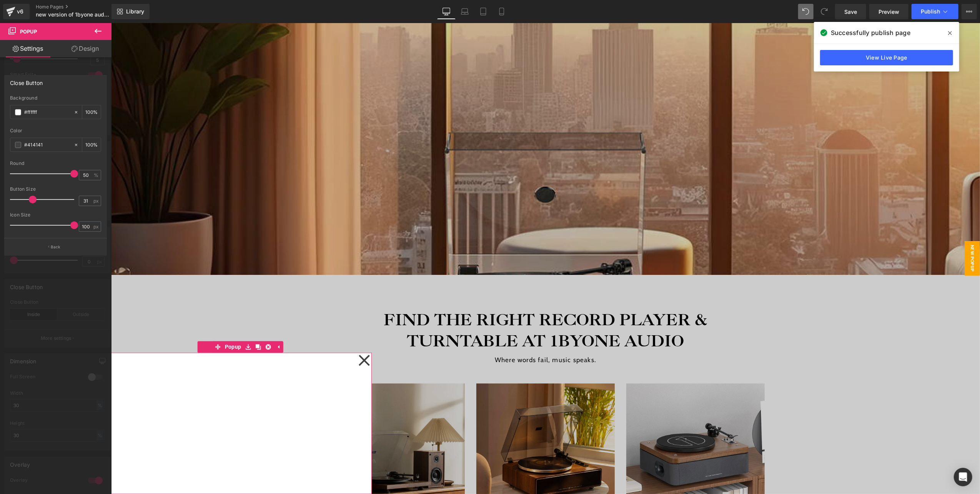
click at [33, 205] on div at bounding box center [44, 199] width 60 height 15
click at [68, 173] on div at bounding box center [44, 173] width 60 height 15
type input "0"
drag, startPoint x: 68, startPoint y: 173, endPoint x: -2, endPoint y: 194, distance: 73.4
click at [0, 194] on html "Youtube You are previewing how the will restyle your page. You can not edit Ele…" at bounding box center [490, 247] width 980 height 494
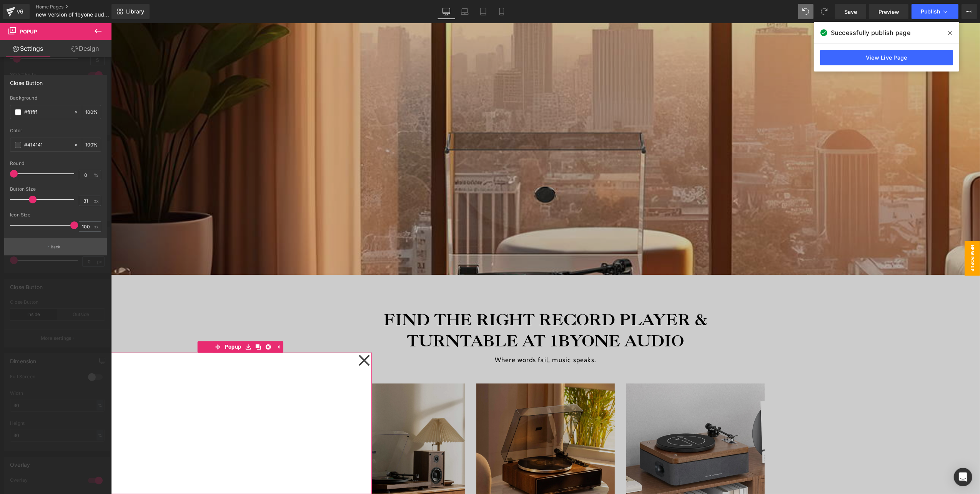
click at [63, 250] on button "Back" at bounding box center [55, 246] width 103 height 17
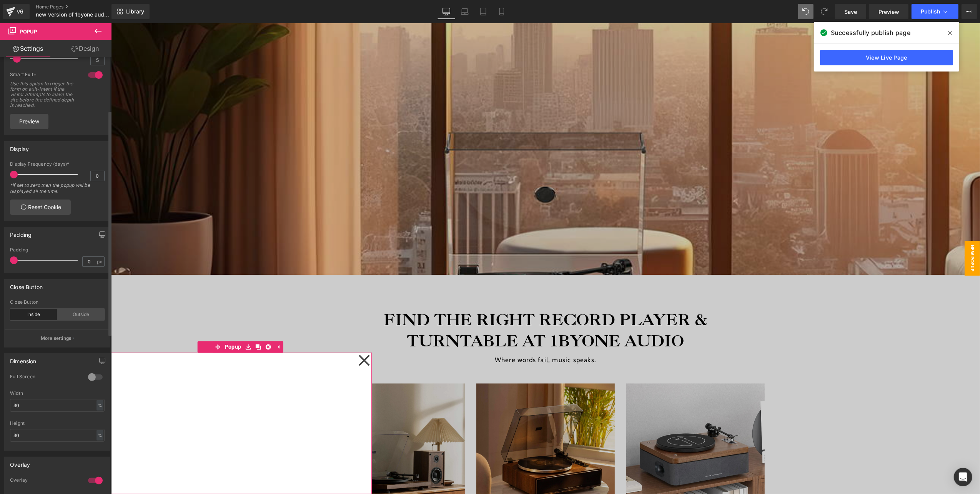
click at [67, 320] on div "Outside" at bounding box center [80, 315] width 47 height 12
click at [31, 319] on div "Inside" at bounding box center [33, 315] width 47 height 12
click at [85, 318] on div "Outside" at bounding box center [80, 315] width 47 height 12
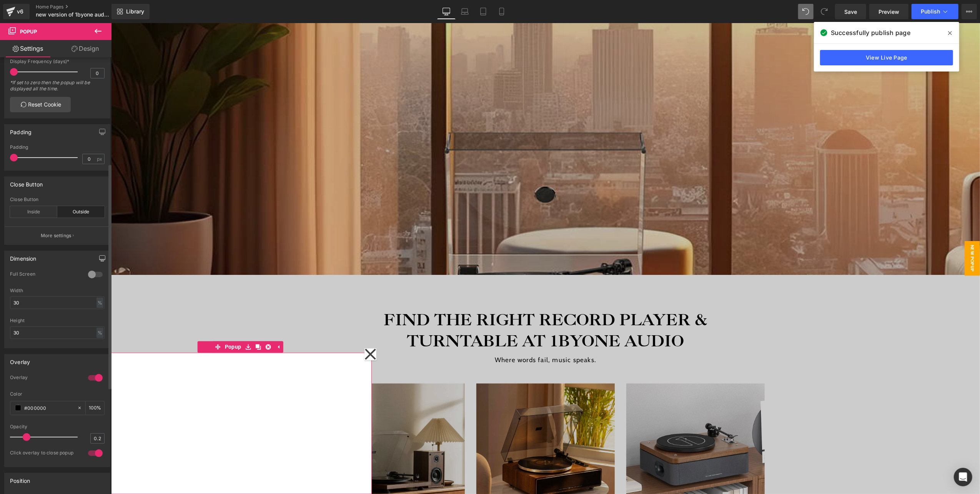
click at [99, 262] on icon "button" at bounding box center [102, 258] width 6 height 6
click at [33, 282] on button "Laptop" at bounding box center [43, 274] width 24 height 13
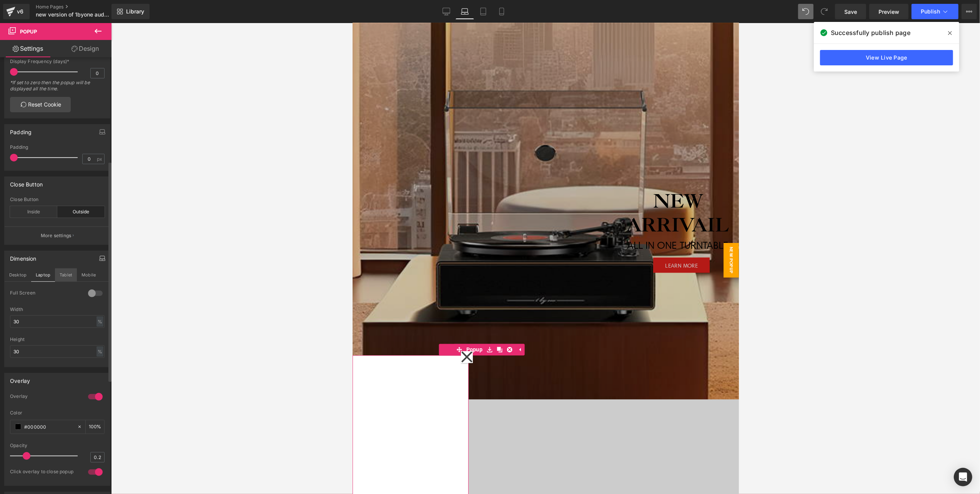
click at [62, 282] on button "Tablet" at bounding box center [66, 274] width 22 height 13
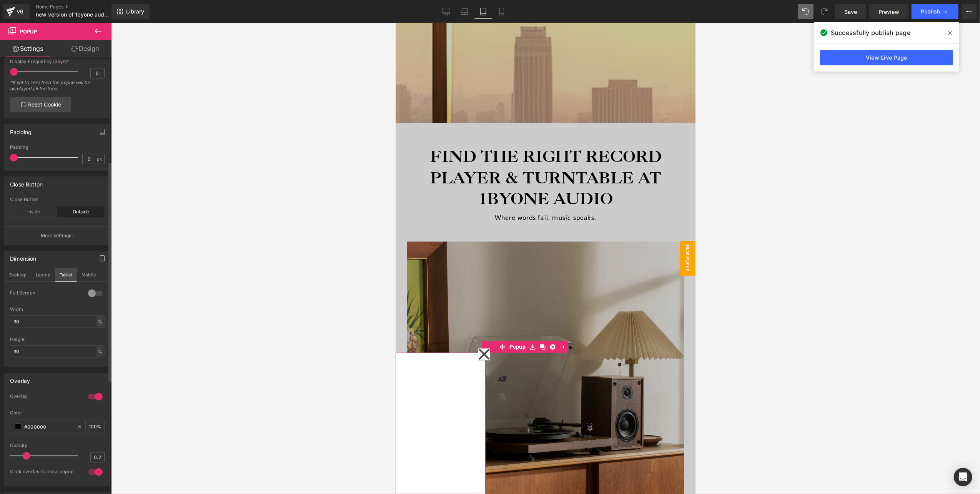
scroll to position [5030, 292]
click at [90, 282] on button "Mobile" at bounding box center [88, 274] width 23 height 13
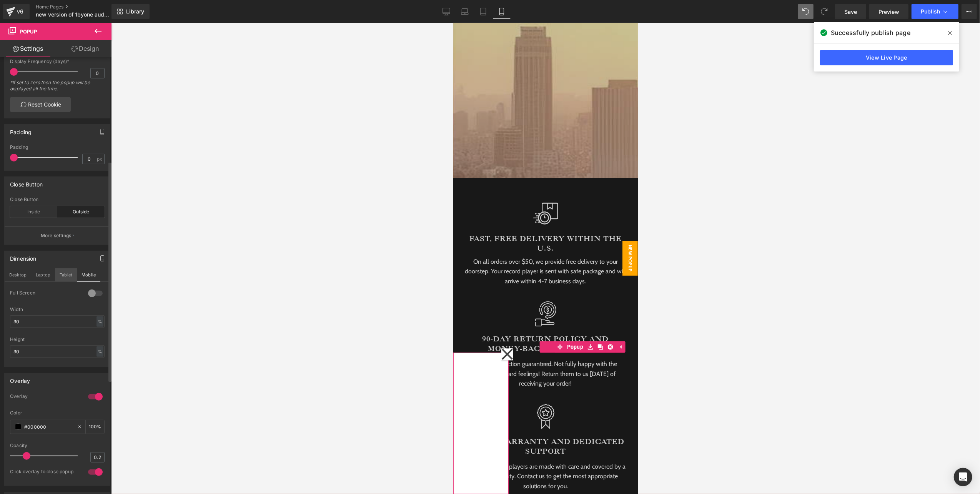
scroll to position [4, 4]
drag, startPoint x: 35, startPoint y: 331, endPoint x: -2, endPoint y: 330, distance: 37.7
click at [0, 330] on html "Youtube You are previewing how the will restyle your page. You can not edit Ele…" at bounding box center [490, 247] width 980 height 494
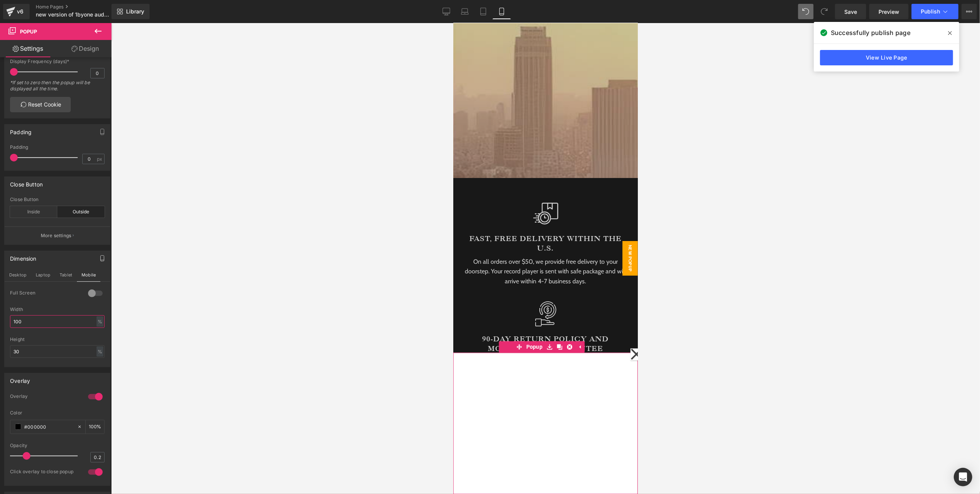
drag, startPoint x: 35, startPoint y: 332, endPoint x: -2, endPoint y: 331, distance: 36.9
click at [0, 331] on html "Youtube You are previewing how the will restyle your page. You can not edit Ele…" at bounding box center [490, 247] width 980 height 494
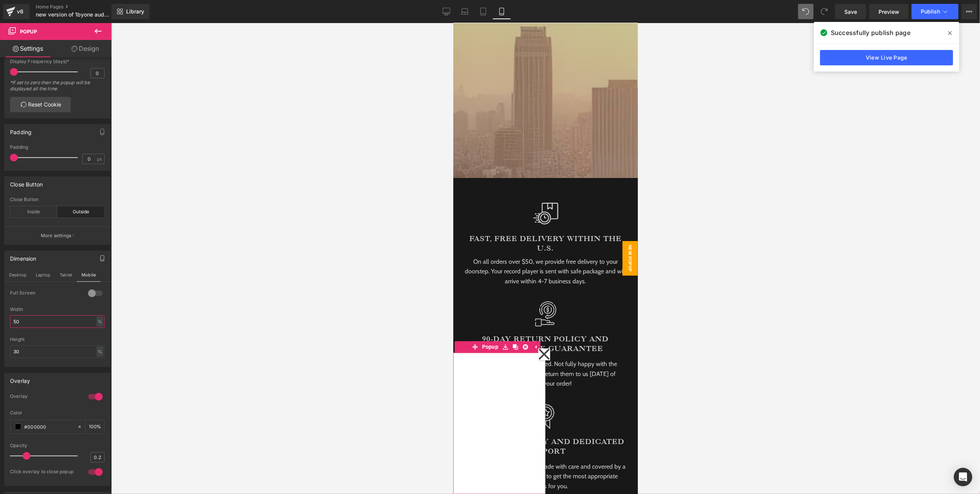
type input "50"
click at [0, 362] on html "Youtube You are previewing how the will restyle your page. You can not edit Ele…" at bounding box center [490, 247] width 980 height 494
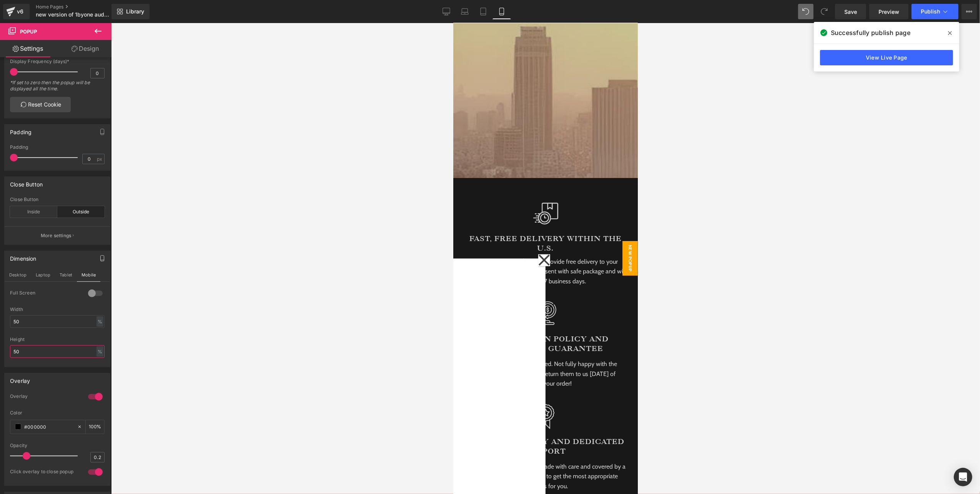
drag, startPoint x: 37, startPoint y: 358, endPoint x: -2, endPoint y: 359, distance: 39.6
click at [0, 359] on html "Youtube You are previewing how the will restyle your page. You can not edit Ele…" at bounding box center [490, 247] width 980 height 494
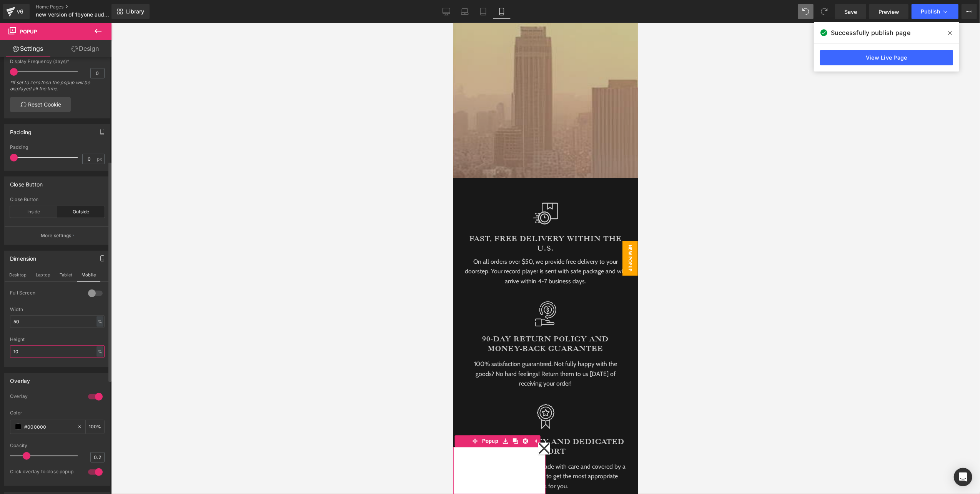
type input "1"
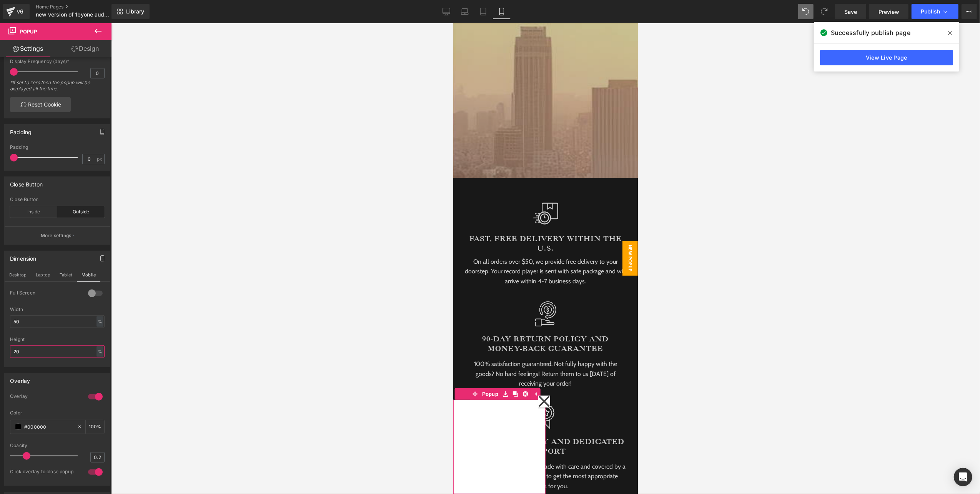
click at [0, 359] on html "Youtube You are previewing how the will restyle your page. You can not edit Ele…" at bounding box center [490, 247] width 980 height 494
drag, startPoint x: 22, startPoint y: 359, endPoint x: -2, endPoint y: 360, distance: 23.9
click at [0, 360] on html "Youtube You are previewing how the will restyle your page. You can not edit Ele…" at bounding box center [490, 247] width 980 height 494
type input "2"
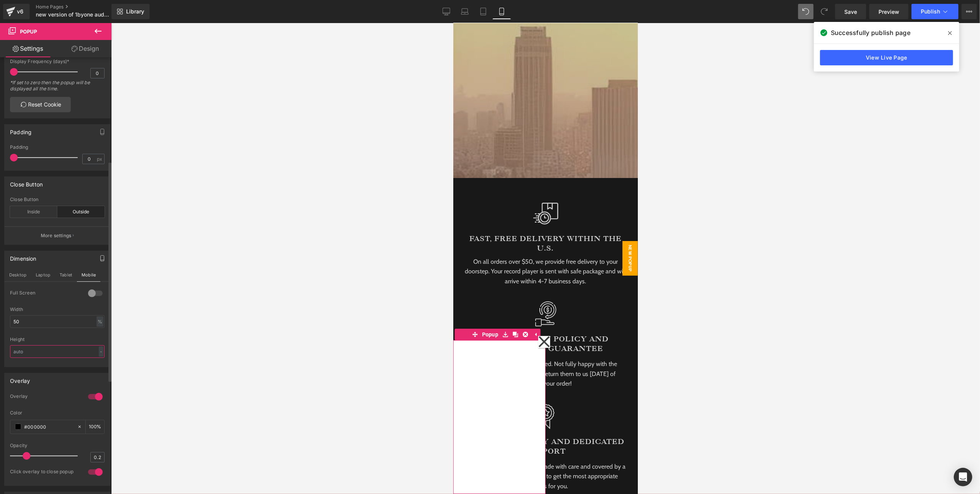
type input "5"
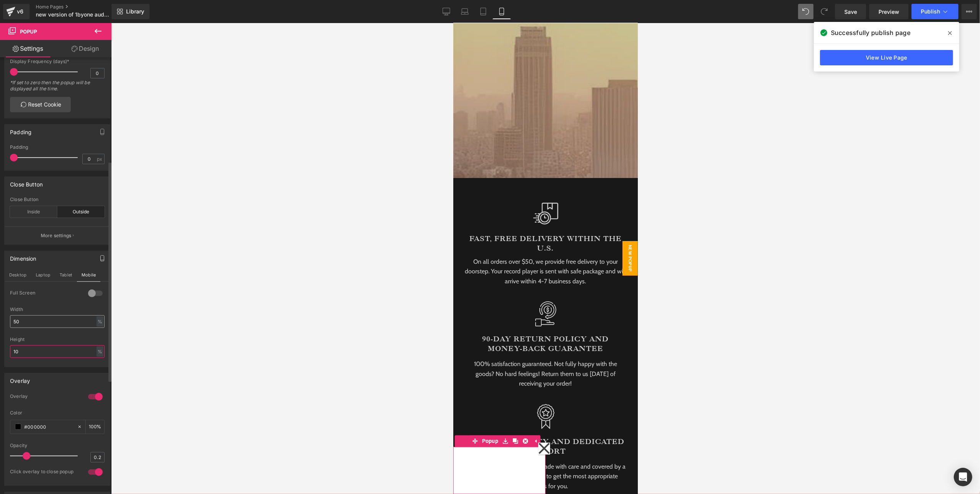
type input "10"
drag, startPoint x: 28, startPoint y: 328, endPoint x: 4, endPoint y: 328, distance: 23.8
click at [4, 328] on div "Dimension Desktop Laptop Tablet Mobile 0 Full Screen 0 Full Screen 0 Full Scree…" at bounding box center [57, 309] width 106 height 117
drag, startPoint x: 31, startPoint y: 328, endPoint x: -2, endPoint y: 327, distance: 33.5
click at [0, 327] on html "Youtube You are previewing how the will restyle your page. You can not edit Ele…" at bounding box center [490, 247] width 980 height 494
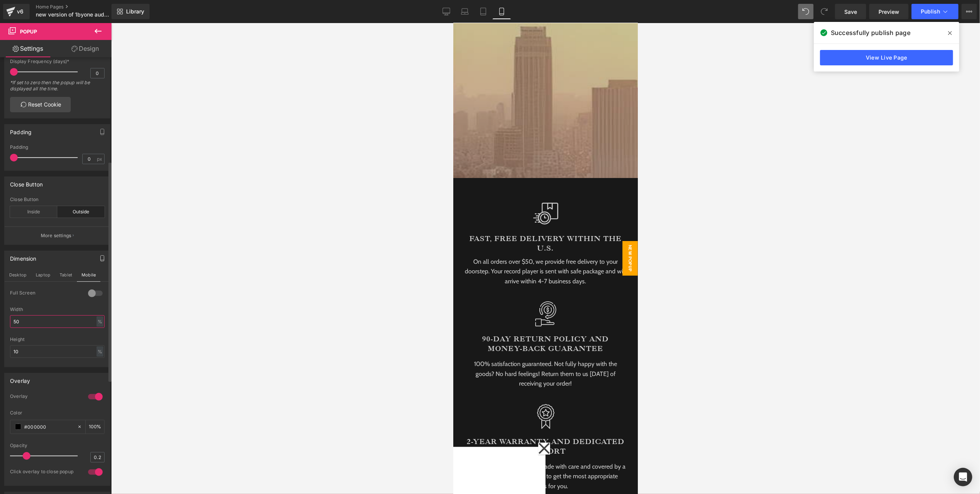
drag, startPoint x: 24, startPoint y: 329, endPoint x: 0, endPoint y: 328, distance: 23.9
click at [0, 328] on html "Youtube You are previewing how the will restyle your page. You can not edit Ele…" at bounding box center [490, 247] width 980 height 494
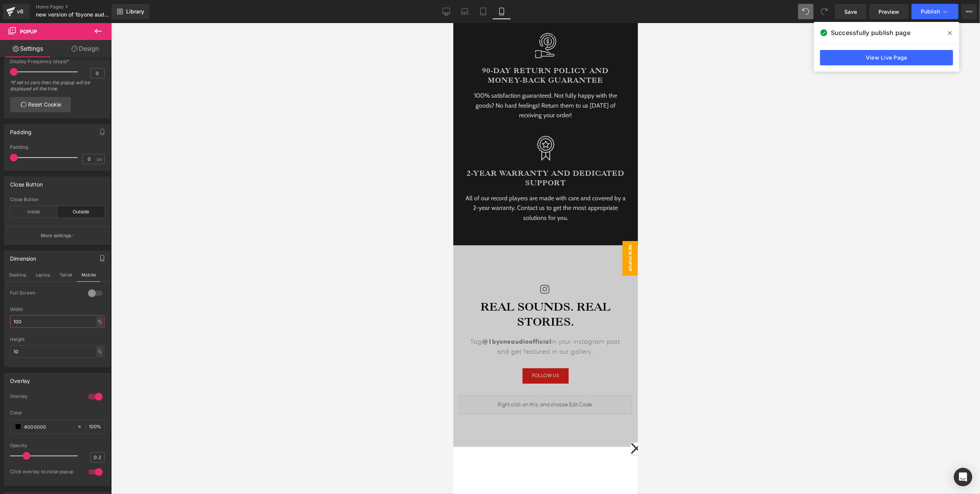
scroll to position [3127, 0]
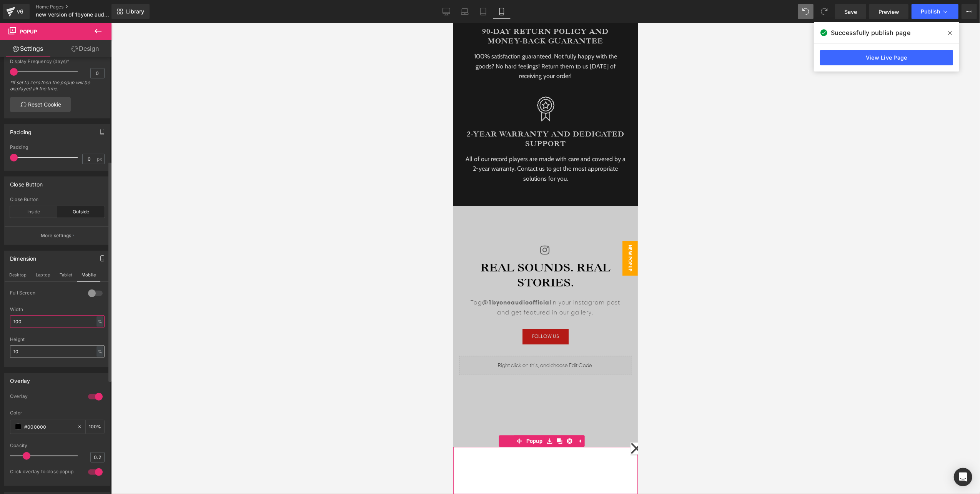
type input "100"
drag, startPoint x: 23, startPoint y: 356, endPoint x: -2, endPoint y: 356, distance: 25.8
click at [0, 356] on html "Youtube You are previewing how the will restyle your page. You can not edit Ele…" at bounding box center [490, 247] width 980 height 494
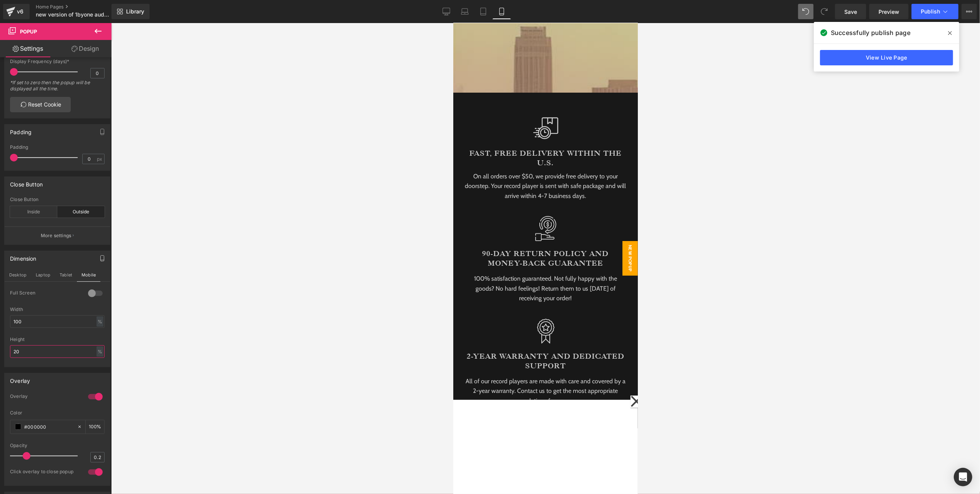
scroll to position [2717, 0]
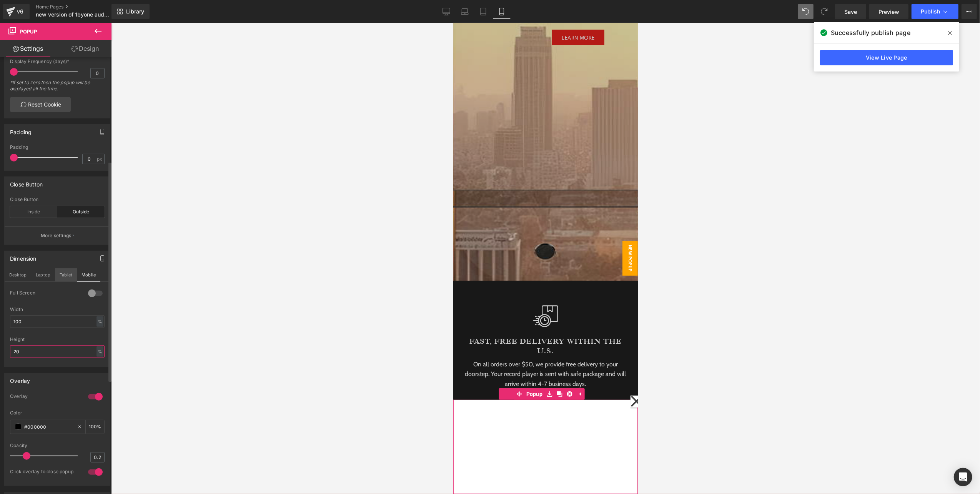
type input "20"
click at [61, 282] on button "Tablet" at bounding box center [66, 274] width 22 height 13
type input "30"
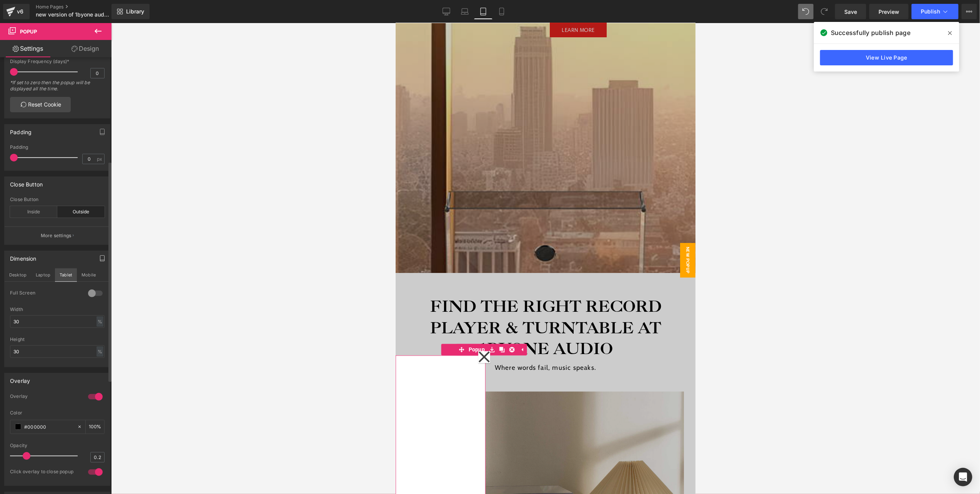
scroll to position [4, 4]
click at [42, 282] on button "Laptop" at bounding box center [43, 274] width 24 height 13
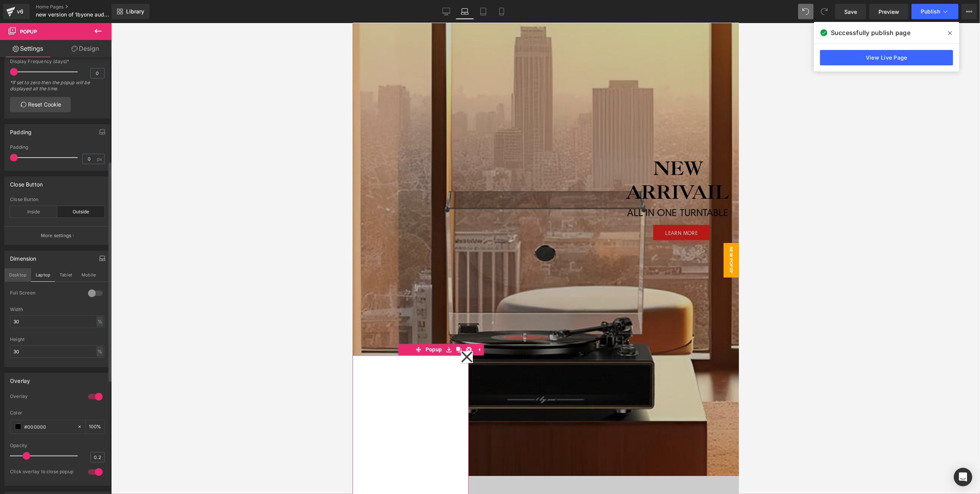
click at [13, 282] on button "Desktop" at bounding box center [18, 274] width 27 height 13
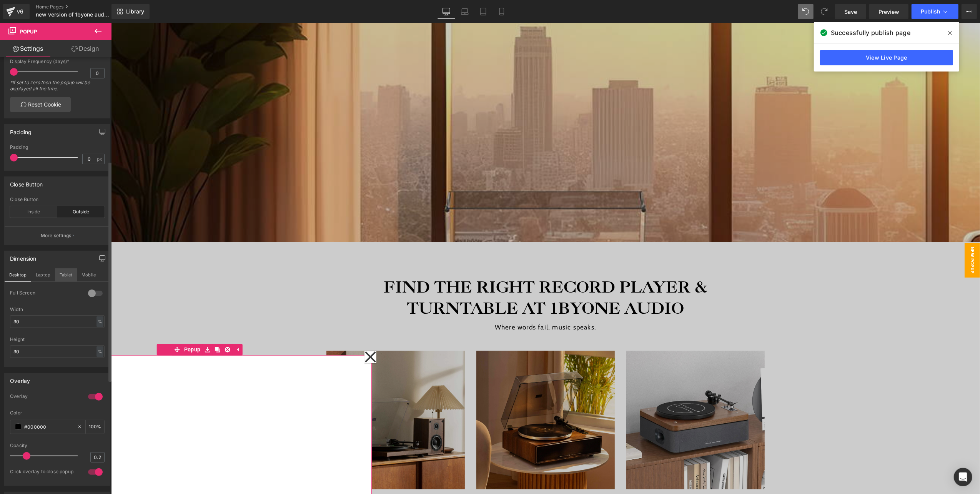
click at [72, 280] on button "Tablet" at bounding box center [66, 274] width 22 height 13
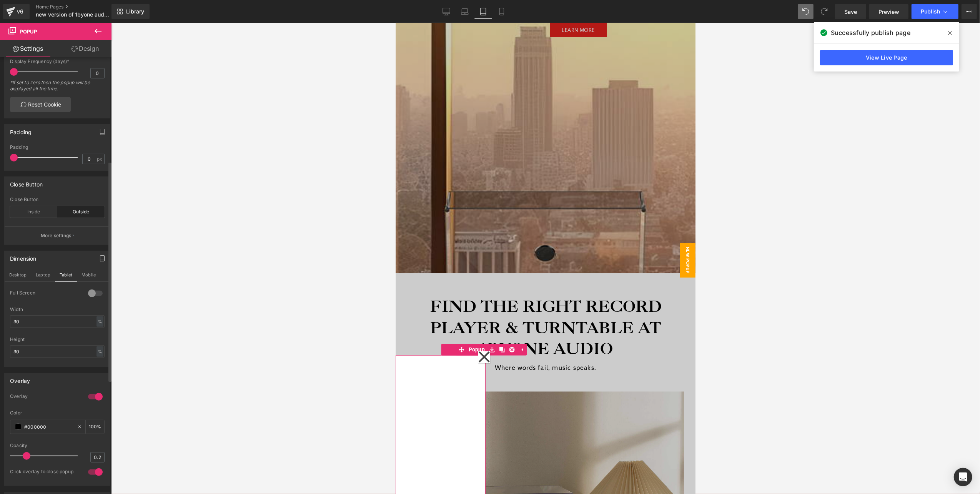
scroll to position [5030, 292]
click at [0, 329] on html "Youtube You are previewing how the will restyle your page. You can not edit Ele…" at bounding box center [490, 247] width 980 height 494
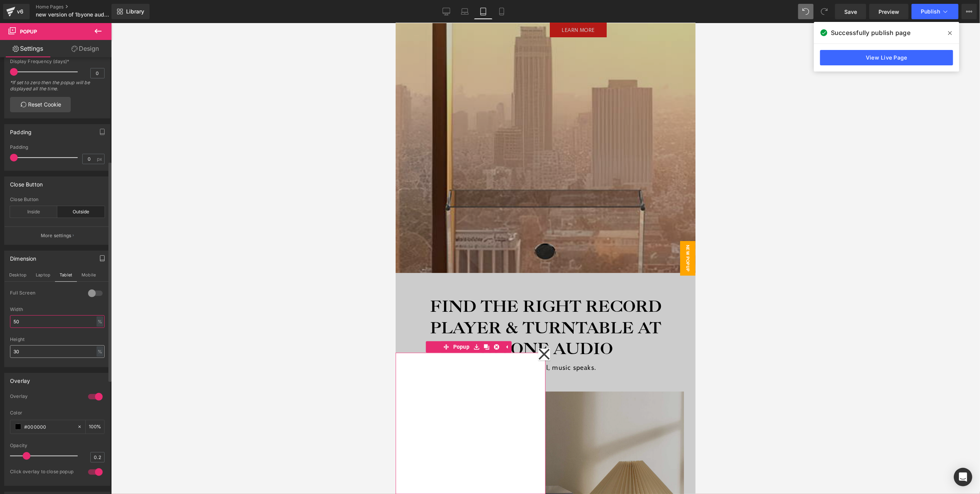
type input "50"
drag, startPoint x: 30, startPoint y: 362, endPoint x: 2, endPoint y: 361, distance: 28.1
click at [2, 361] on div "Dimension Desktop Laptop Tablet Mobile 0 Full Screen 0 Full Screen 0 Full Scree…" at bounding box center [57, 306] width 115 height 122
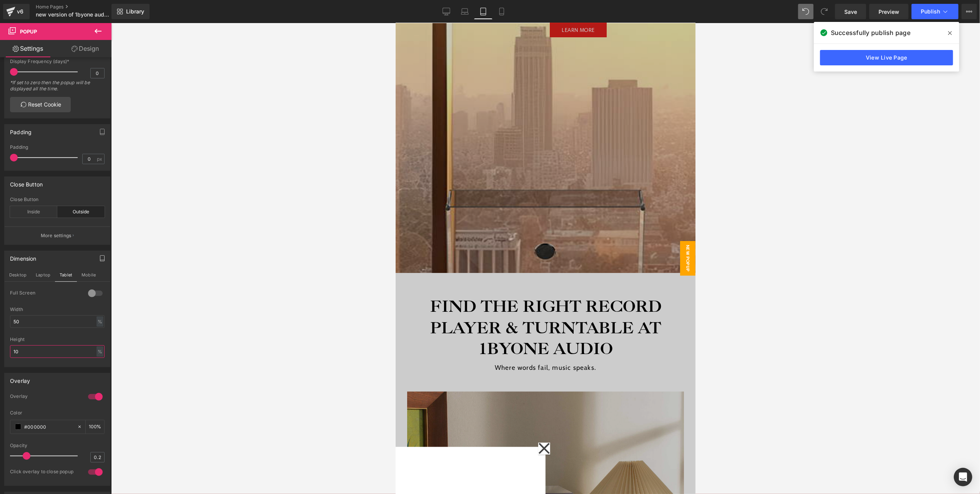
drag, startPoint x: 34, startPoint y: 357, endPoint x: -2, endPoint y: 357, distance: 36.2
click at [0, 357] on html "Youtube You are previewing how the will restyle your page. You can not edit Ele…" at bounding box center [490, 247] width 980 height 494
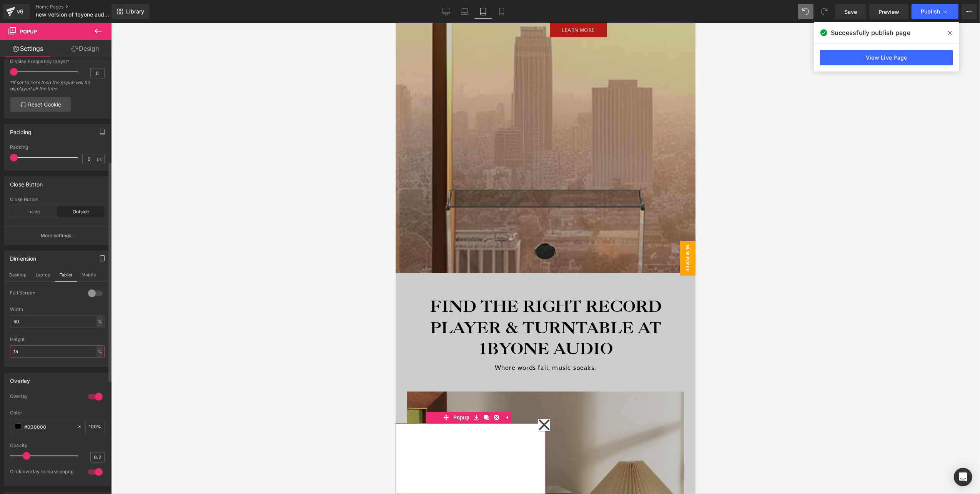
type input "1"
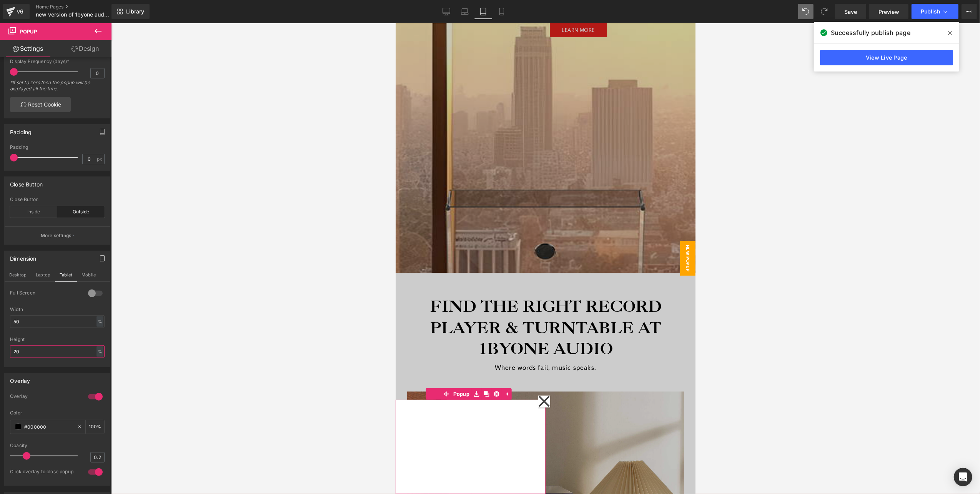
drag, startPoint x: 48, startPoint y: 356, endPoint x: -2, endPoint y: 357, distance: 50.8
click at [0, 357] on html "Youtube You are previewing how the will restyle your page. You can not edit Ele…" at bounding box center [490, 247] width 980 height 494
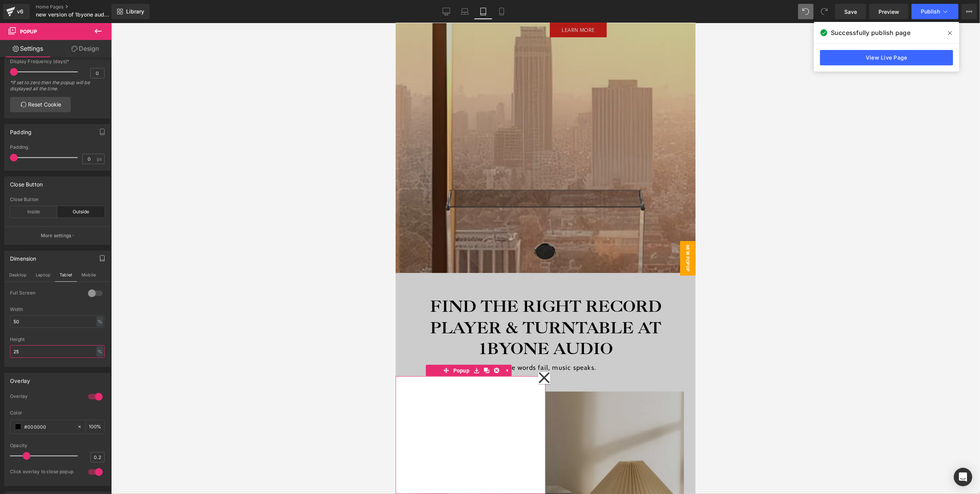
drag, startPoint x: 28, startPoint y: 362, endPoint x: -2, endPoint y: 359, distance: 30.2
click at [0, 359] on html "Youtube You are previewing how the will restyle your page. You can not edit Ele…" at bounding box center [490, 247] width 980 height 494
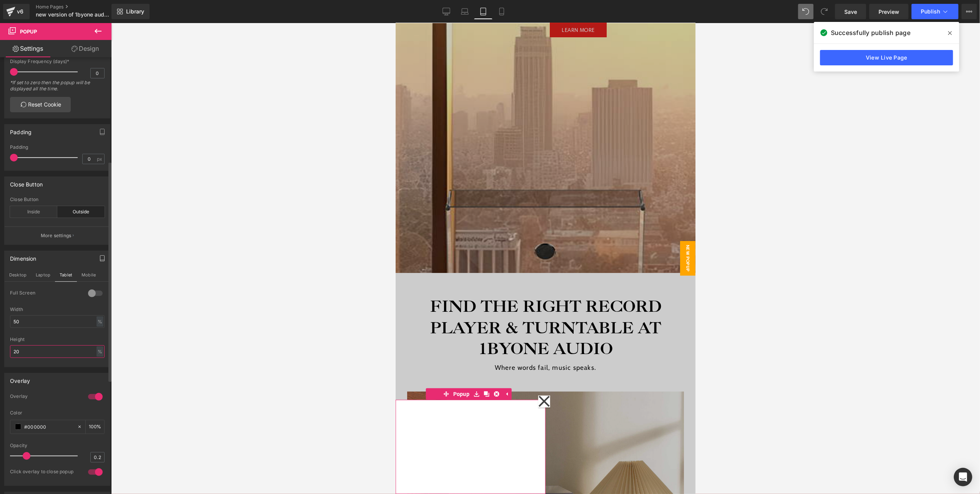
type input "2"
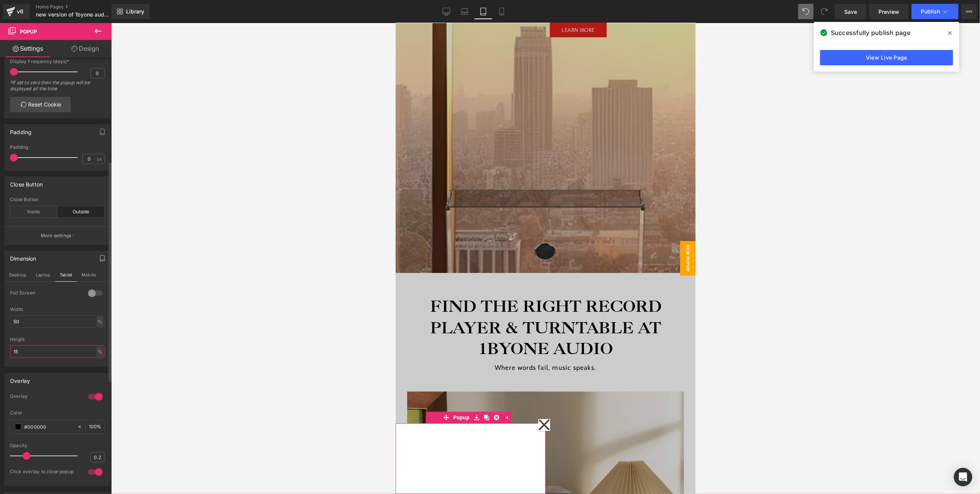
drag, startPoint x: 31, startPoint y: 355, endPoint x: 0, endPoint y: 356, distance: 31.2
click at [0, 356] on div "Dimension Desktop Laptop Tablet Mobile 0 Full Screen 0 Full Screen 0 Full Scree…" at bounding box center [57, 306] width 115 height 122
type input "17"
click at [42, 282] on button "Laptop" at bounding box center [43, 274] width 24 height 13
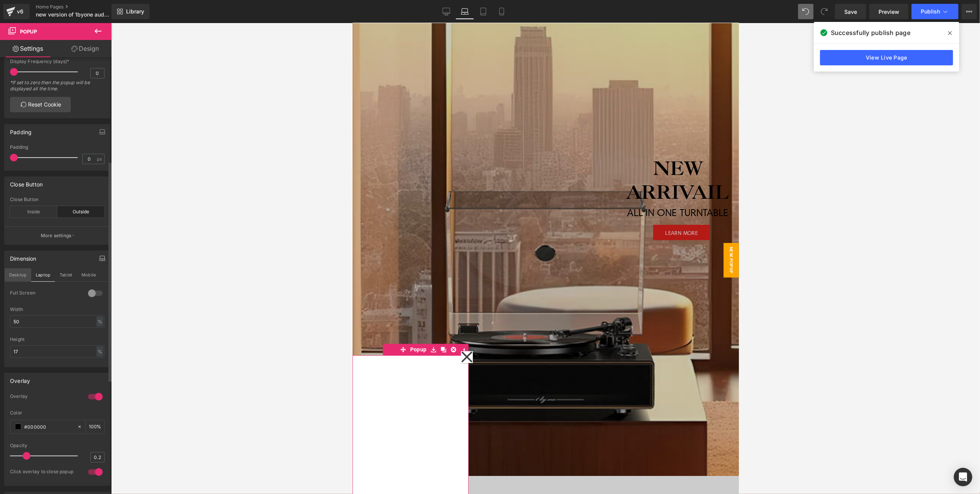
type input "30"
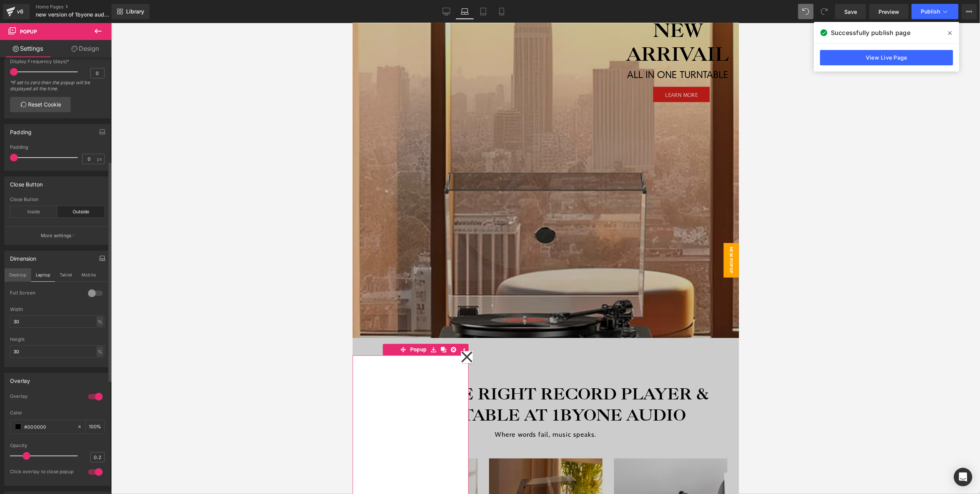
scroll to position [3539, 379]
click at [15, 282] on button "Desktop" at bounding box center [18, 274] width 27 height 13
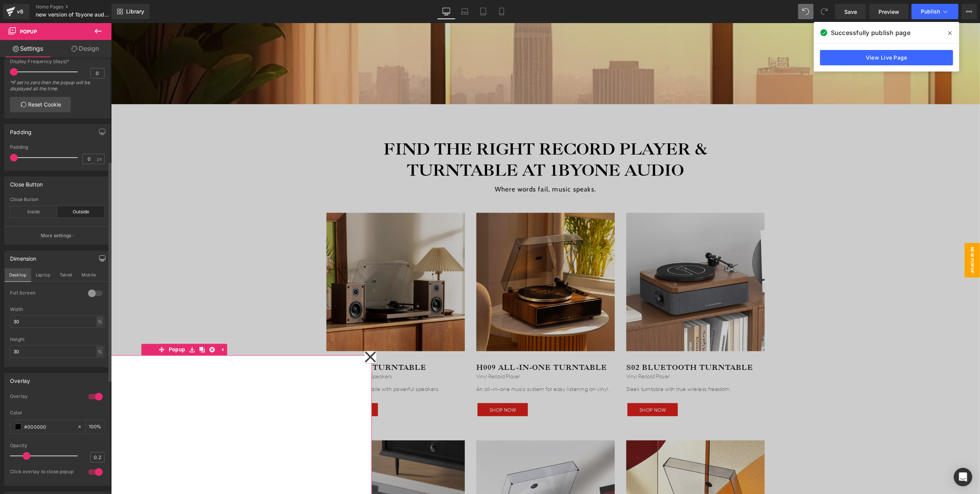
scroll to position [2757, 861]
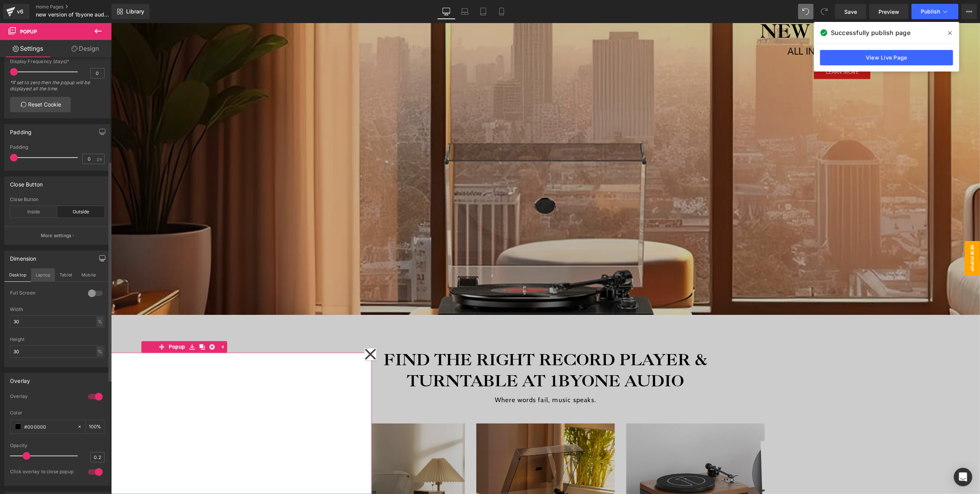
click at [40, 282] on button "Laptop" at bounding box center [43, 274] width 24 height 13
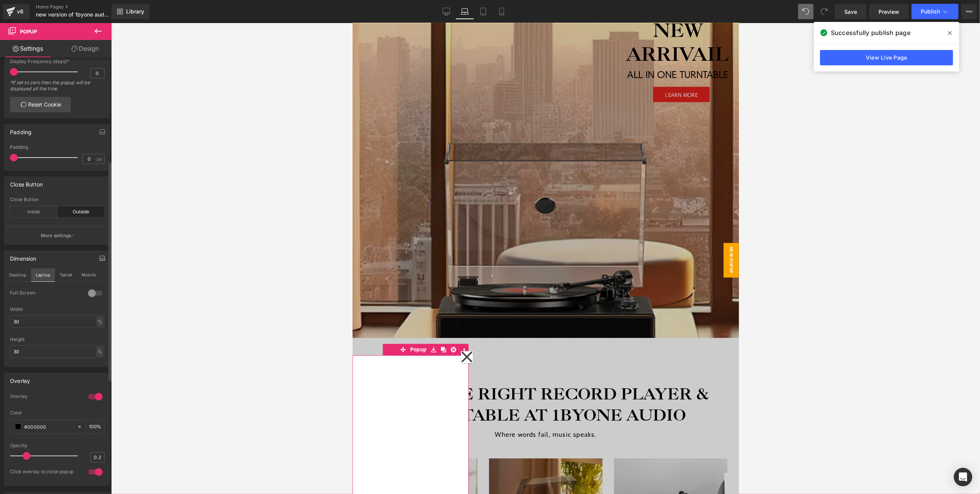
scroll to position [3539, 379]
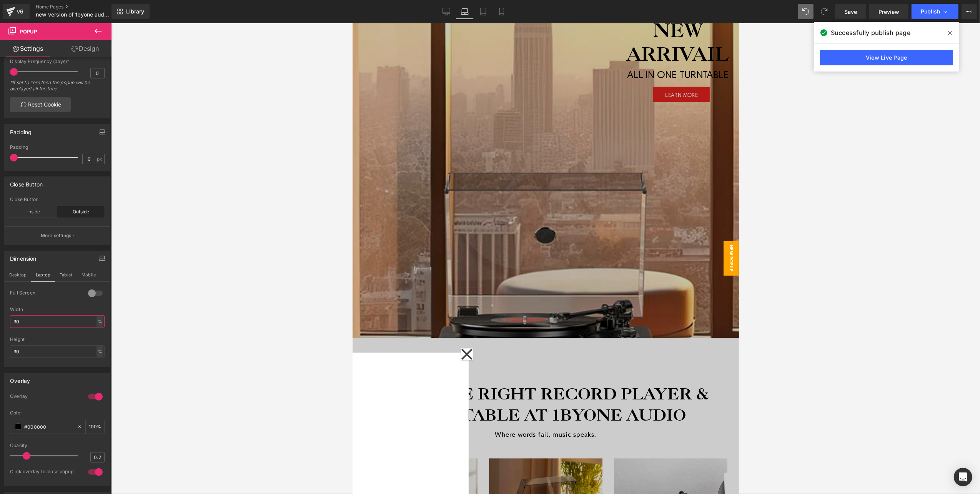
drag, startPoint x: 23, startPoint y: 328, endPoint x: -2, endPoint y: 328, distance: 25.4
click at [0, 328] on html "Youtube You are previewing how the will restyle your page. You can not edit Ele…" at bounding box center [490, 247] width 980 height 494
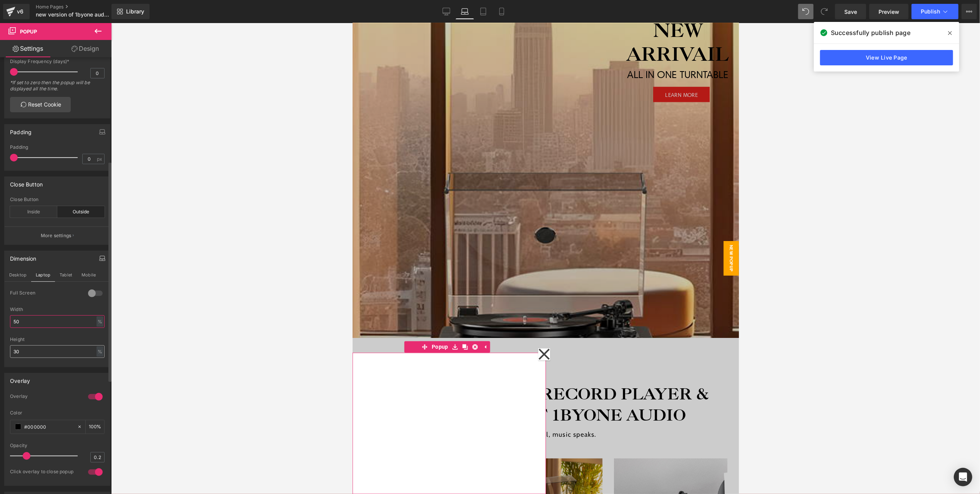
type input "50"
drag, startPoint x: 29, startPoint y: 361, endPoint x: -2, endPoint y: 360, distance: 31.5
click at [0, 360] on html "Youtube You are previewing how the will restyle your page. You can not edit Ele…" at bounding box center [490, 247] width 980 height 494
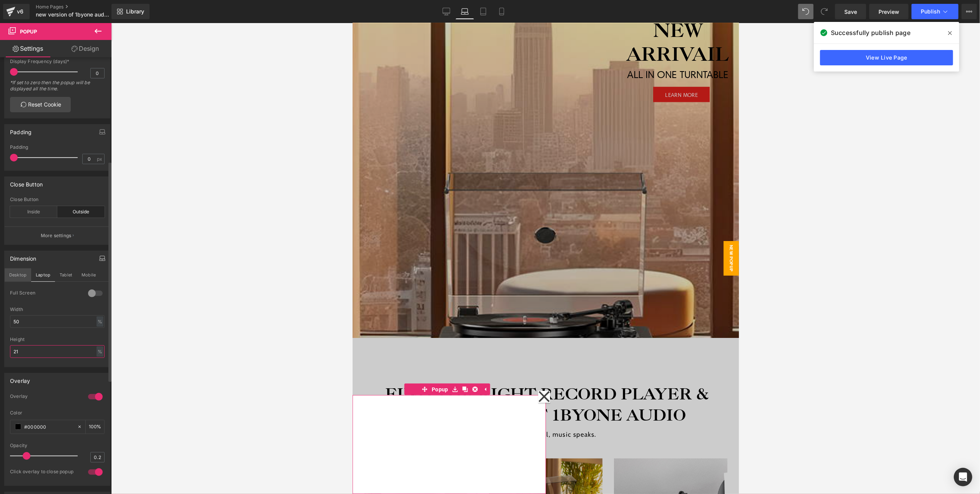
type input "21"
click at [18, 281] on button "Desktop" at bounding box center [18, 274] width 27 height 13
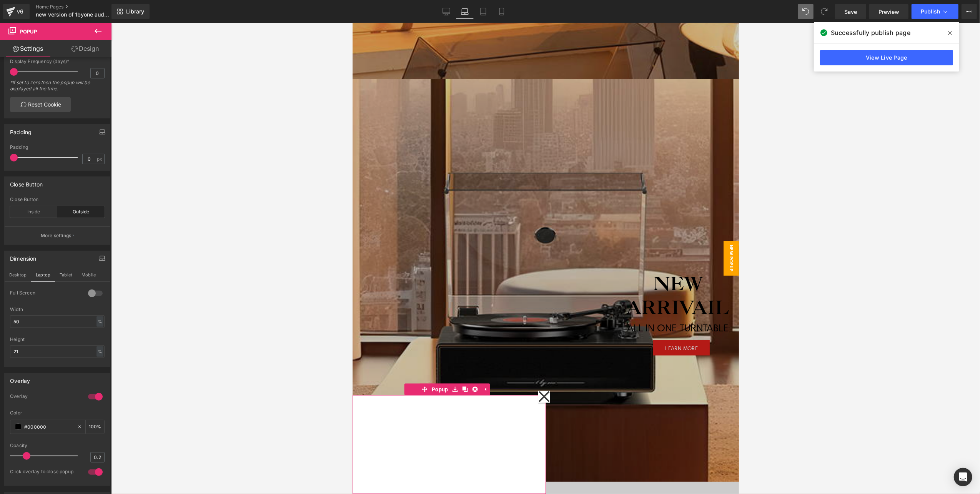
type input "30"
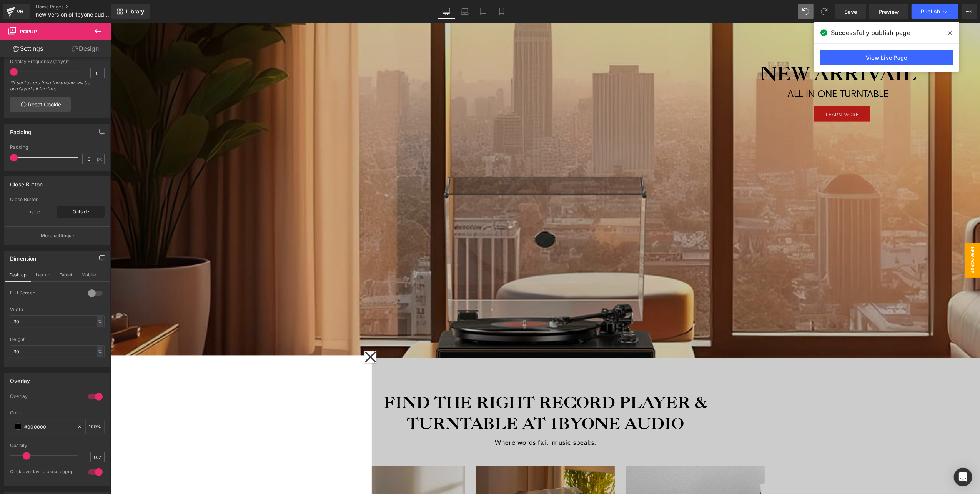
scroll to position [2757, 861]
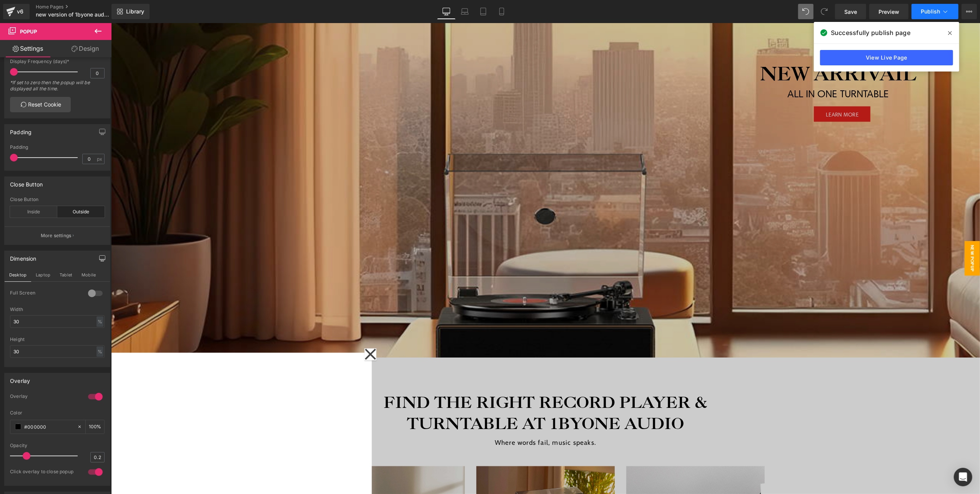
click at [925, 10] on span "Publish" at bounding box center [930, 11] width 19 height 6
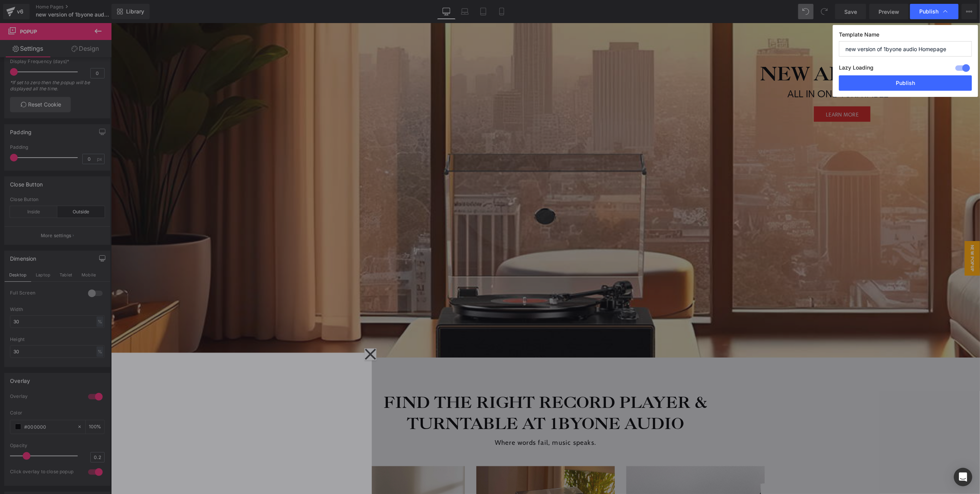
click at [908, 75] on div "Lazy Loading Build Upgrade plan to unlock" at bounding box center [905, 69] width 133 height 13
click at [905, 80] on button "Publish" at bounding box center [905, 82] width 133 height 15
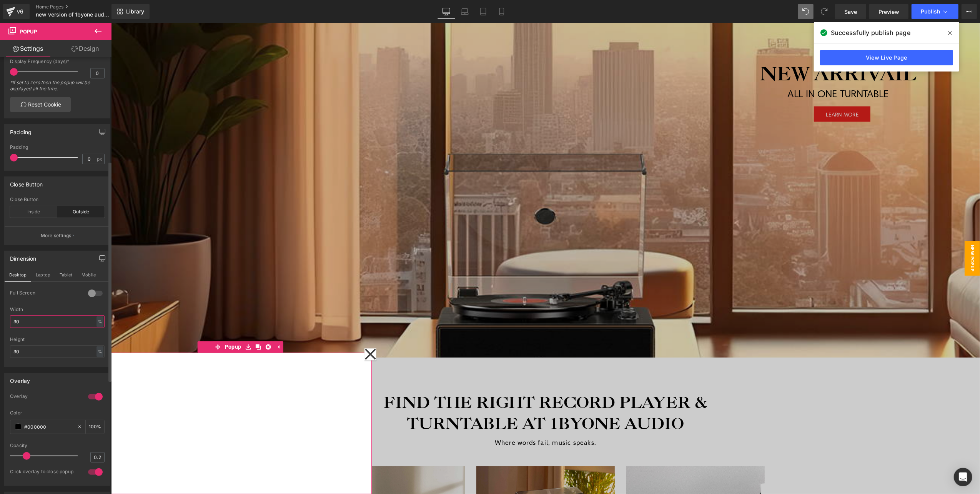
drag, startPoint x: 22, startPoint y: 330, endPoint x: 4, endPoint y: 328, distance: 17.8
click at [4, 328] on div "Dimension Desktop Laptop Tablet Mobile 0 Full Screen 0 Full Screen 0 Full Scree…" at bounding box center [57, 309] width 106 height 117
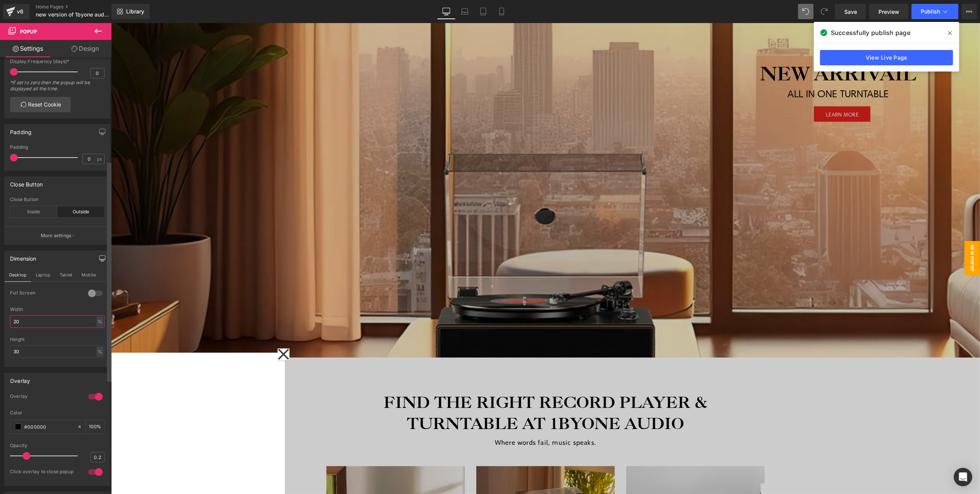
type input "20"
drag, startPoint x: 51, startPoint y: 359, endPoint x: -2, endPoint y: 358, distance: 53.1
click at [0, 358] on html "Youtube You are previewing how the will restyle your page. You can not edit Ele…" at bounding box center [490, 247] width 980 height 494
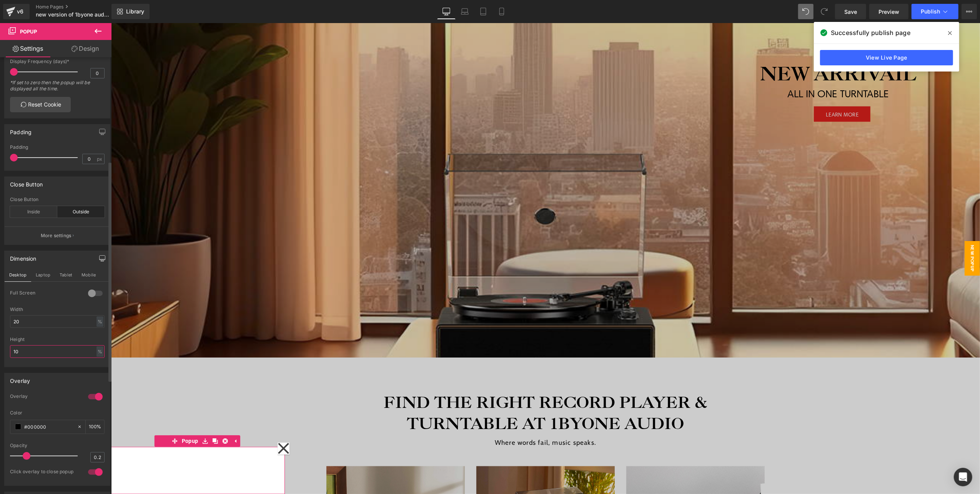
type input "1"
drag, startPoint x: 28, startPoint y: 356, endPoint x: -2, endPoint y: 356, distance: 30.0
click at [0, 356] on html "Youtube You are previewing how the will restyle your page. You can not edit Ele…" at bounding box center [490, 247] width 980 height 494
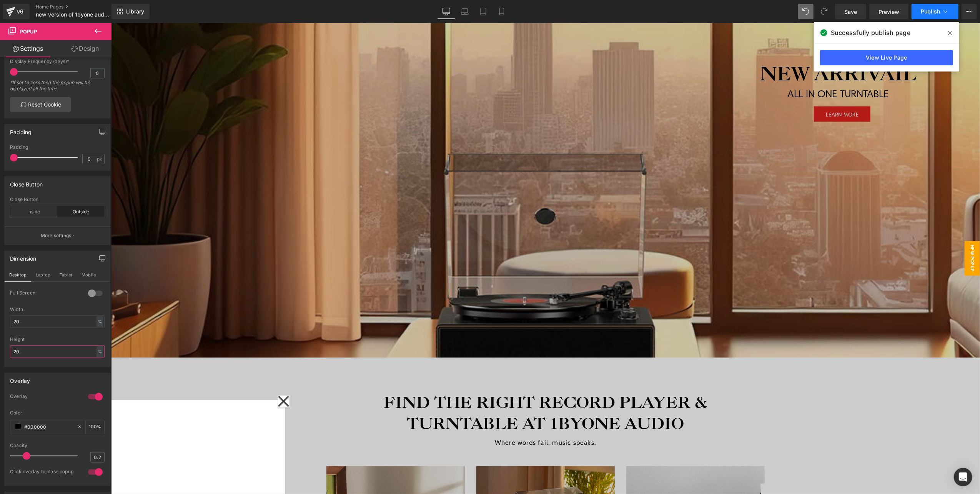
type input "20"
click at [922, 8] on span "Publish" at bounding box center [930, 11] width 19 height 6
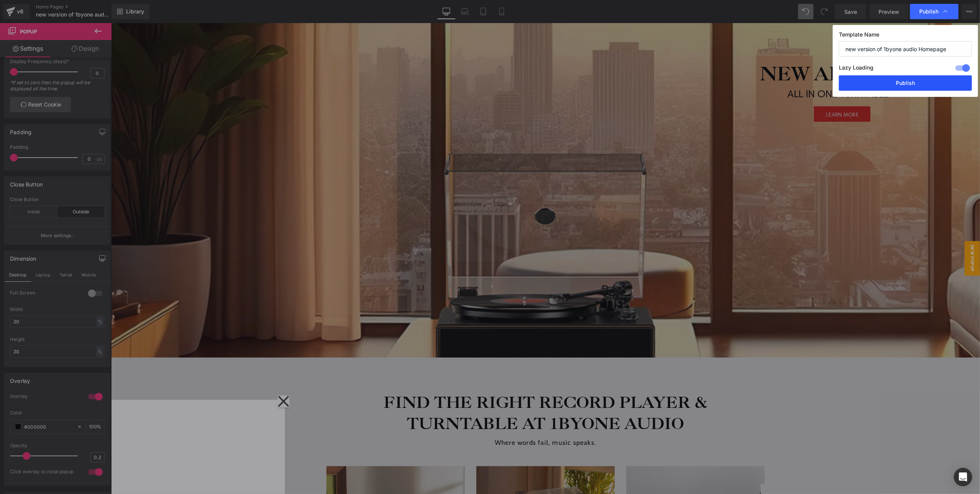
click at [899, 82] on button "Publish" at bounding box center [905, 82] width 133 height 15
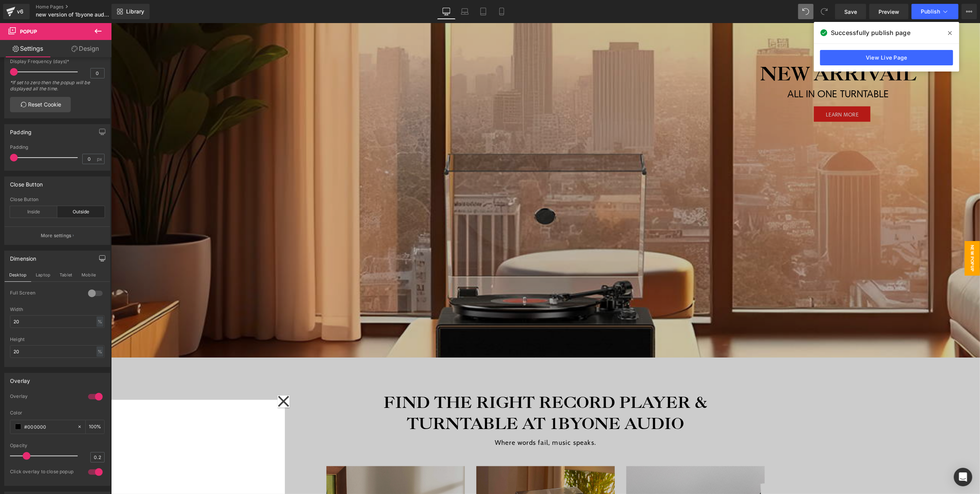
click at [950, 30] on icon at bounding box center [950, 33] width 4 height 6
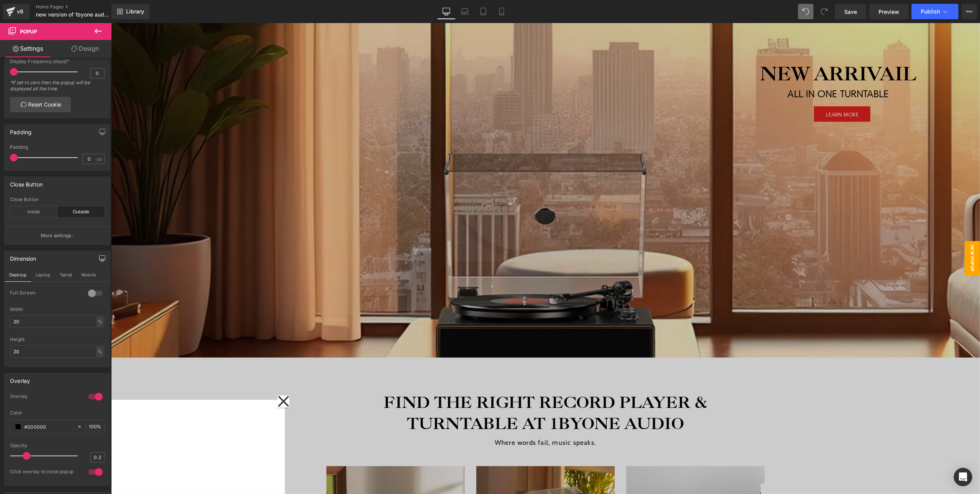
click at [162, 377] on div at bounding box center [545, 258] width 869 height 471
